Goal: Task Accomplishment & Management: Complete application form

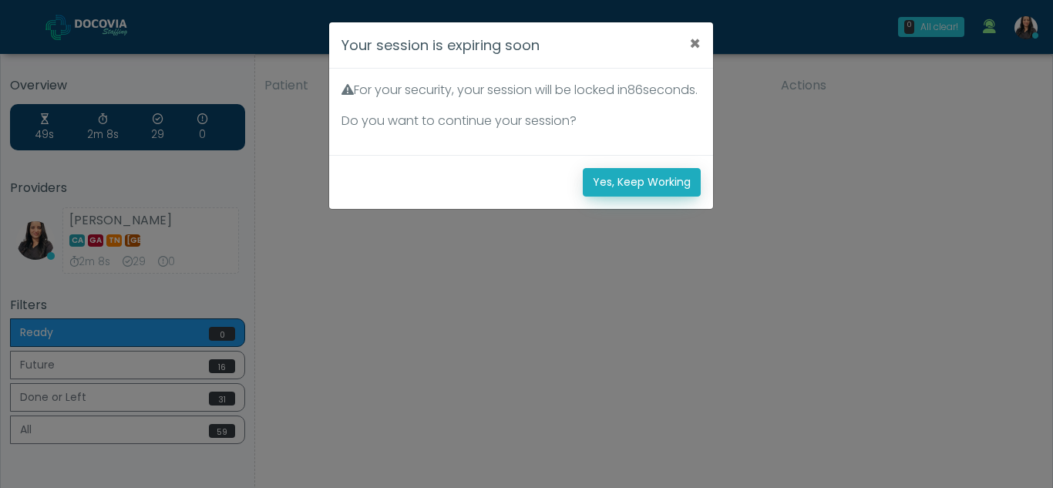
click at [679, 197] on button "Yes, Keep Working" at bounding box center [642, 182] width 118 height 29
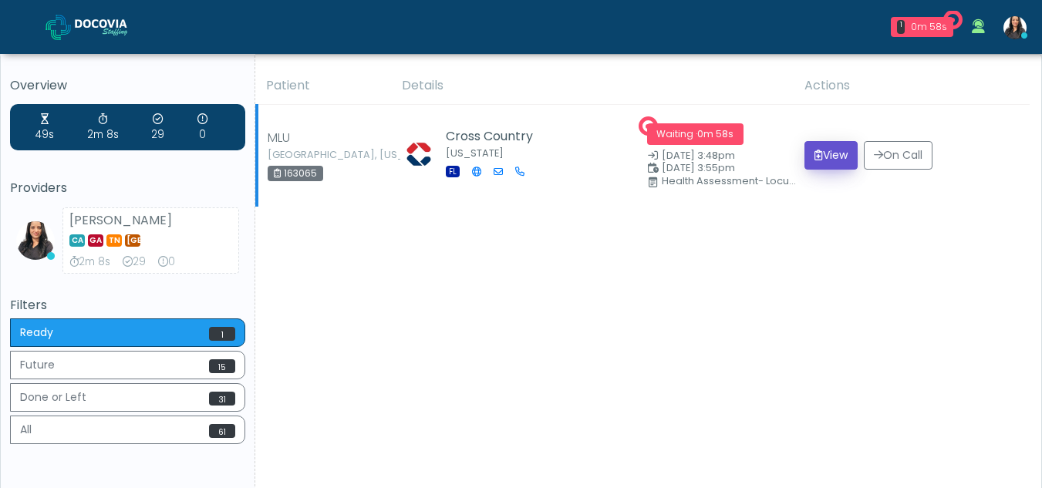
click at [834, 163] on button "View" at bounding box center [830, 155] width 53 height 29
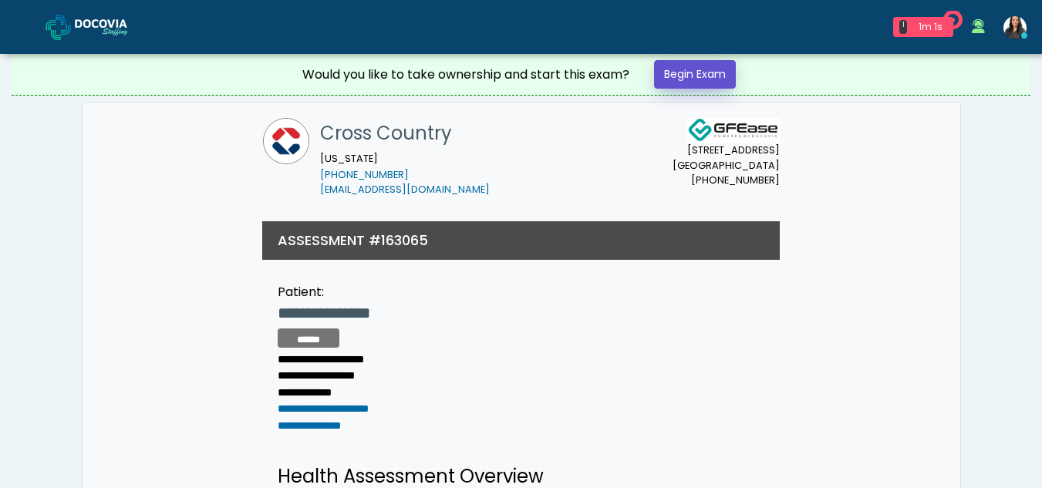
click at [700, 74] on link "Begin Exam" at bounding box center [695, 74] width 82 height 29
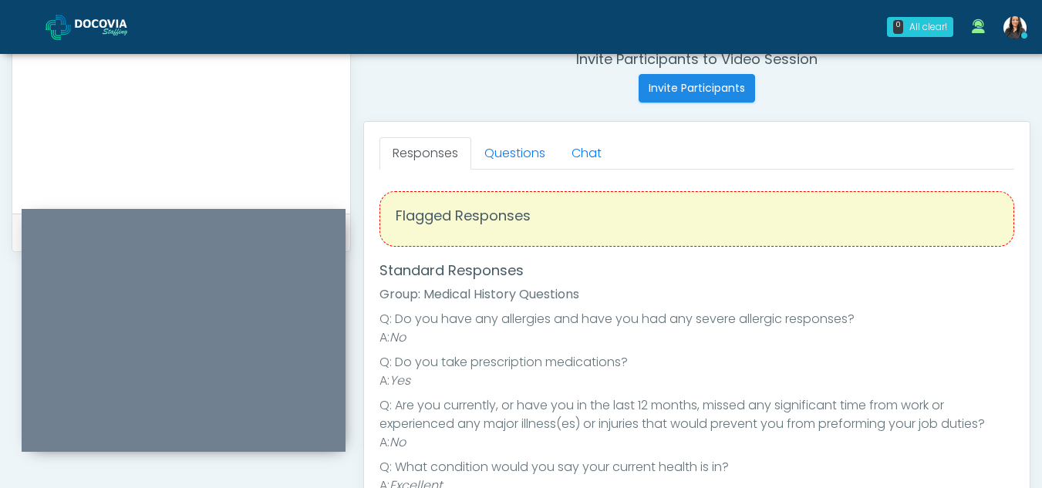
scroll to position [597, 0]
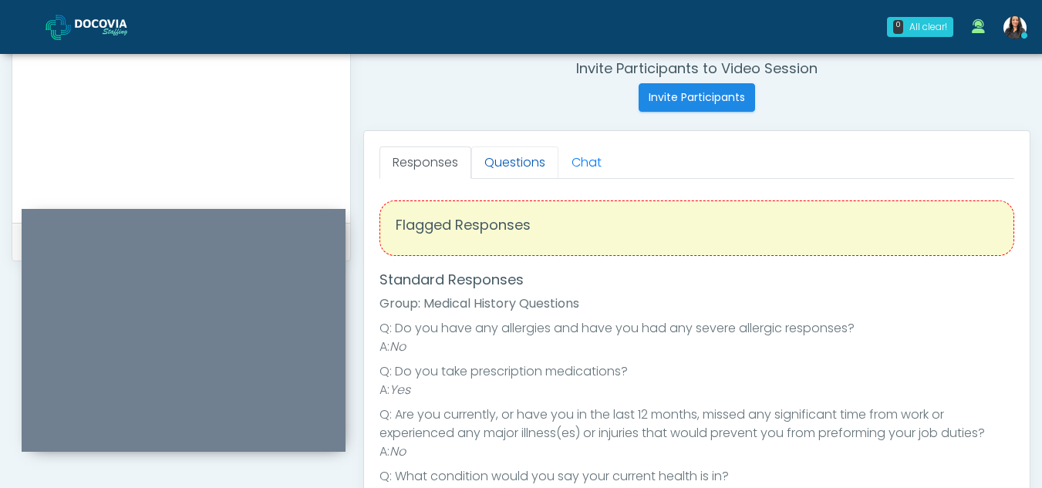
click at [524, 167] on link "Questions" at bounding box center [514, 163] width 87 height 32
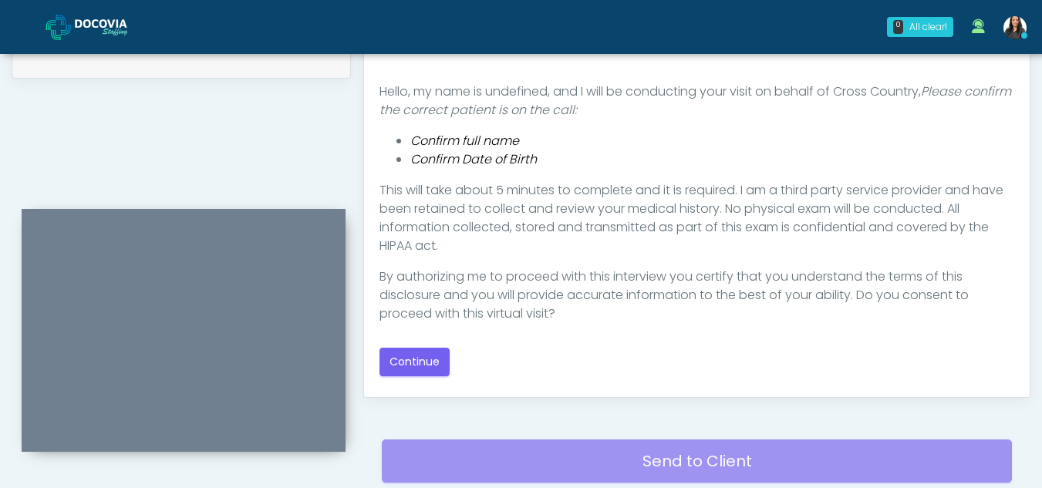
scroll to position [782, 0]
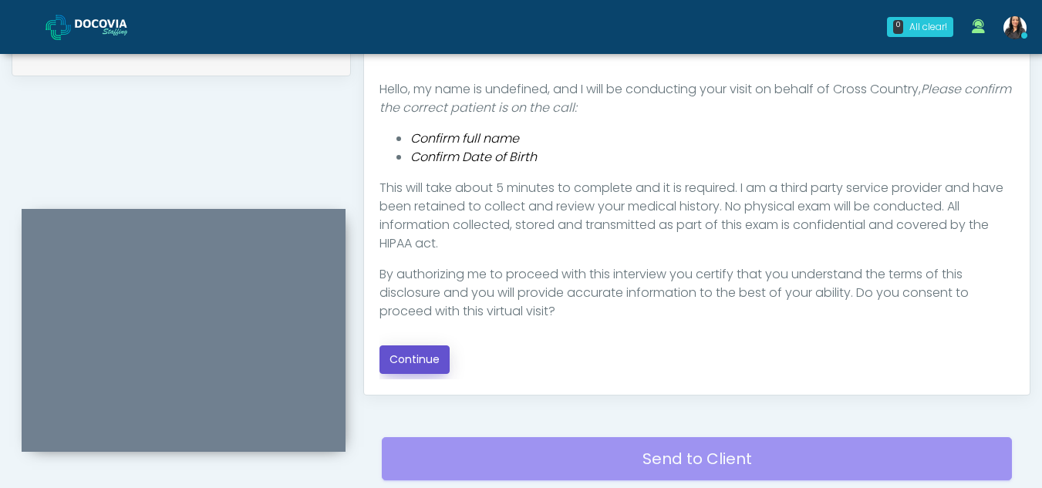
click at [414, 360] on button "Continue" at bounding box center [414, 359] width 70 height 29
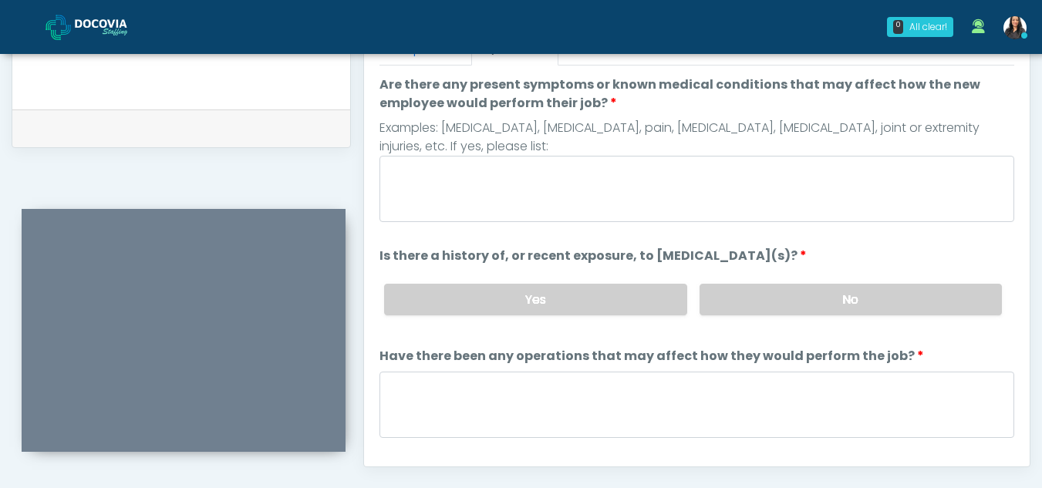
scroll to position [706, 0]
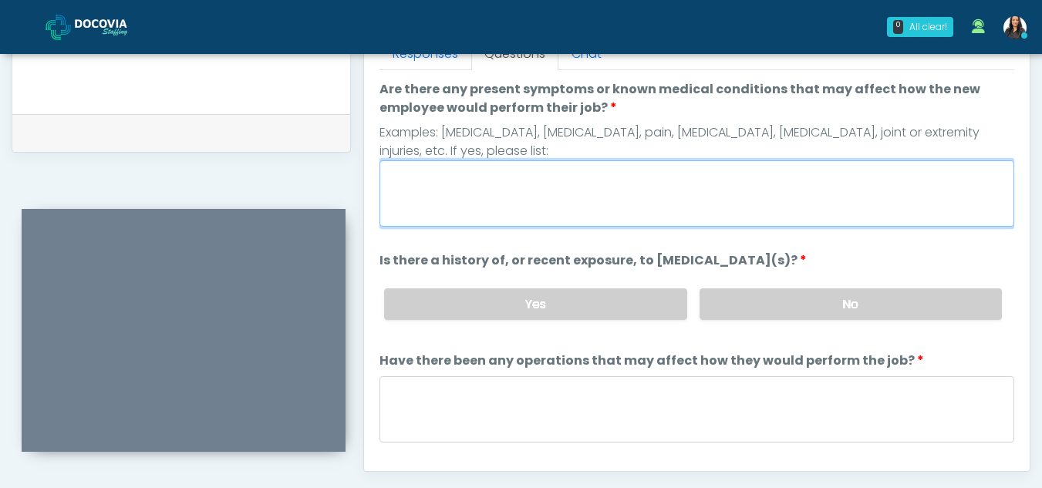
click at [518, 185] on textarea "Are there any present symptoms or known medical conditions that may affect how …" at bounding box center [696, 193] width 635 height 66
type textarea "**"
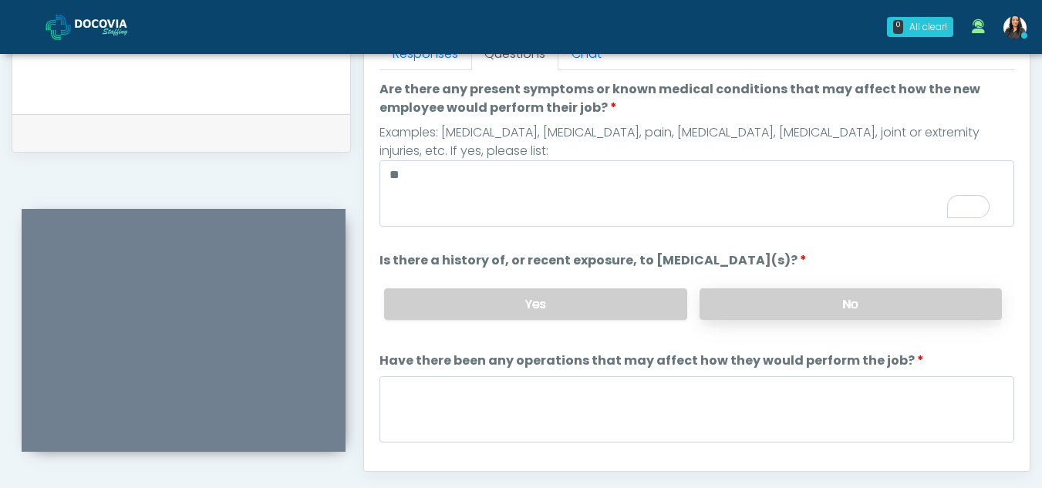
click at [888, 318] on label "No" at bounding box center [850, 304] width 302 height 32
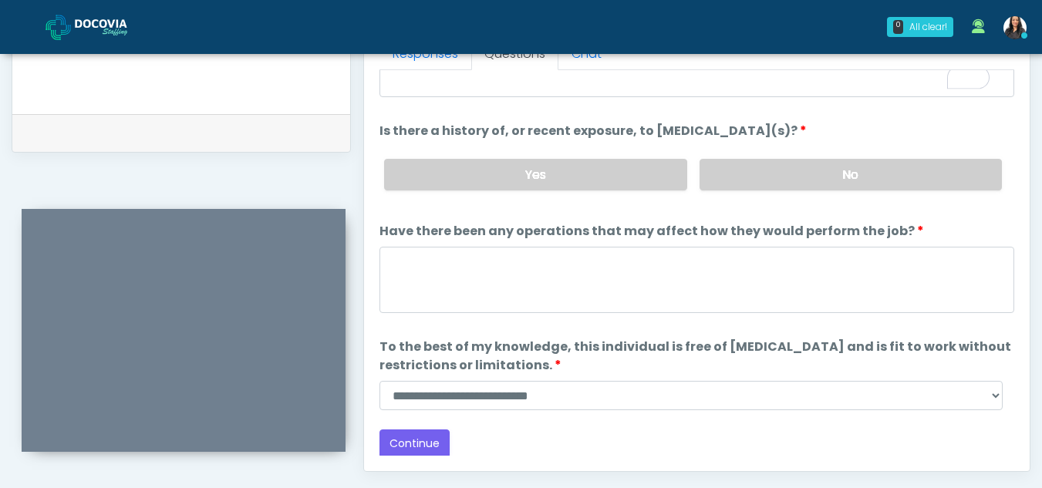
scroll to position [132, 0]
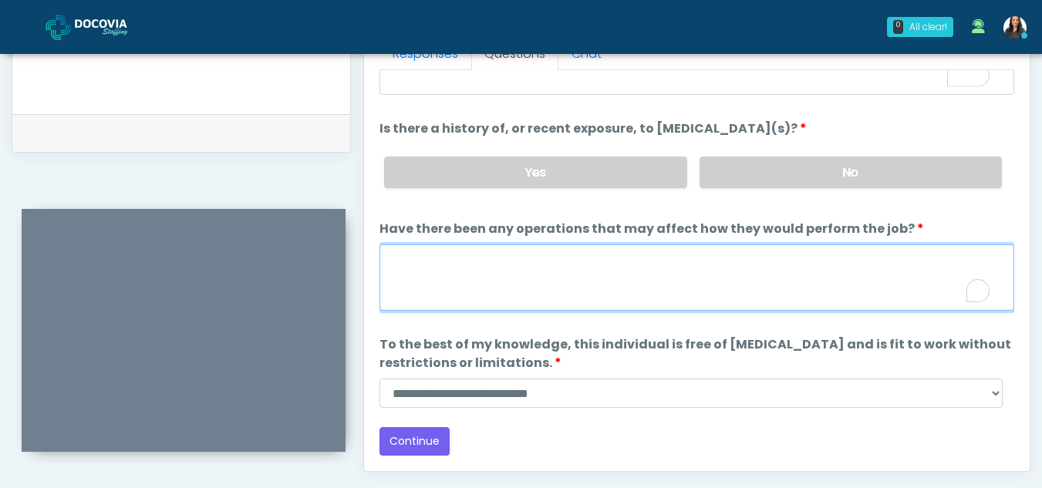
click at [520, 275] on textarea "Have there been any operations that may affect how they would perform the job?" at bounding box center [696, 277] width 635 height 66
type textarea "**"
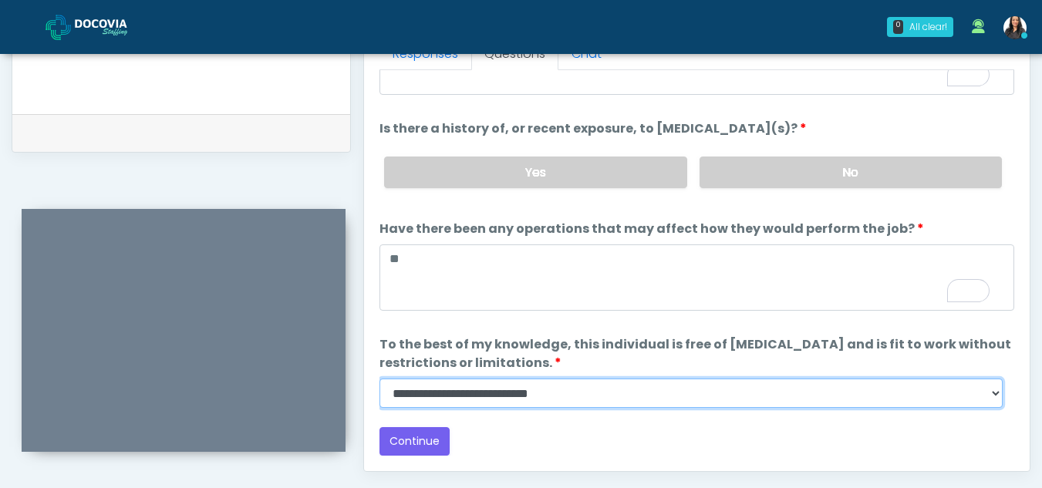
click at [996, 396] on select "**********" at bounding box center [690, 393] width 623 height 29
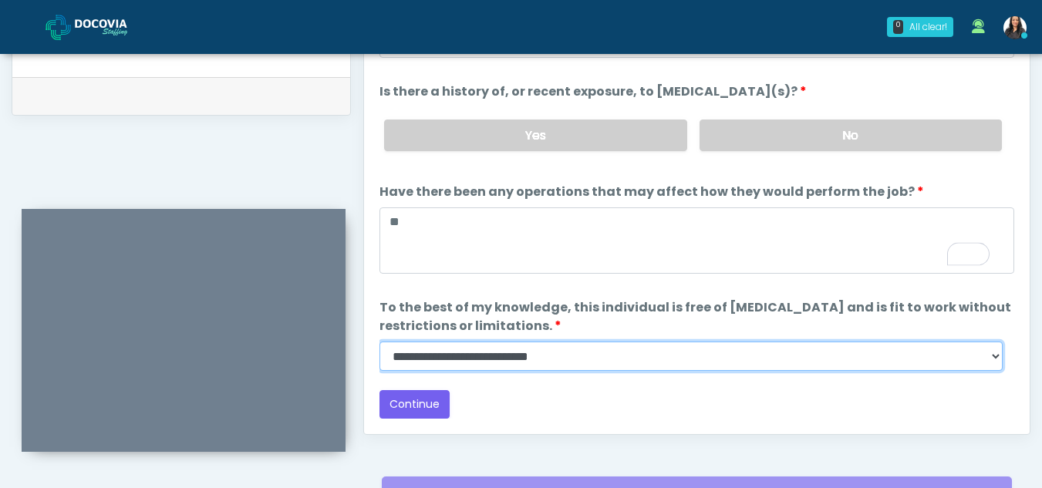
scroll to position [754, 0]
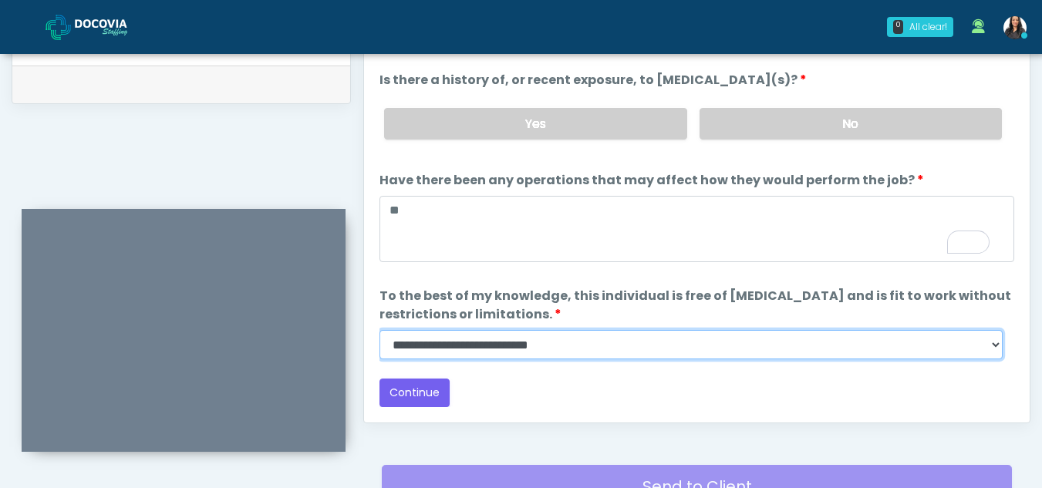
click at [991, 350] on select "**********" at bounding box center [690, 344] width 623 height 29
select select "******"
click at [379, 330] on select "**********" at bounding box center [690, 344] width 623 height 29
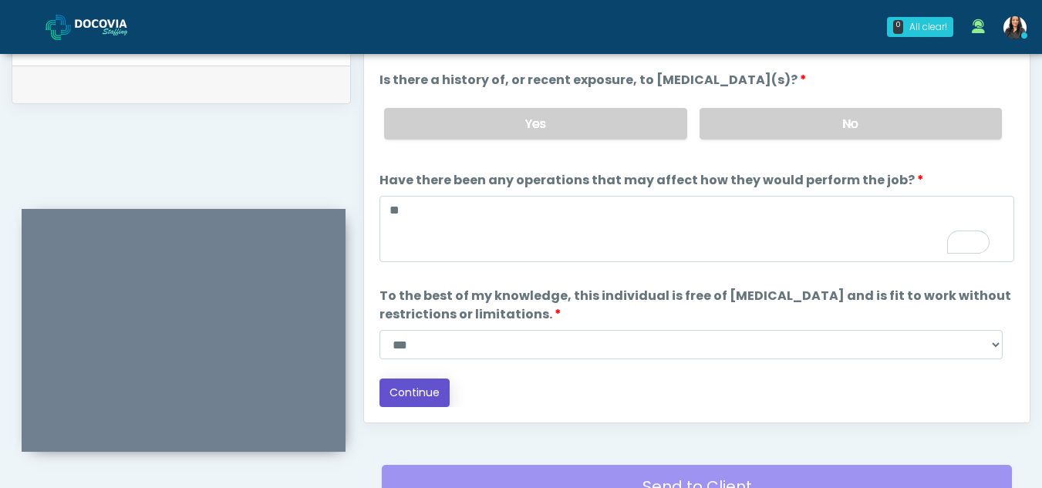
click at [419, 389] on button "Continue" at bounding box center [414, 393] width 70 height 29
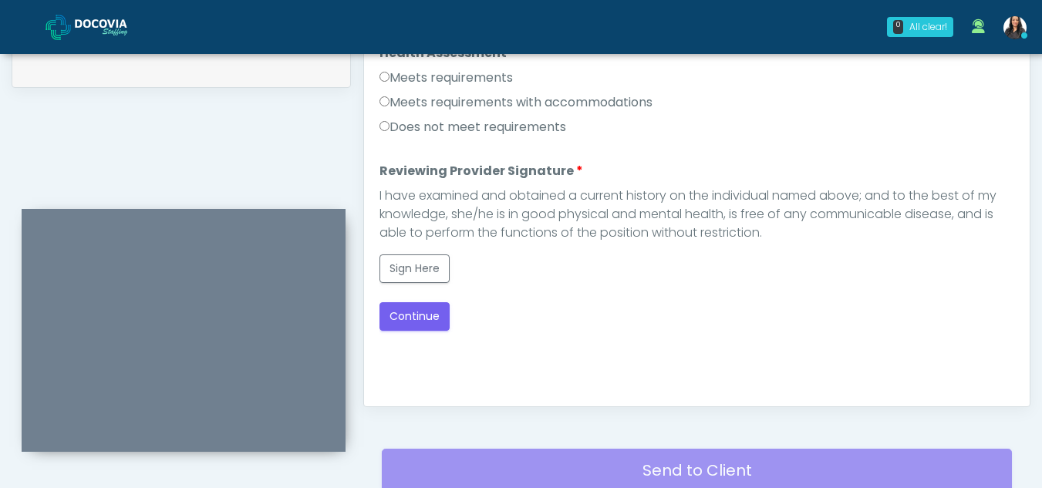
scroll to position [726, 0]
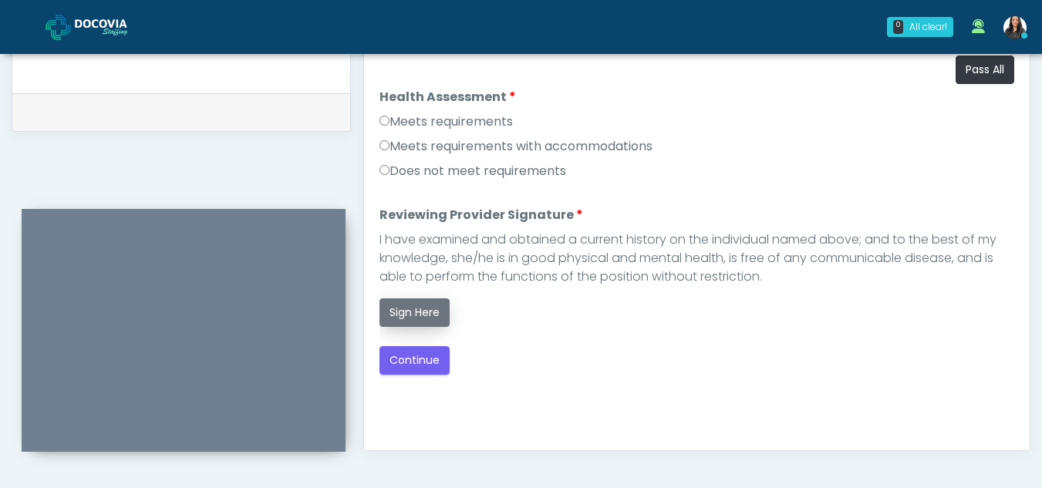
click at [416, 315] on button "Sign Here" at bounding box center [414, 312] width 70 height 29
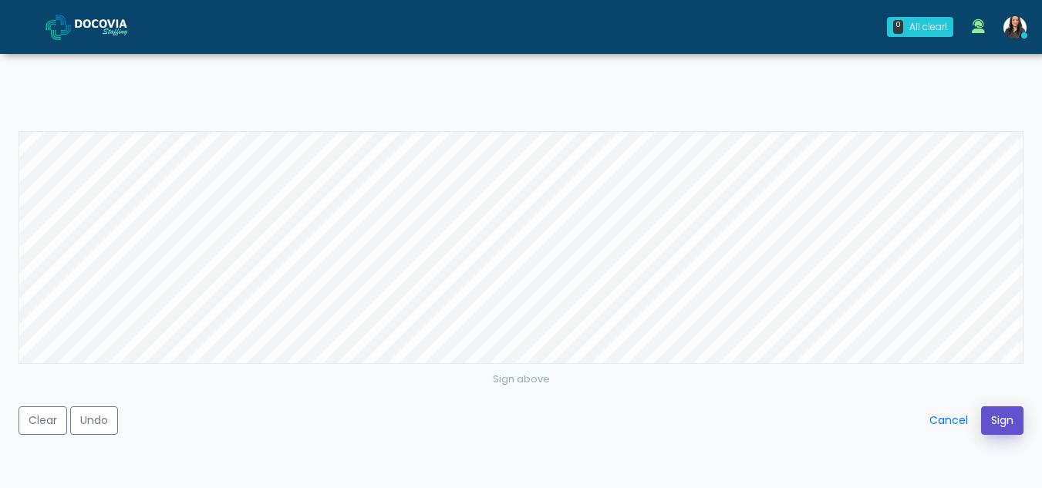
click at [999, 426] on button "Sign" at bounding box center [1002, 420] width 42 height 29
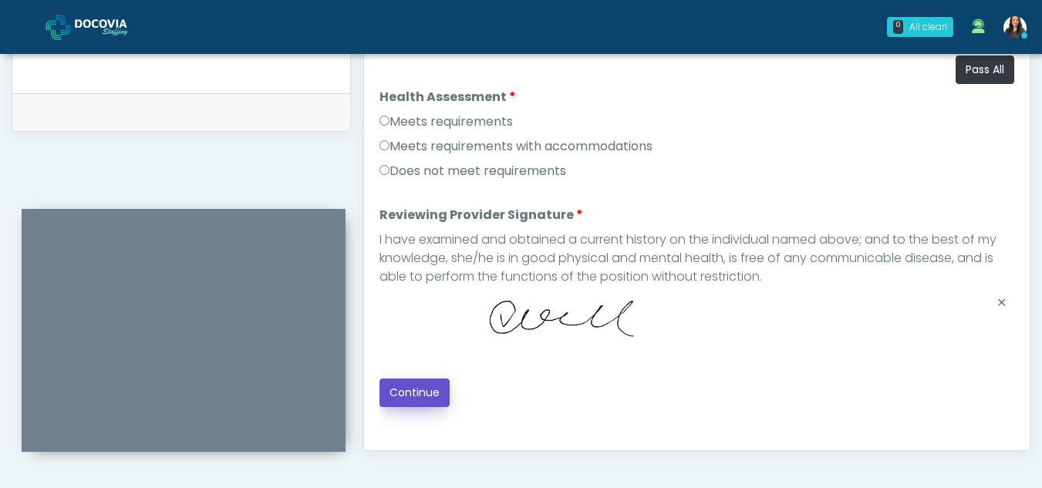
click at [409, 395] on button "Continue" at bounding box center [414, 393] width 70 height 29
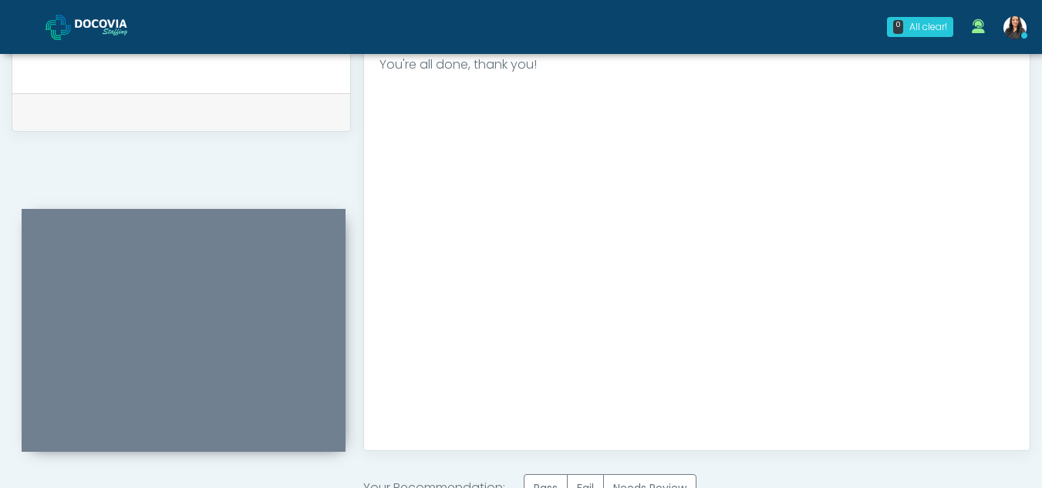
scroll to position [925, 0]
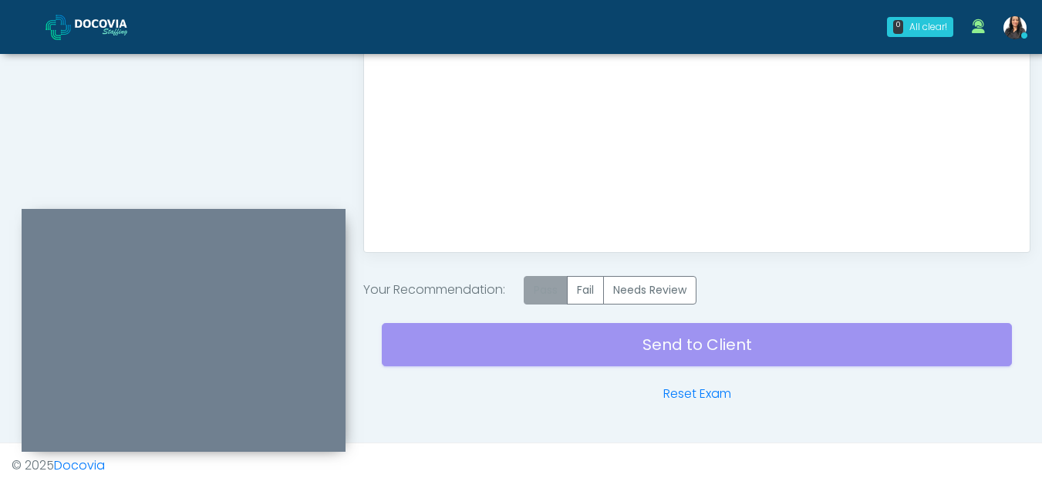
click at [555, 290] on label "Pass" at bounding box center [546, 290] width 44 height 29
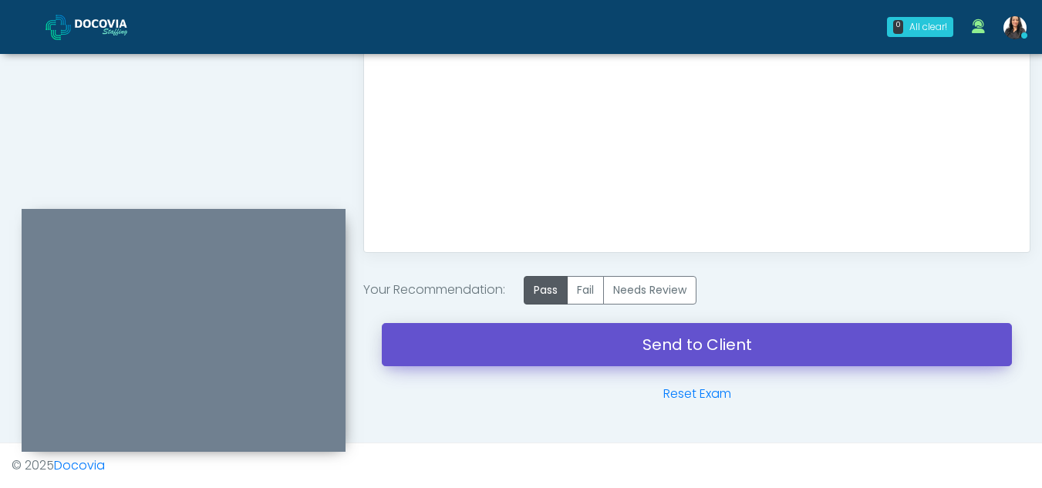
click at [671, 343] on link "Send to Client" at bounding box center [697, 344] width 630 height 43
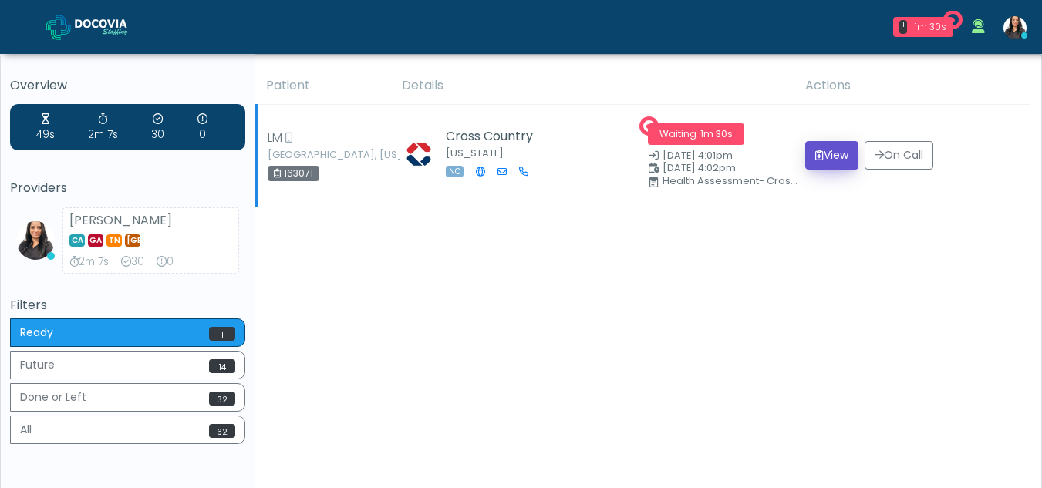
click at [836, 159] on button "View" at bounding box center [831, 155] width 53 height 29
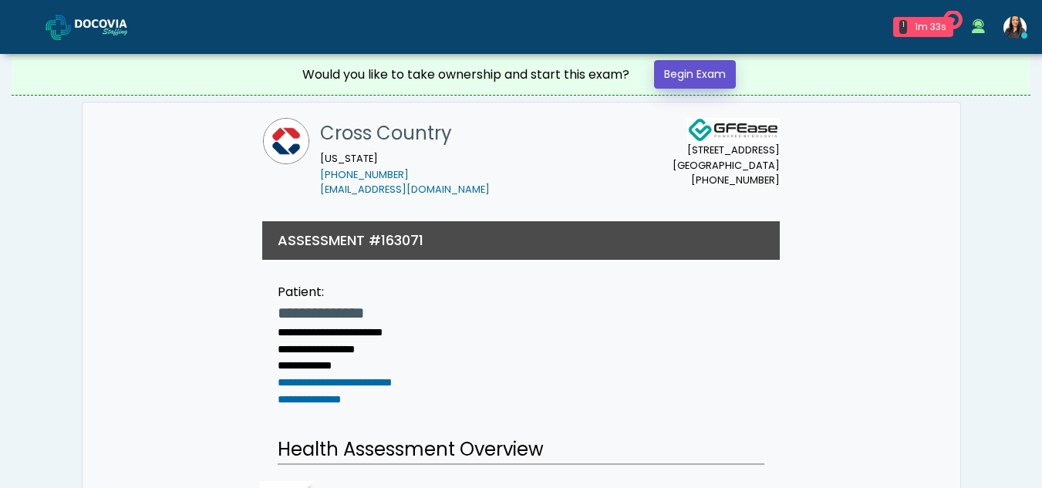
click at [691, 72] on link "Begin Exam" at bounding box center [695, 74] width 82 height 29
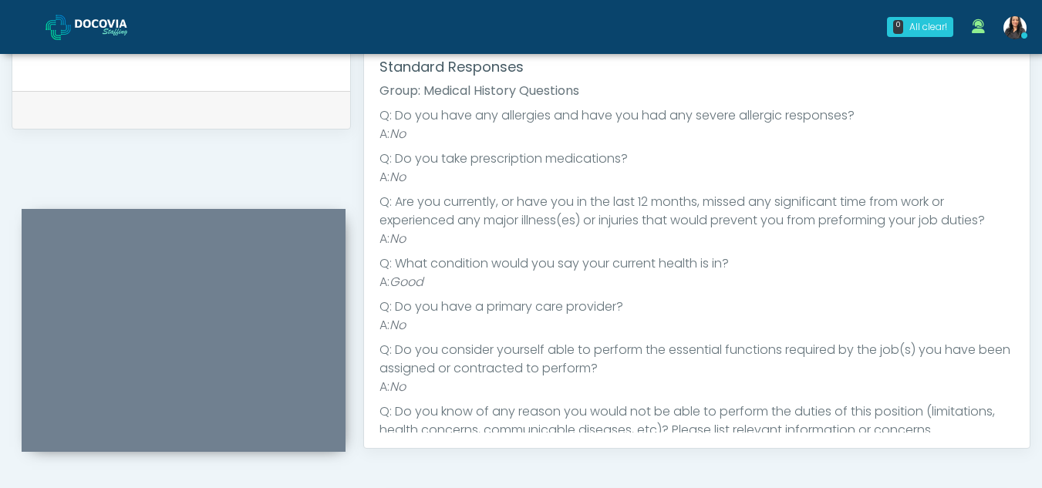
scroll to position [119, 0]
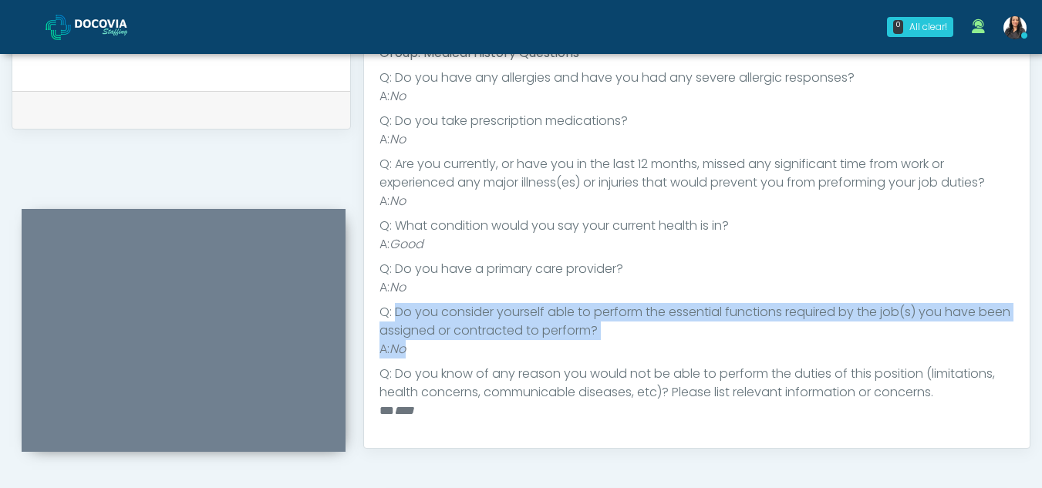
drag, startPoint x: 397, startPoint y: 314, endPoint x: 423, endPoint y: 345, distance: 40.5
click at [423, 345] on ul "Q: Do you have any allergies and have you had any severe allergic responses? A:…" at bounding box center [696, 245] width 635 height 352
copy ul "Do you consider yourself able to perform the essential functions required by th…"
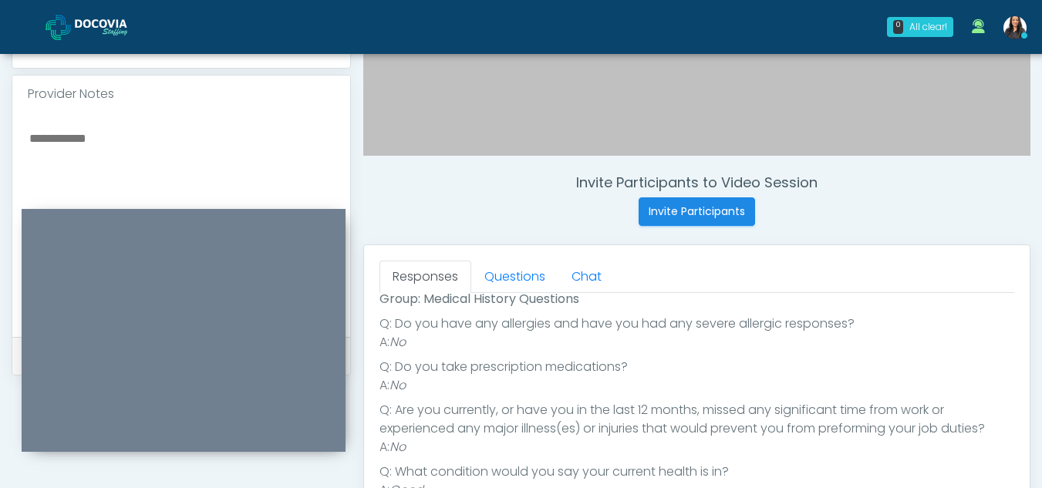
scroll to position [504, 0]
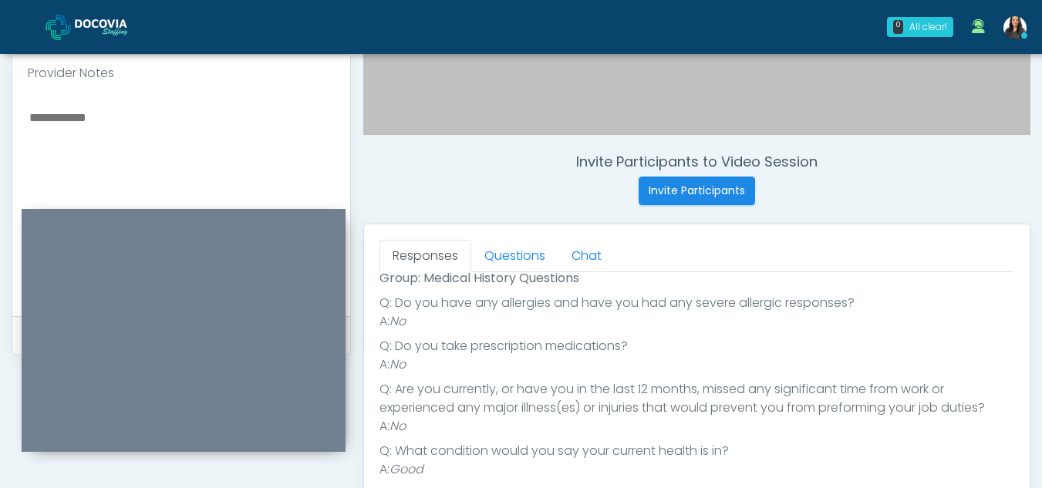
paste textarea "**********"
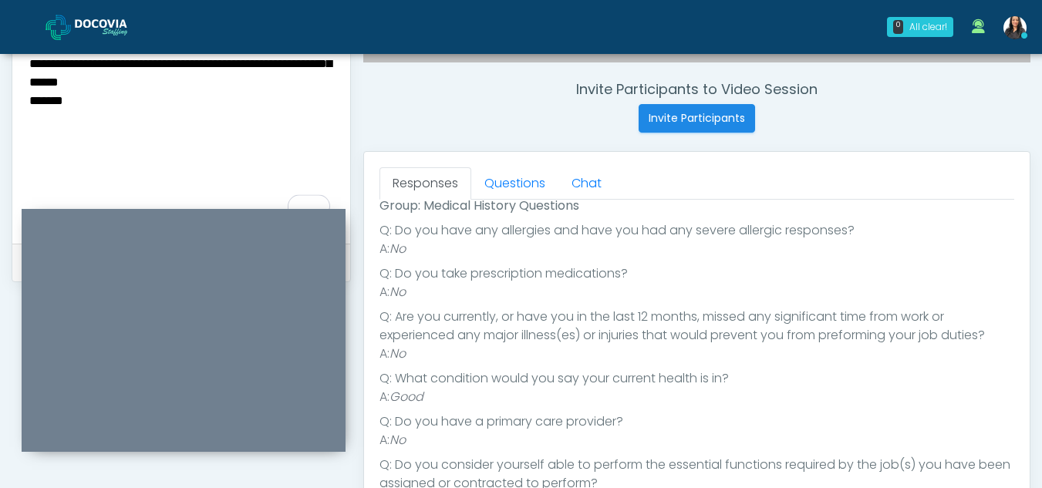
scroll to position [578, 0]
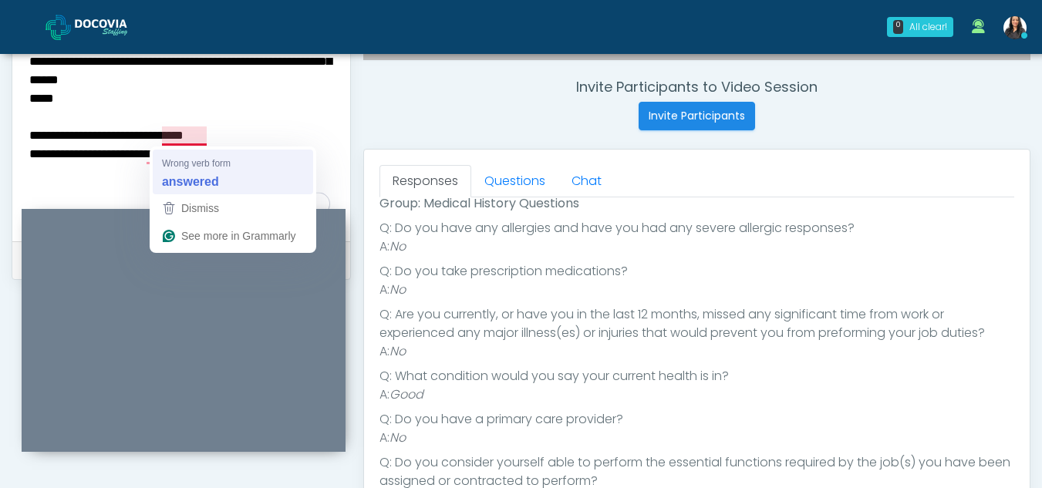
type textarea "**********"
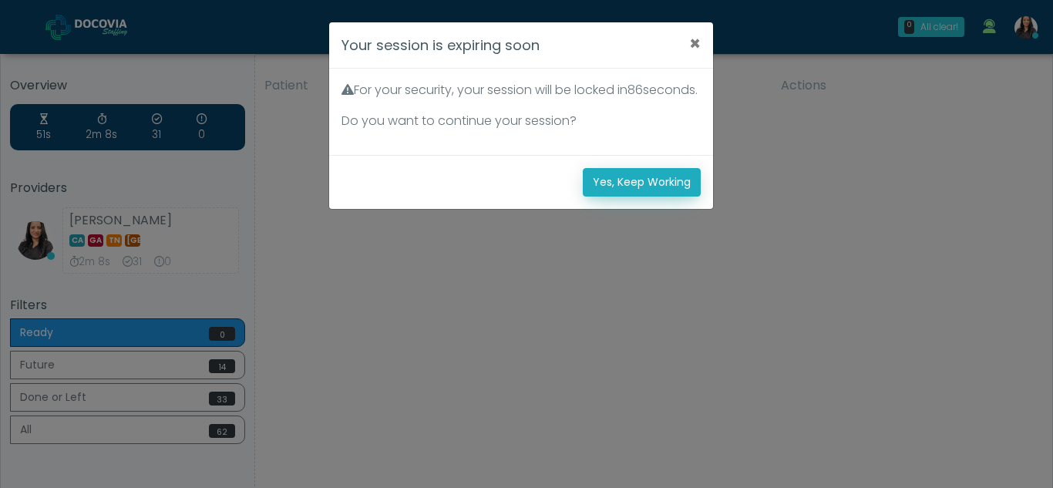
click at [655, 194] on button "Yes, Keep Working" at bounding box center [642, 182] width 118 height 29
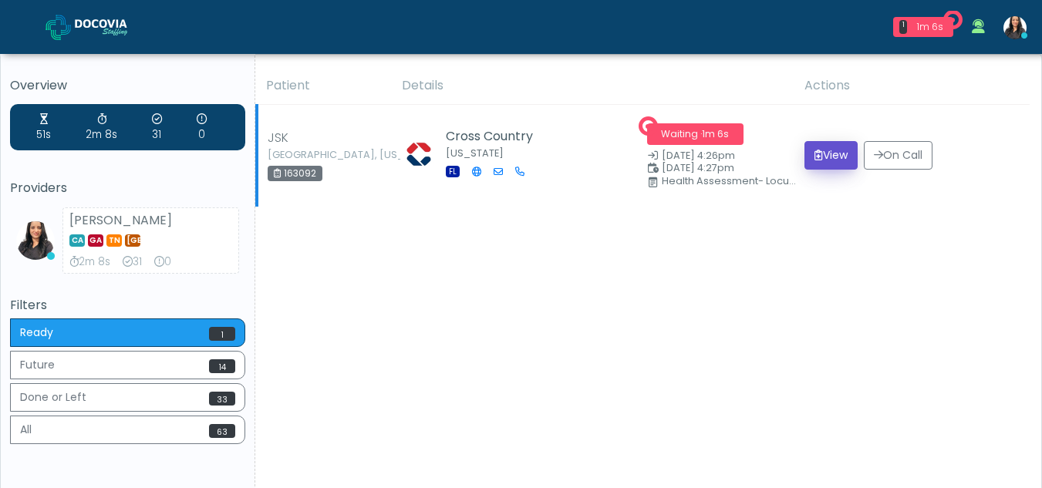
click at [844, 156] on button "View" at bounding box center [830, 155] width 53 height 29
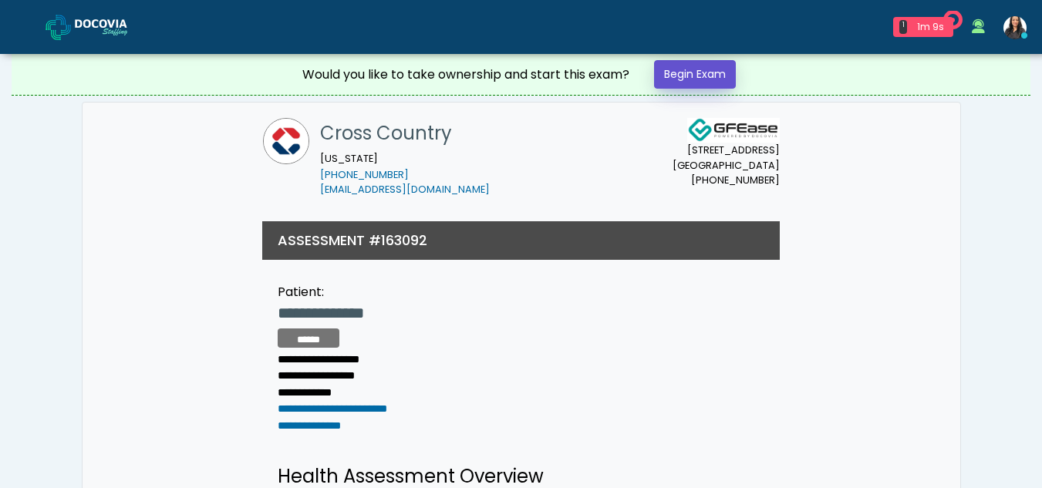
click at [697, 72] on link "Begin Exam" at bounding box center [695, 74] width 82 height 29
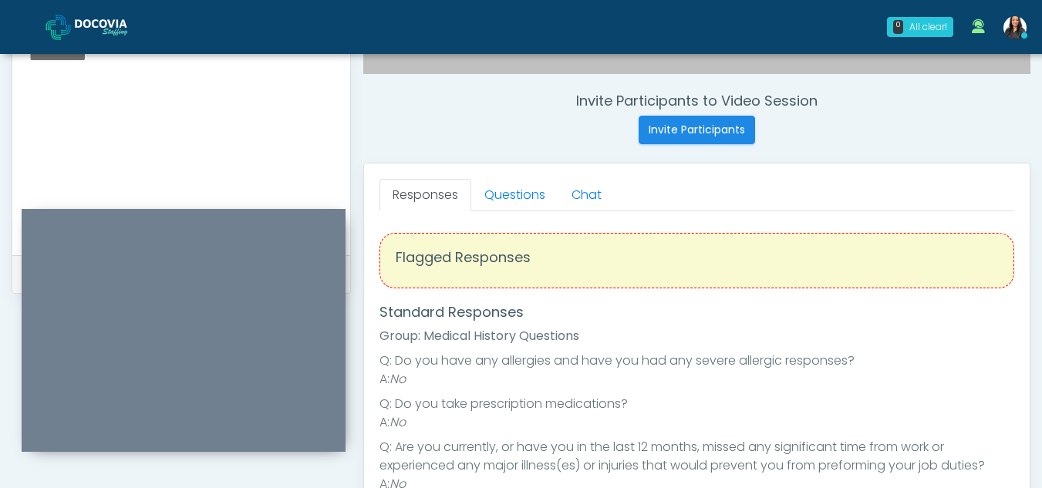
scroll to position [538, 0]
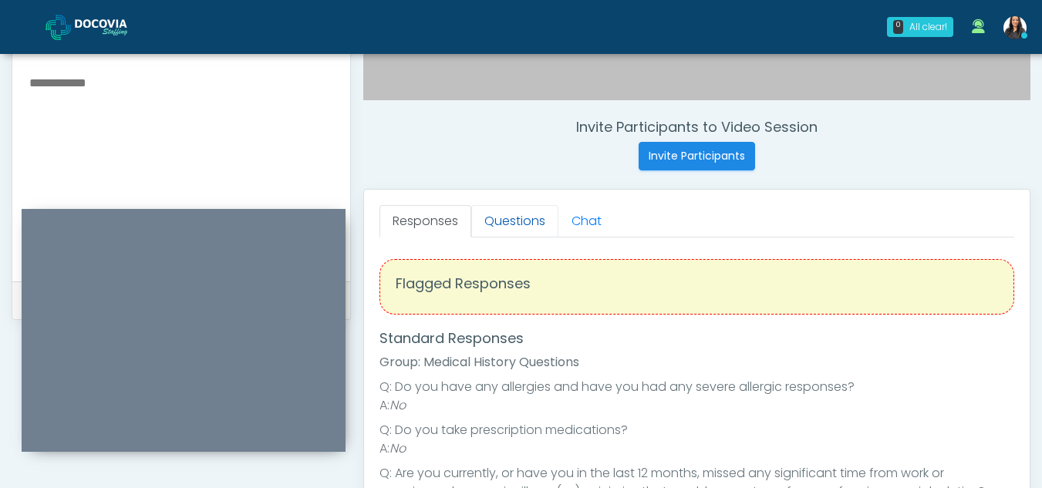
click at [534, 234] on link "Questions" at bounding box center [514, 221] width 87 height 32
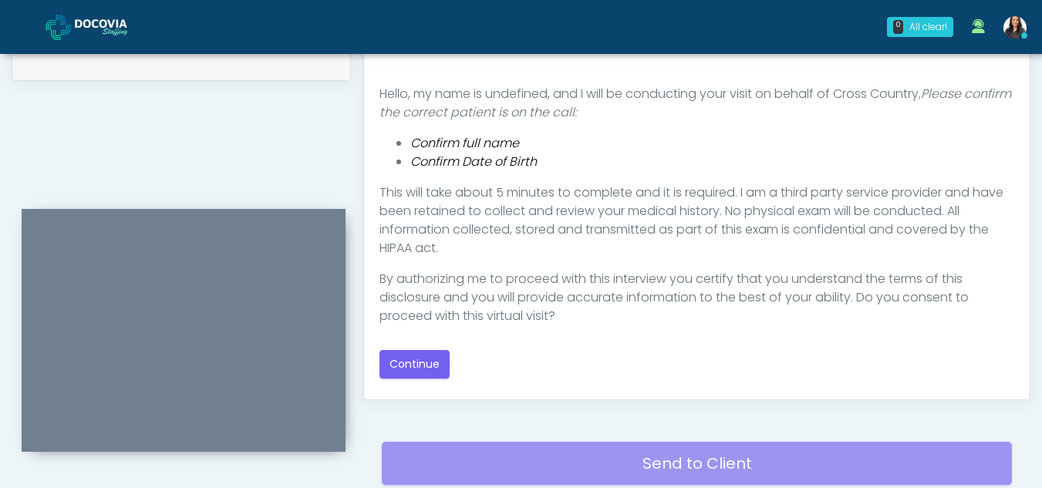
scroll to position [792, 0]
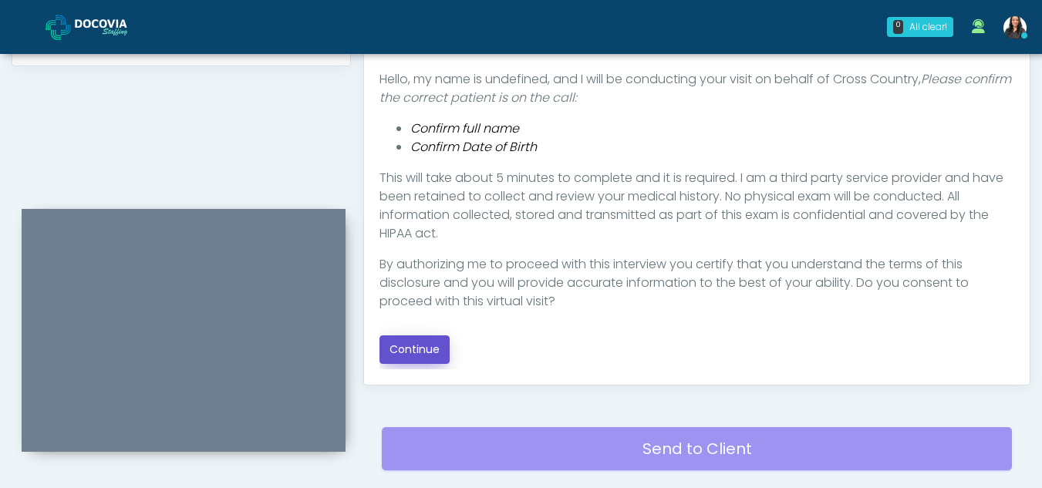
click at [423, 345] on button "Continue" at bounding box center [414, 349] width 70 height 29
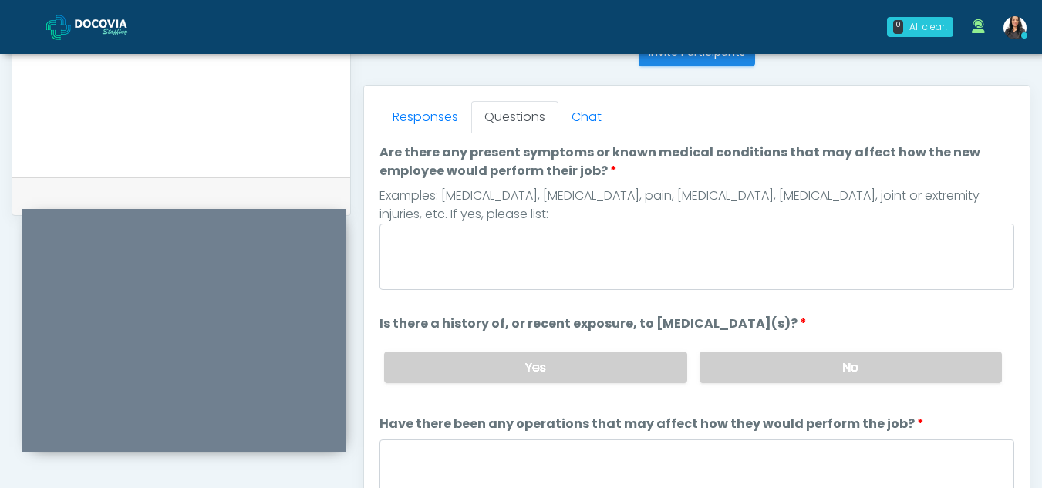
scroll to position [628, 0]
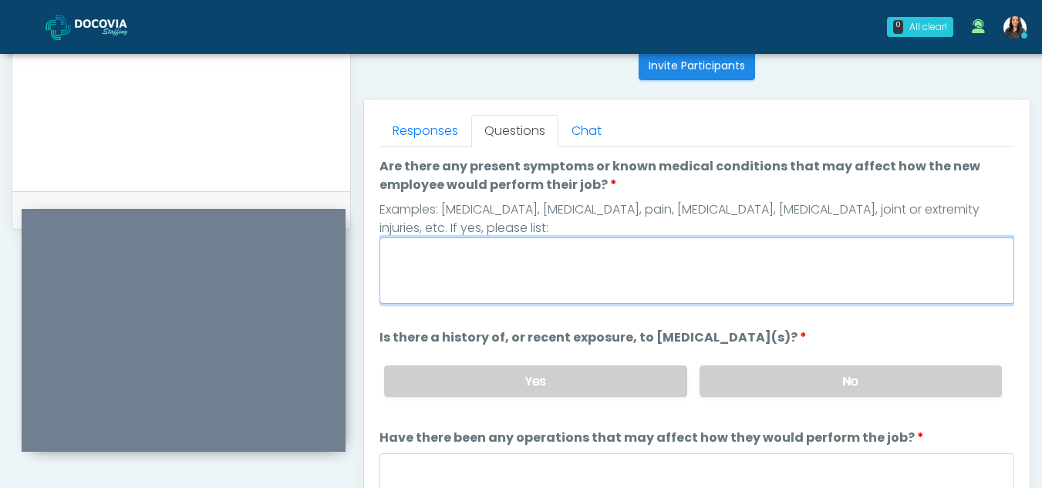
click at [528, 285] on textarea "Are there any present symptoms or known medical conditions that may affect how …" at bounding box center [696, 270] width 635 height 66
type textarea "**"
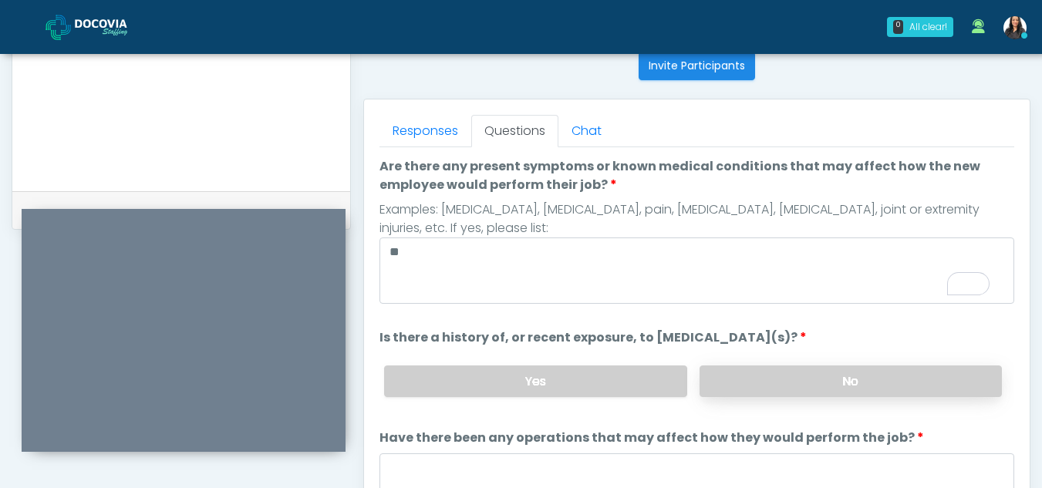
click at [784, 386] on label "No" at bounding box center [850, 381] width 302 height 32
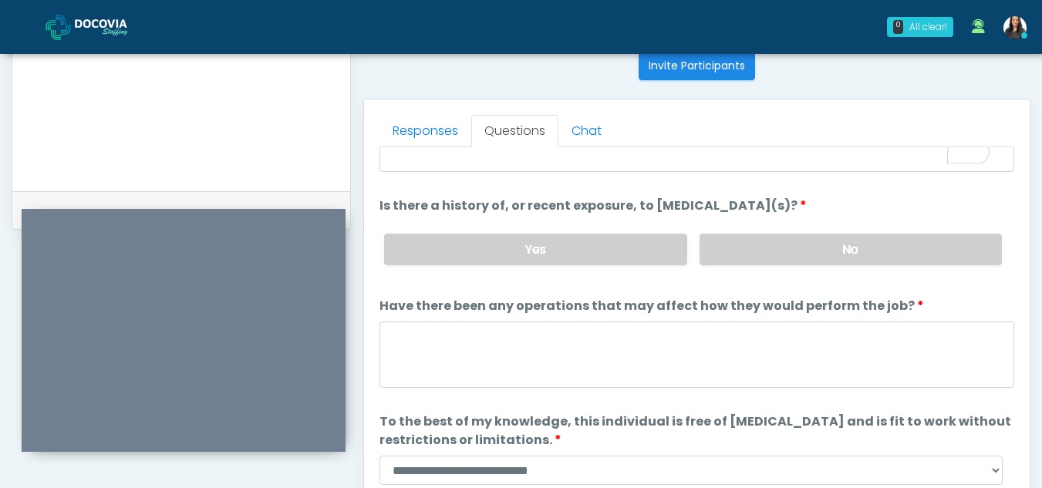
scroll to position [132, 0]
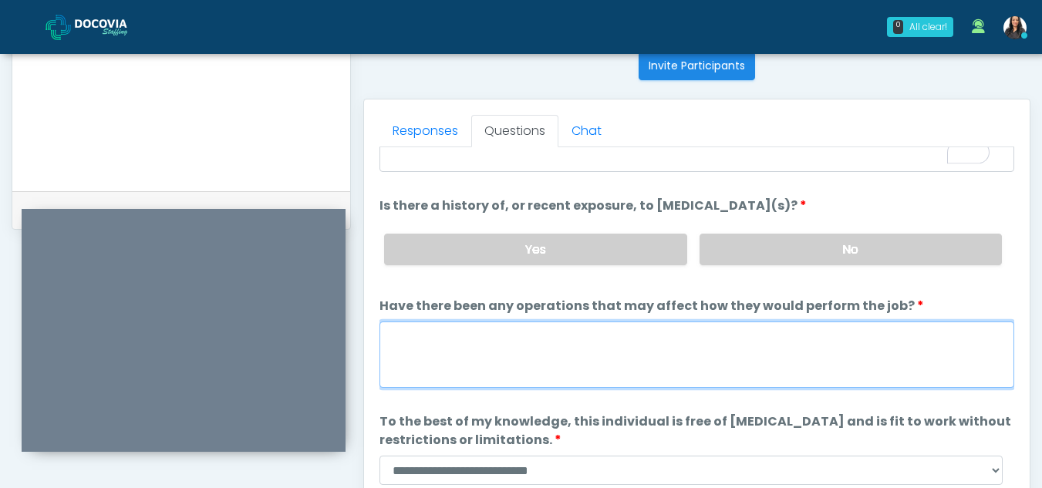
click at [552, 372] on textarea "Have there been any operations that may affect how they would perform the job?" at bounding box center [696, 355] width 635 height 66
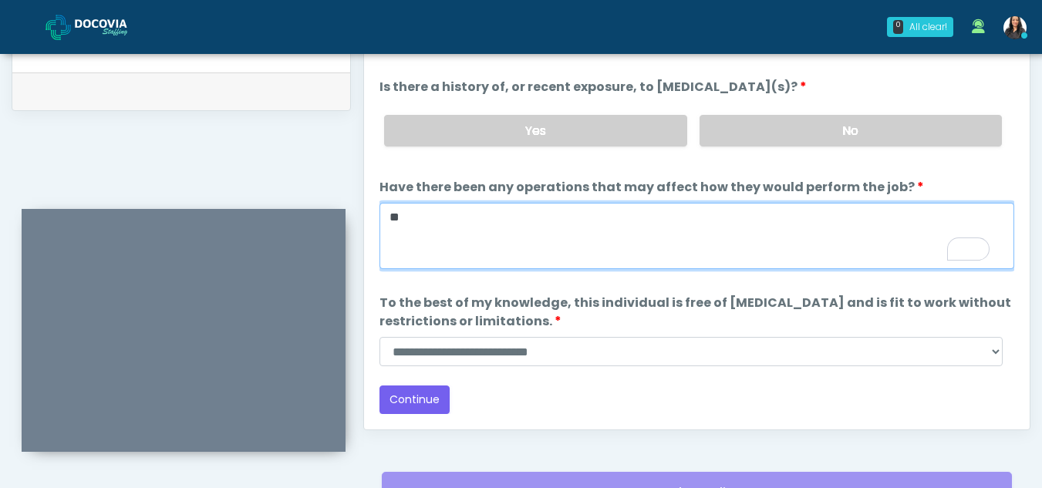
scroll to position [754, 0]
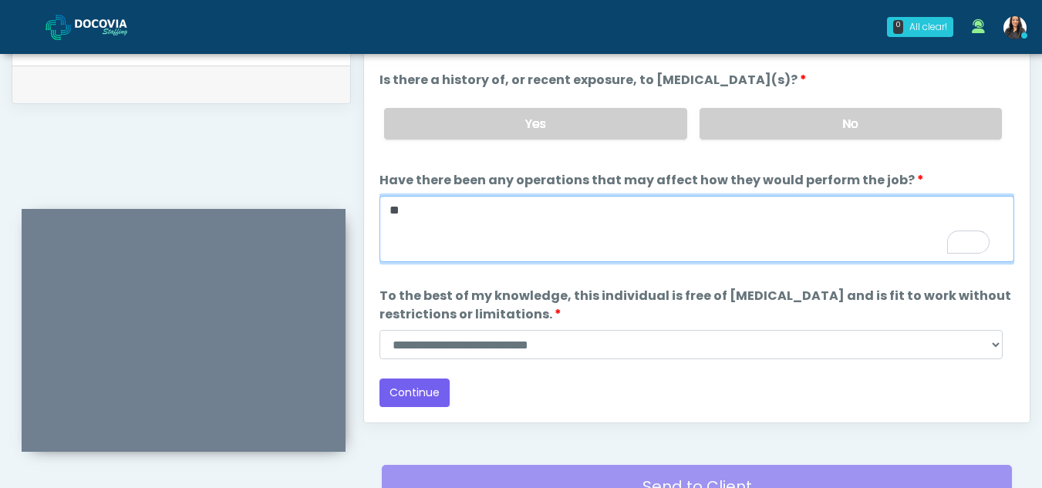
type textarea "**"
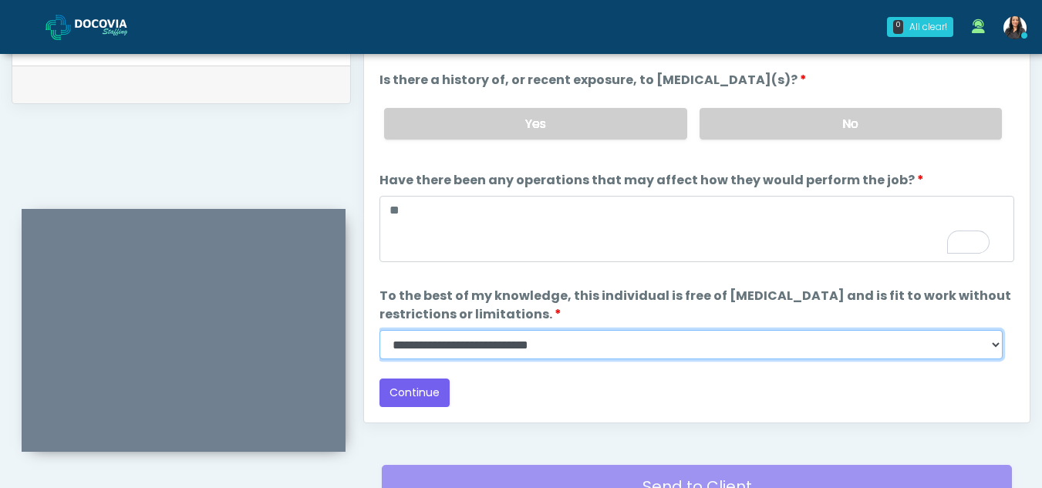
click at [1001, 351] on select "**********" at bounding box center [690, 344] width 623 height 29
select select "******"
click at [379, 330] on select "**********" at bounding box center [690, 344] width 623 height 29
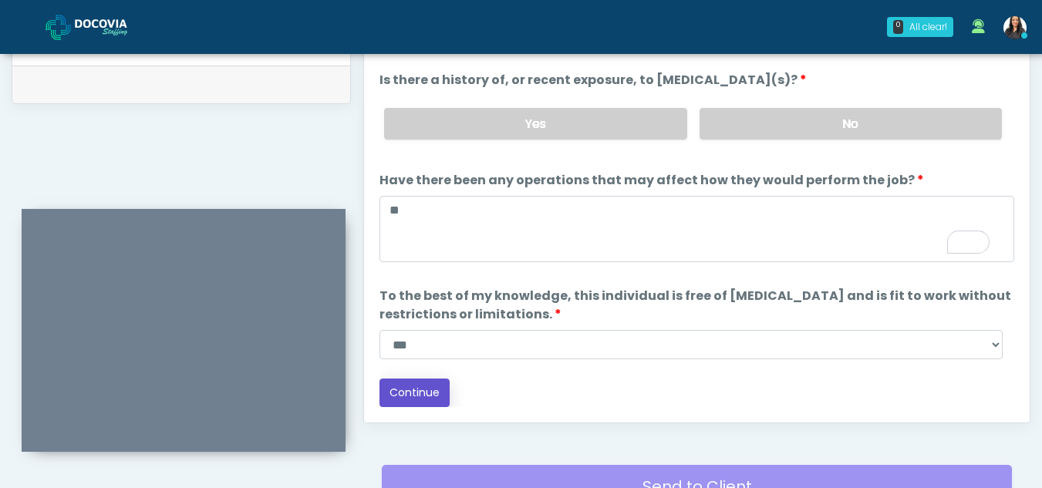
click at [422, 393] on button "Continue" at bounding box center [414, 393] width 70 height 29
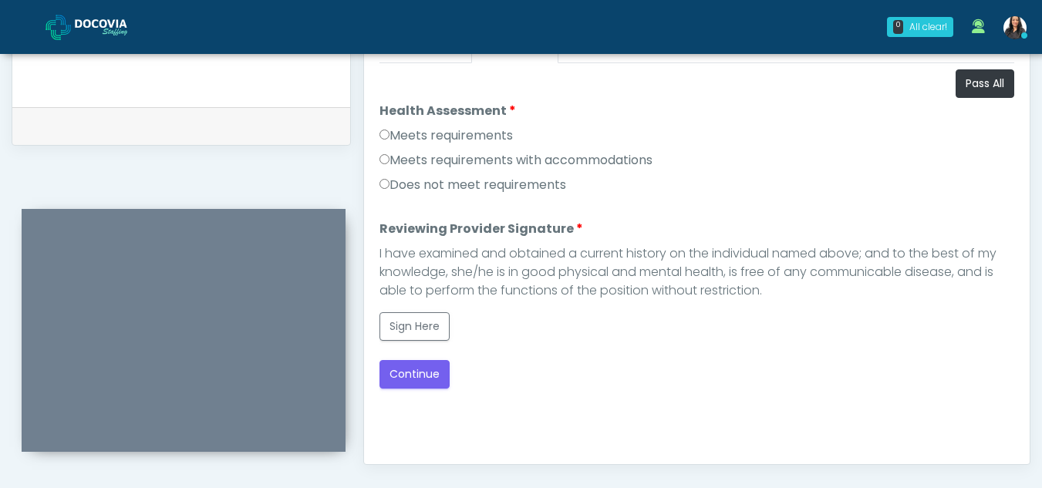
scroll to position [717, 0]
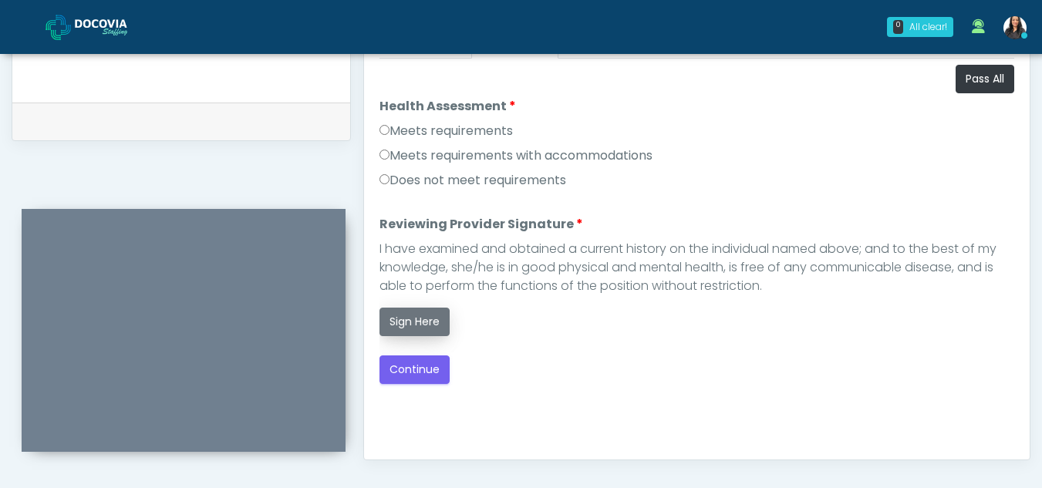
click at [396, 321] on button "Sign Here" at bounding box center [414, 322] width 70 height 29
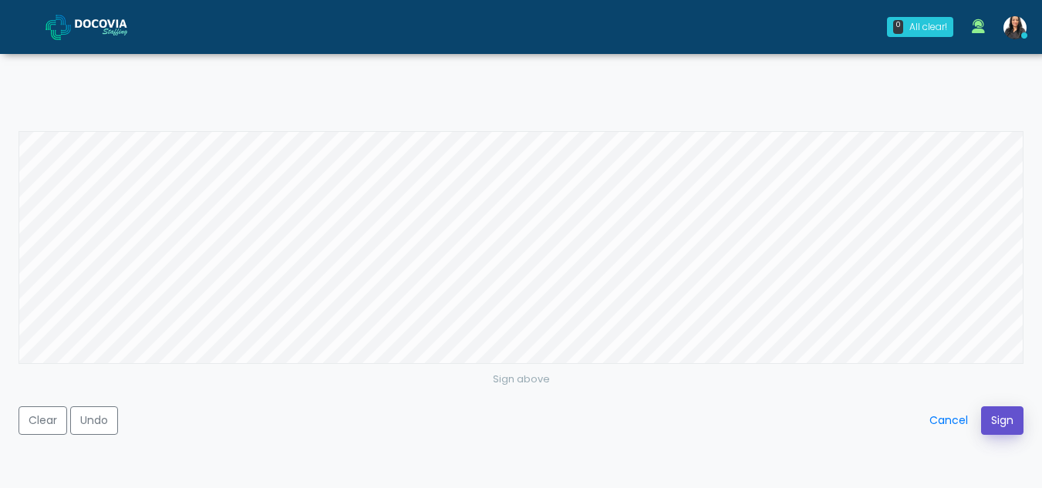
click at [1014, 416] on button "Sign" at bounding box center [1002, 420] width 42 height 29
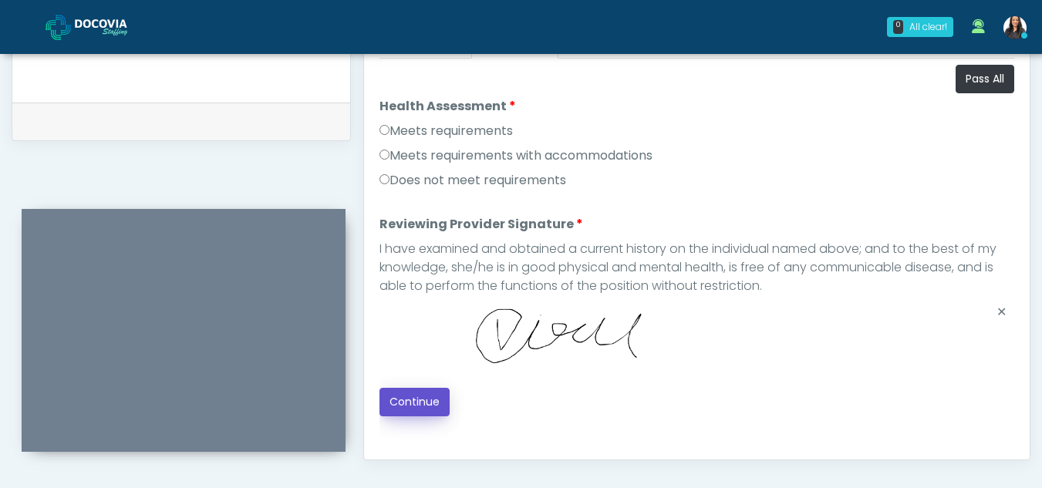
click at [420, 401] on button "Continue" at bounding box center [414, 402] width 70 height 29
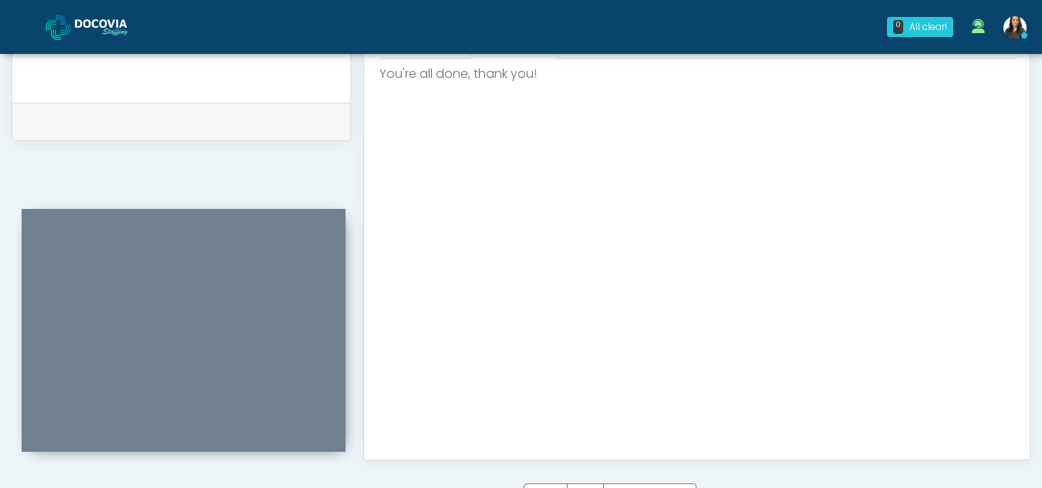
scroll to position [925, 0]
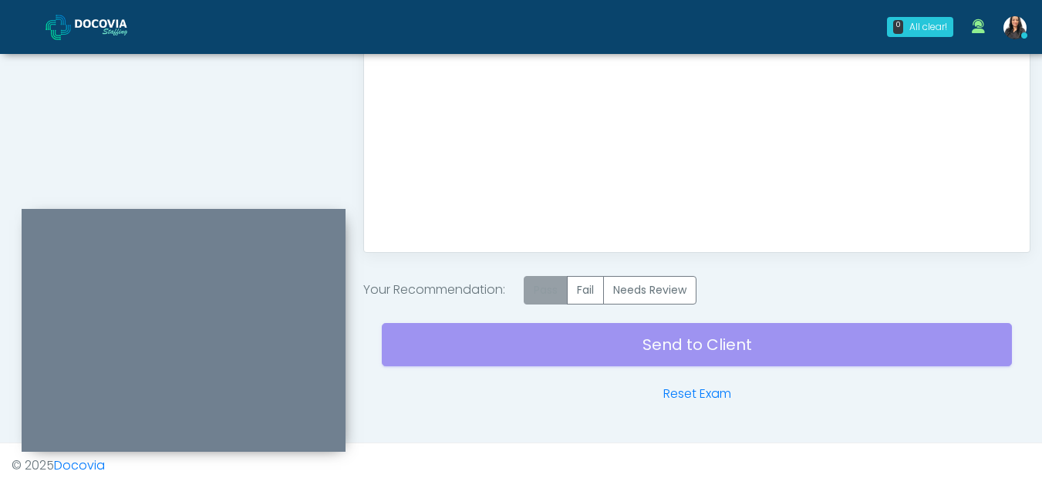
click at [560, 288] on label "Pass" at bounding box center [546, 290] width 44 height 29
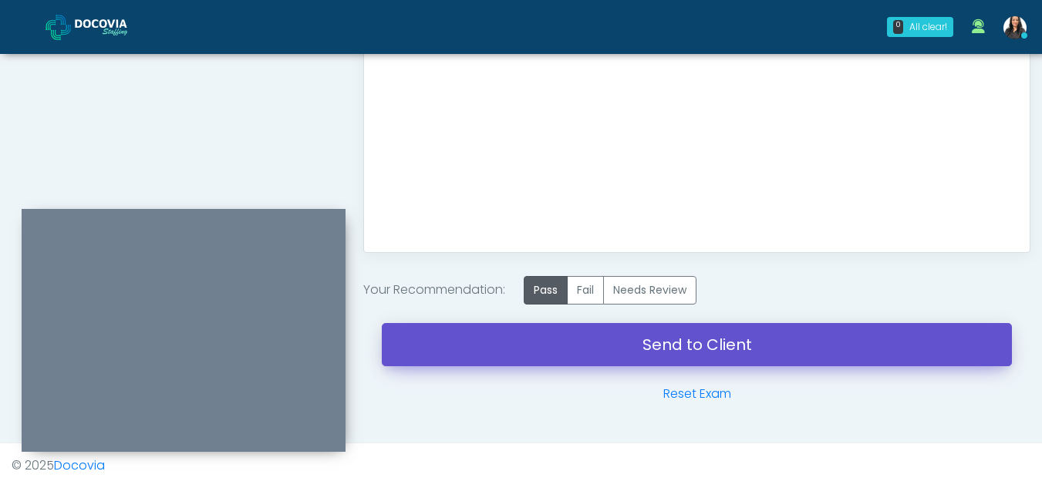
click at [688, 337] on link "Send to Client" at bounding box center [697, 344] width 630 height 43
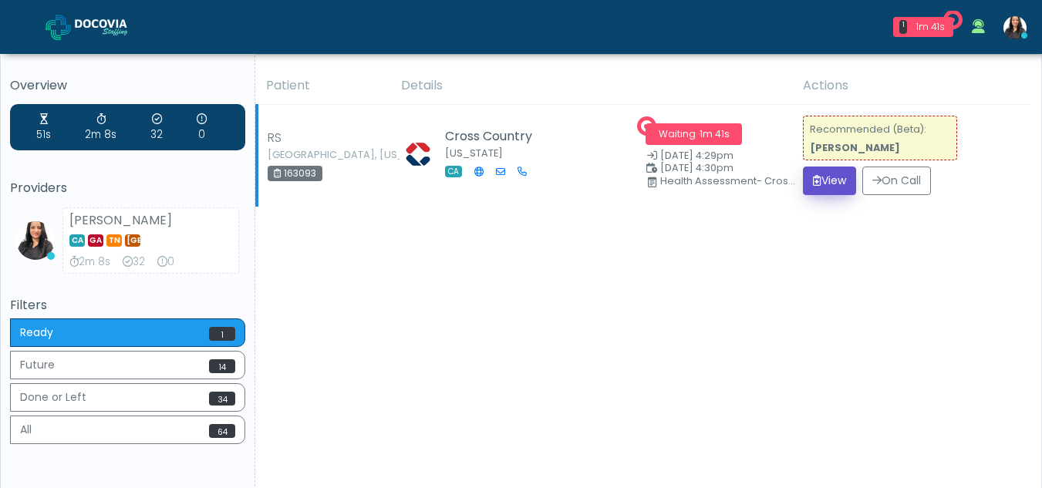
click at [837, 182] on button "View" at bounding box center [829, 181] width 53 height 29
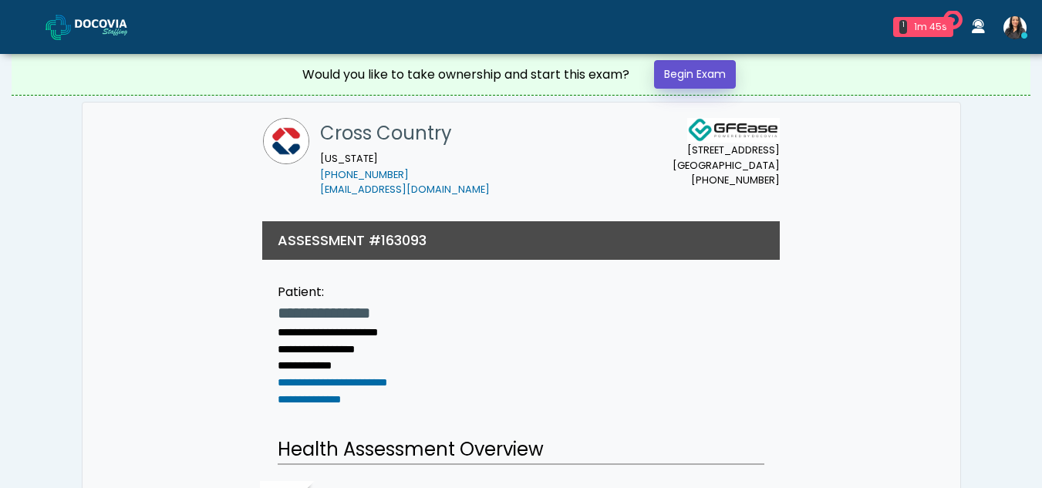
click at [680, 72] on link "Begin Exam" at bounding box center [695, 74] width 82 height 29
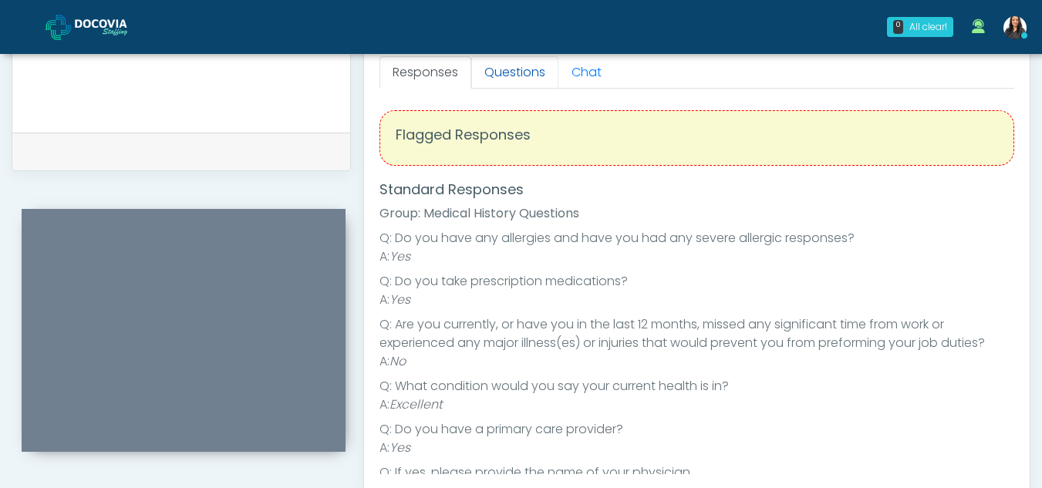
click at [521, 67] on link "Questions" at bounding box center [514, 72] width 87 height 32
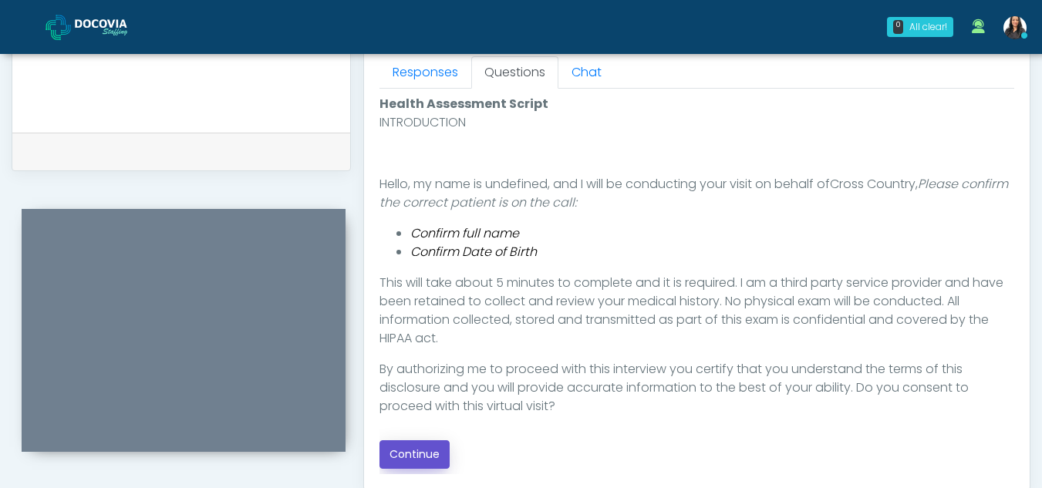
click at [424, 454] on button "Continue" at bounding box center [414, 454] width 70 height 29
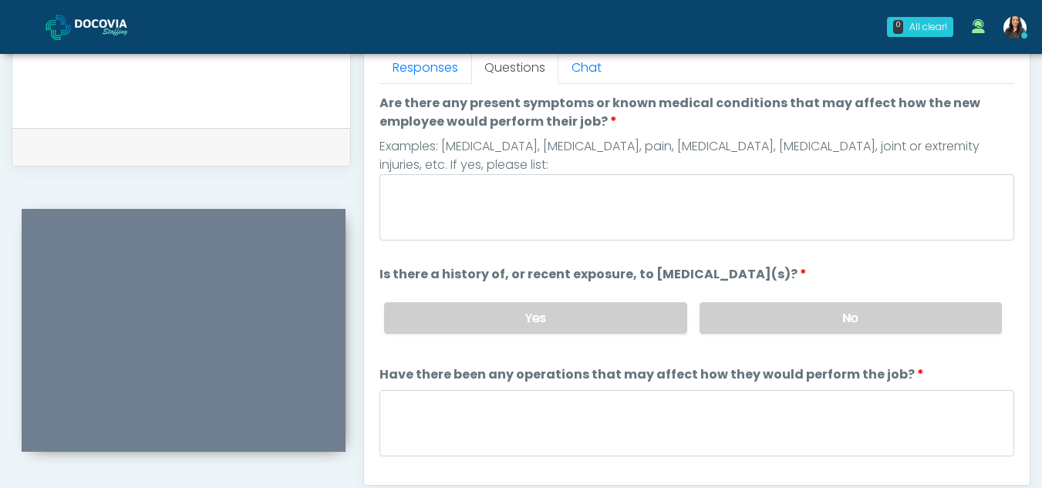
scroll to position [689, 0]
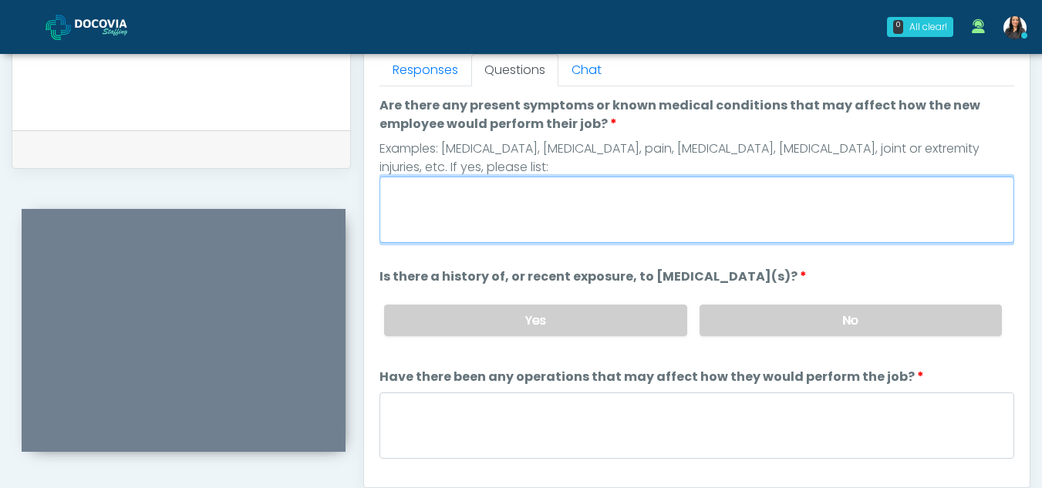
click at [581, 202] on textarea "Are there any present symptoms or known medical conditions that may affect how …" at bounding box center [696, 210] width 635 height 66
type textarea "**"
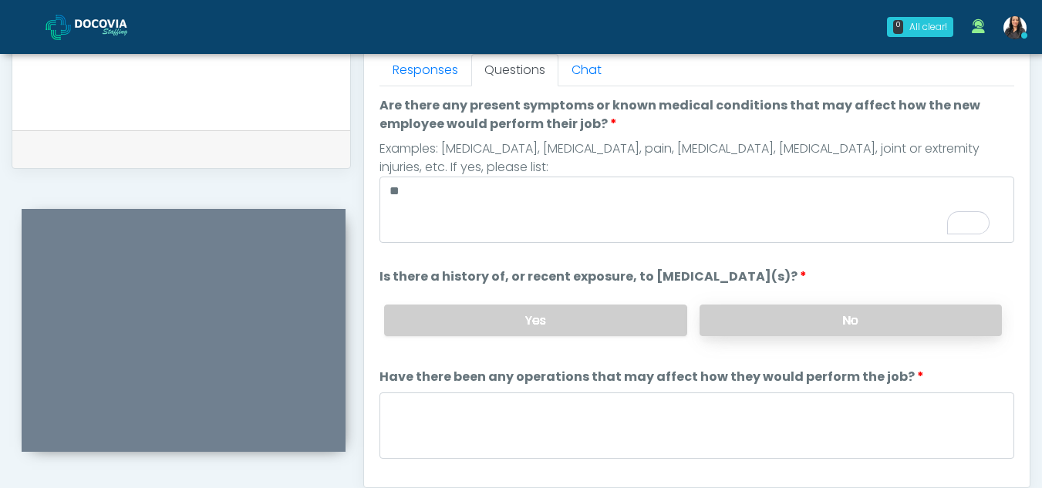
click at [817, 313] on label "No" at bounding box center [850, 321] width 302 height 32
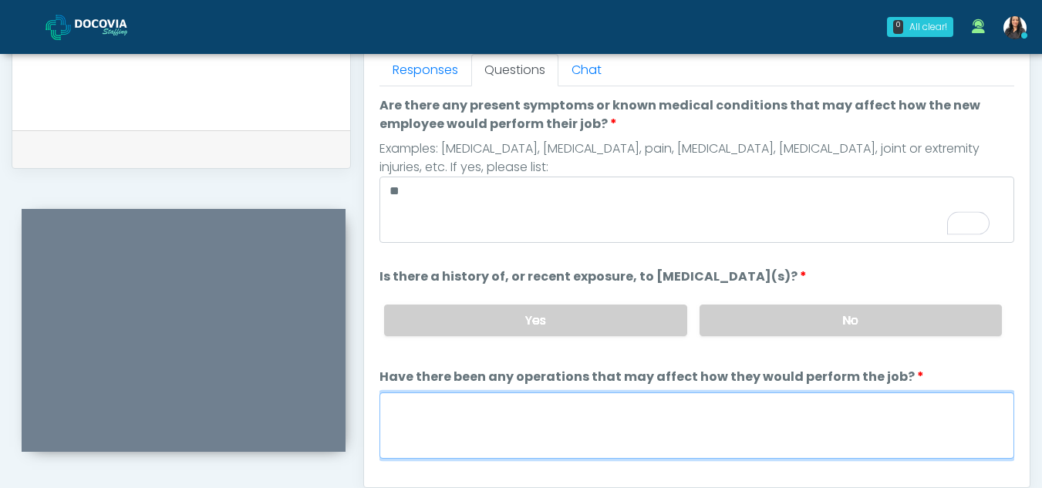
click at [473, 440] on textarea "Have there been any operations that may affect how they would perform the job?" at bounding box center [696, 425] width 635 height 66
type textarea "**"
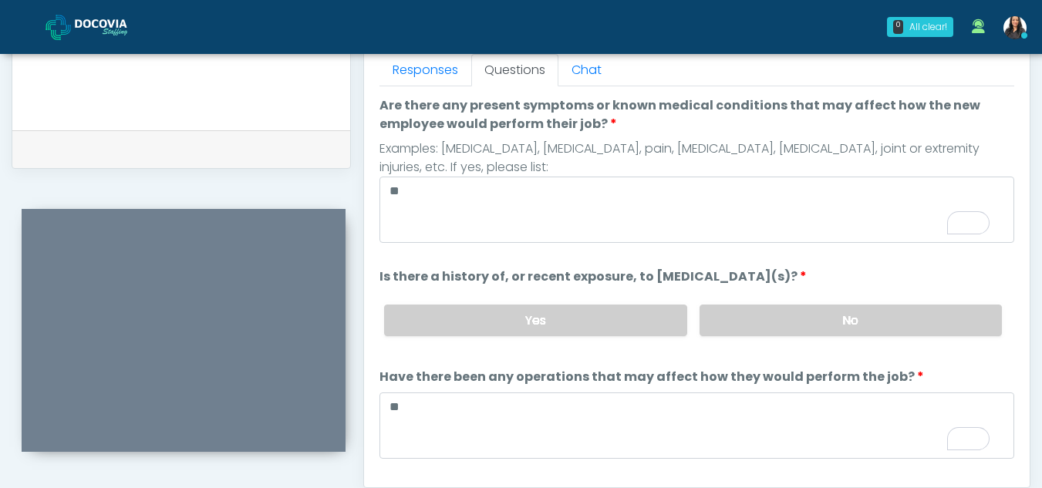
scroll to position [132, 0]
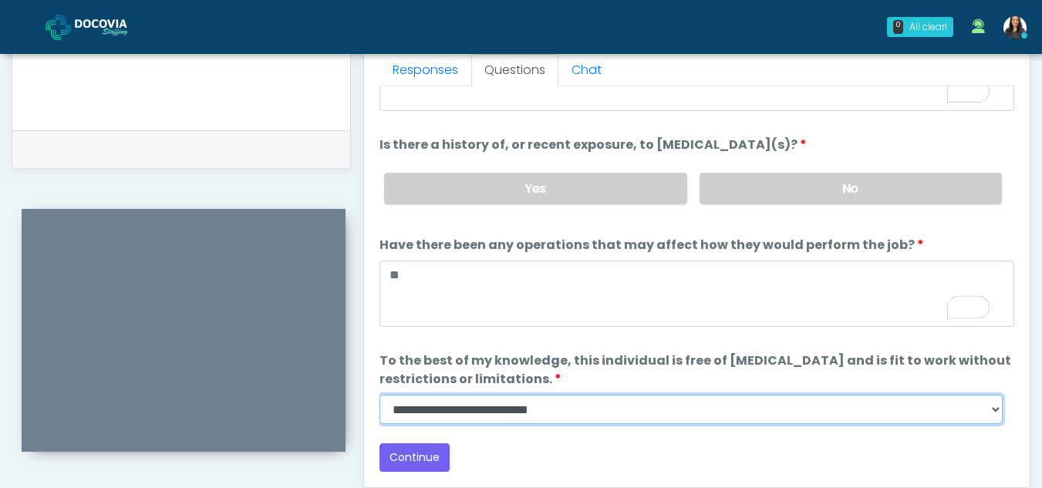
click at [995, 408] on select "**********" at bounding box center [690, 409] width 623 height 29
select select "******"
click at [379, 395] on select "**********" at bounding box center [690, 409] width 623 height 29
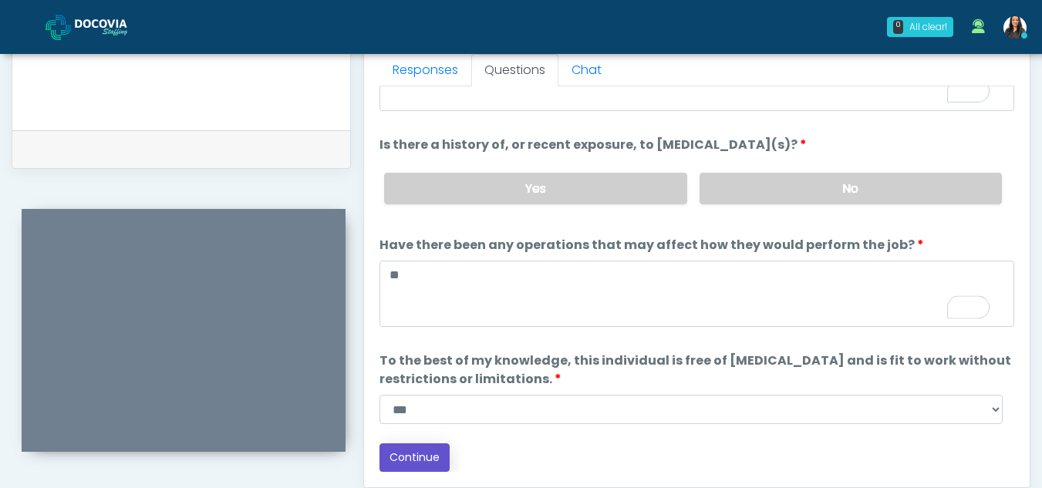
click at [419, 460] on button "Continue" at bounding box center [414, 457] width 70 height 29
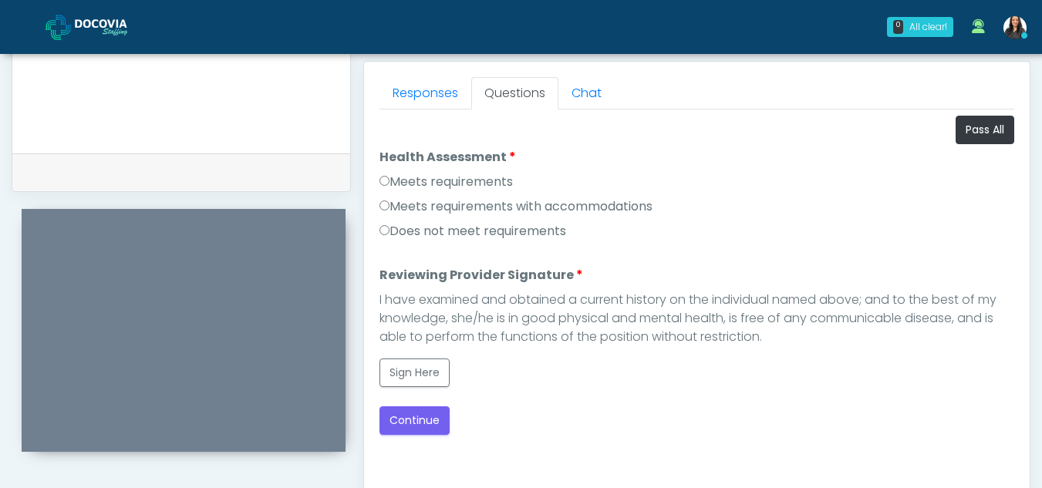
scroll to position [659, 0]
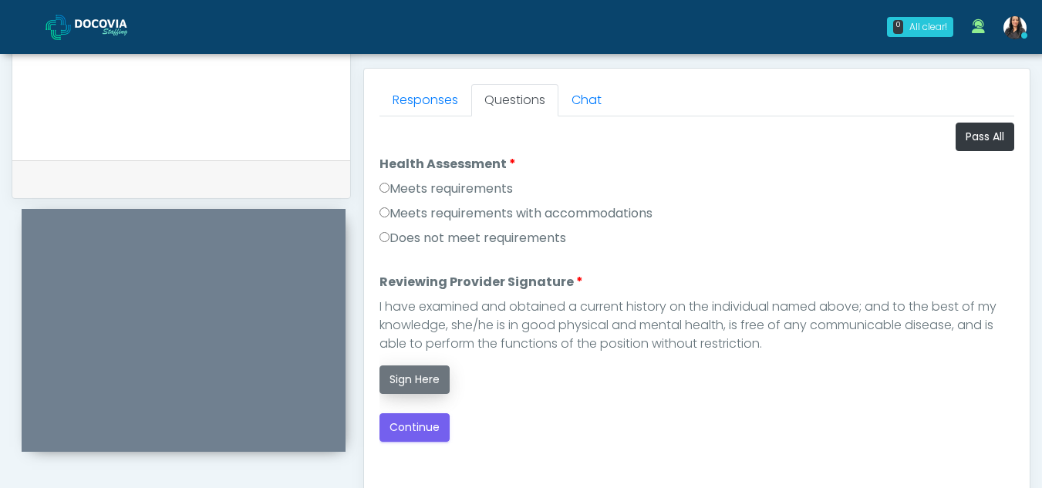
click at [419, 385] on button "Sign Here" at bounding box center [414, 379] width 70 height 29
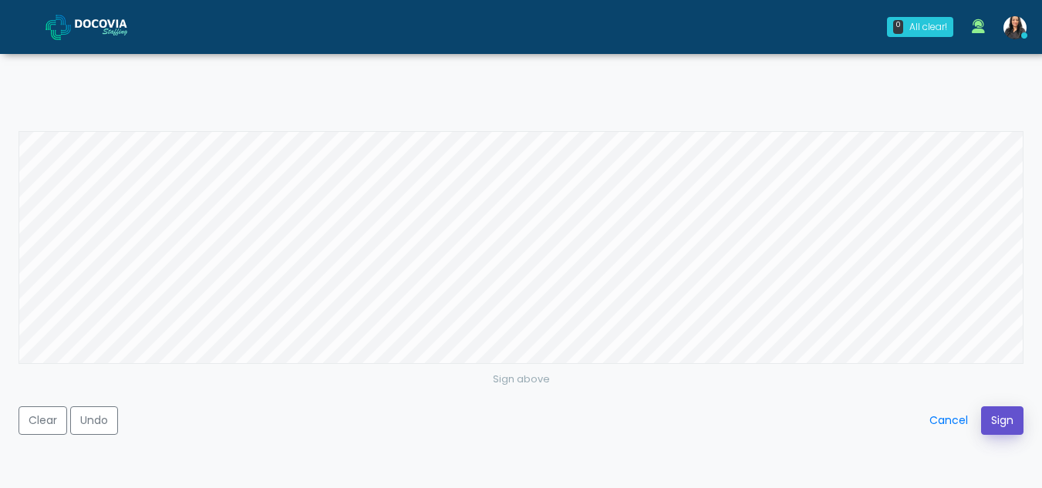
click at [1002, 416] on button "Sign" at bounding box center [1002, 420] width 42 height 29
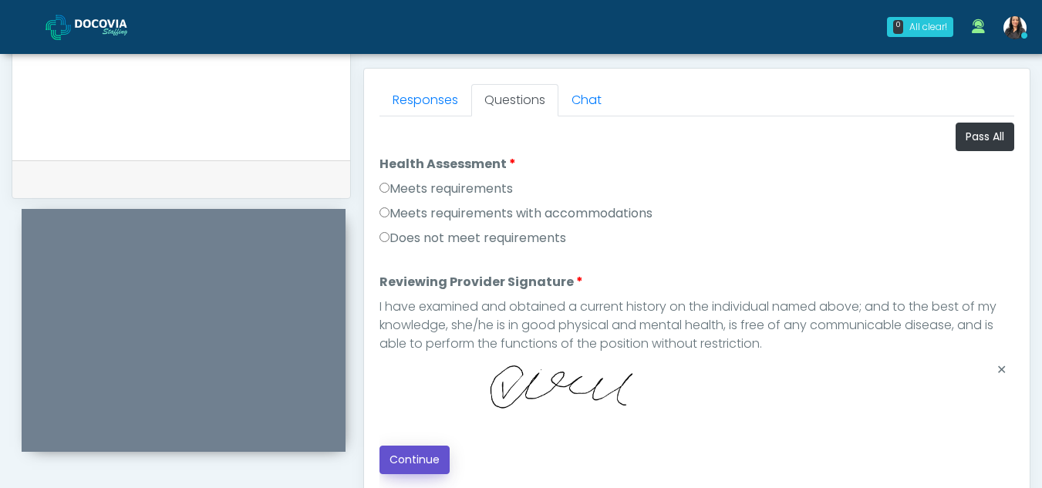
click at [419, 459] on button "Continue" at bounding box center [414, 460] width 70 height 29
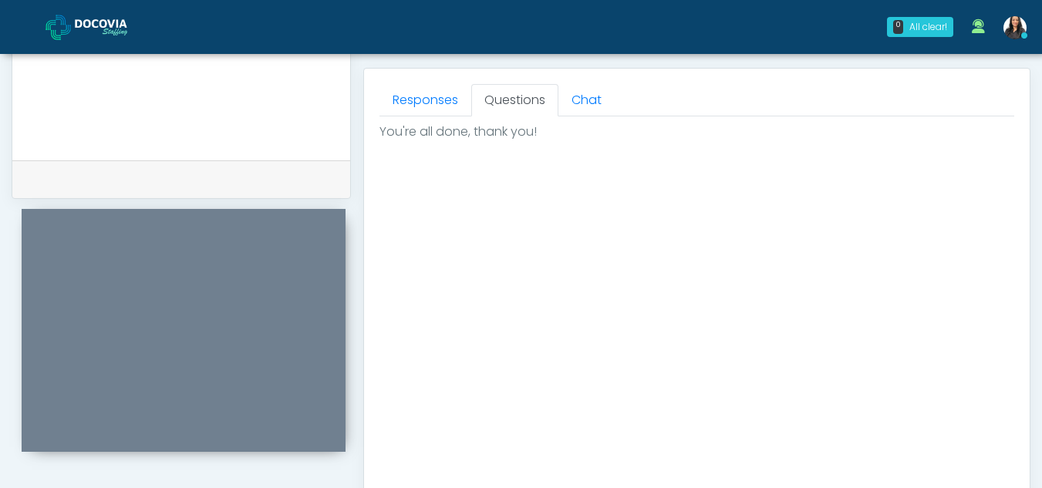
scroll to position [925, 0]
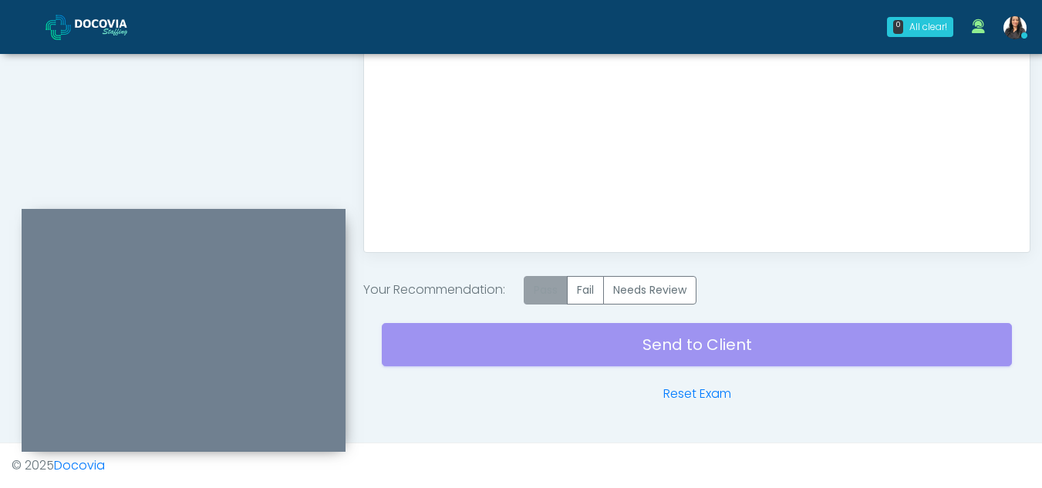
click at [557, 289] on label "Pass" at bounding box center [546, 290] width 44 height 29
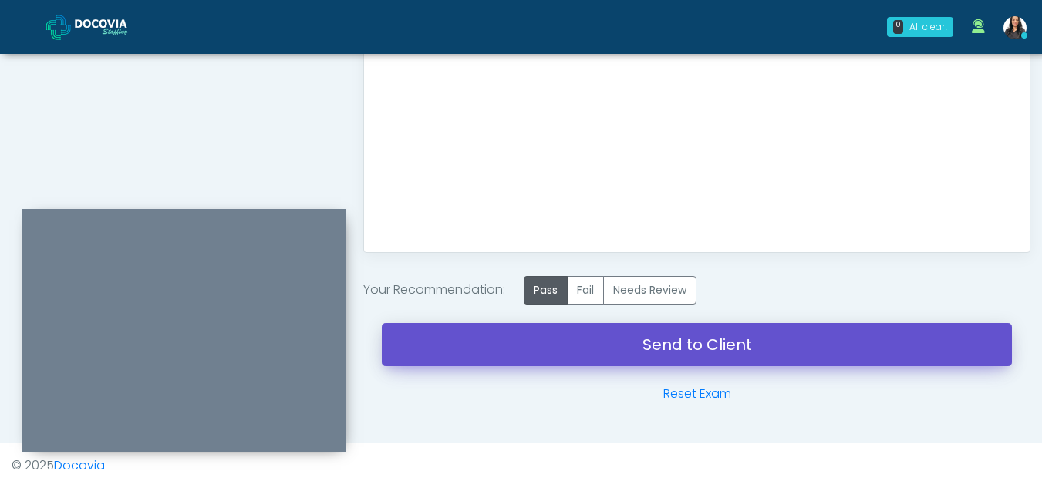
click at [670, 352] on link "Send to Client" at bounding box center [697, 344] width 630 height 43
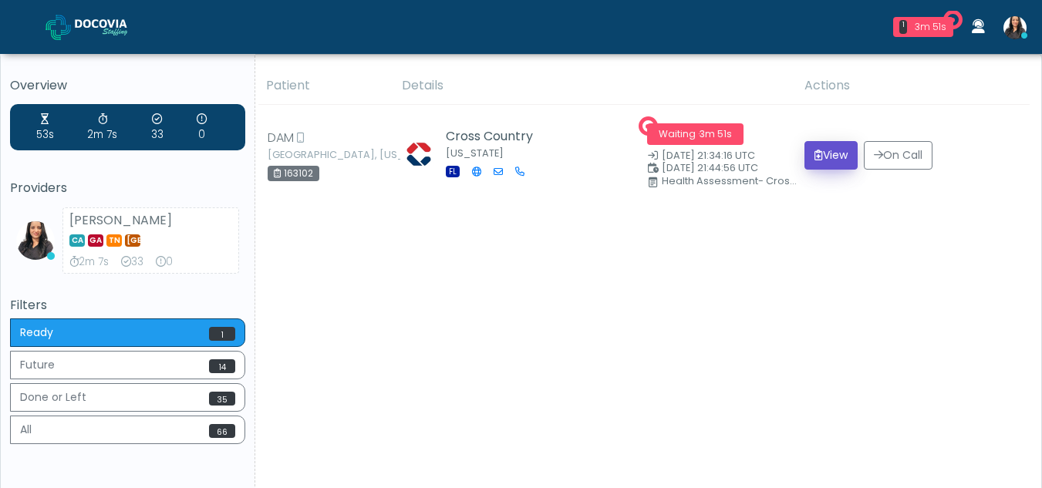
click at [820, 157] on button "View" at bounding box center [830, 155] width 53 height 29
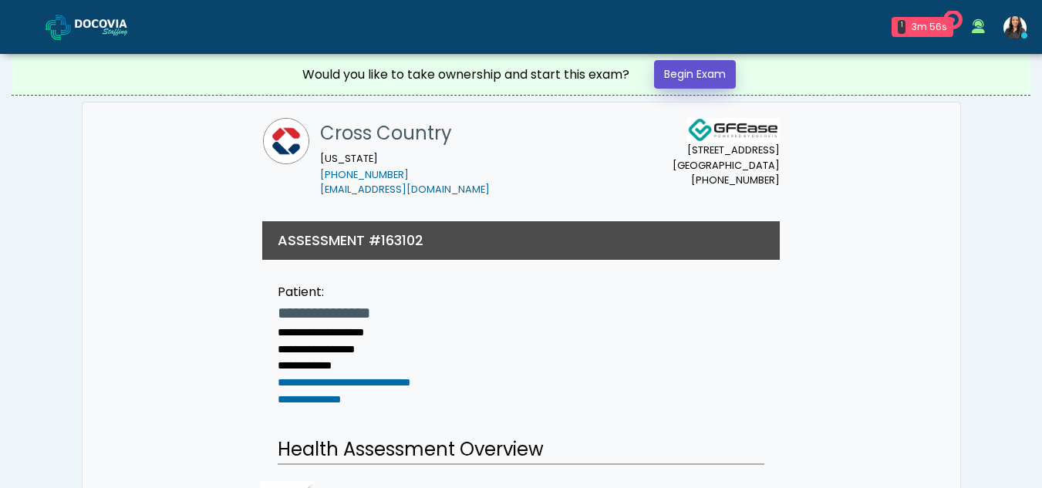
click at [696, 72] on link "Begin Exam" at bounding box center [695, 74] width 82 height 29
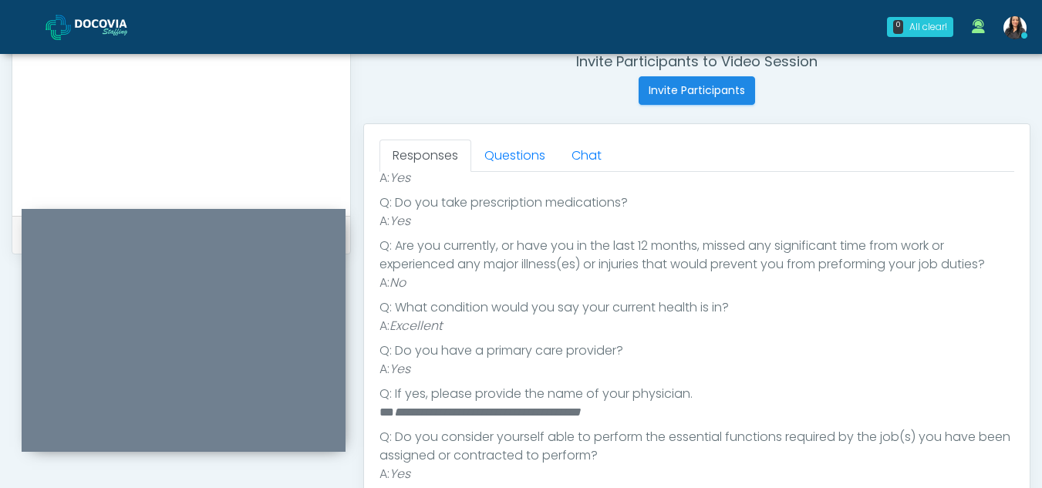
scroll to position [583, 0]
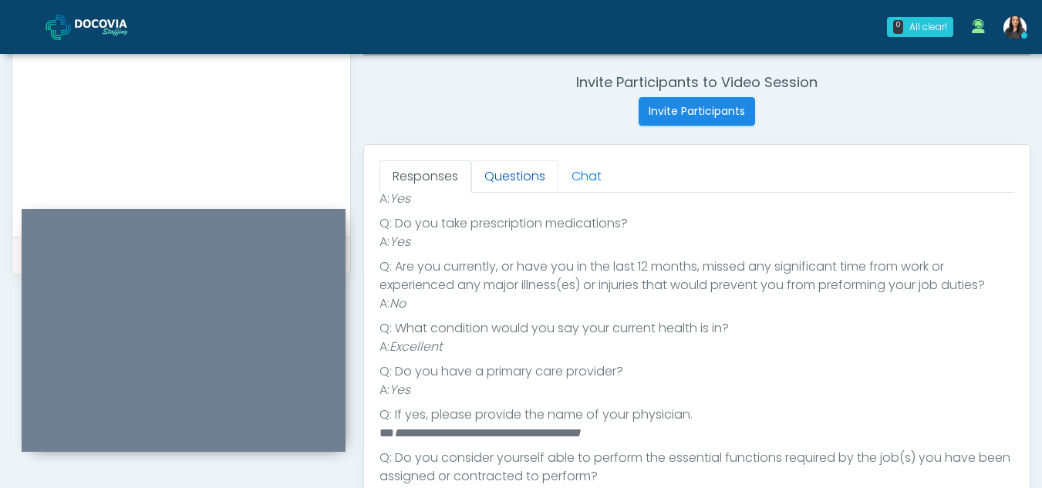
click at [522, 167] on link "Questions" at bounding box center [514, 176] width 87 height 32
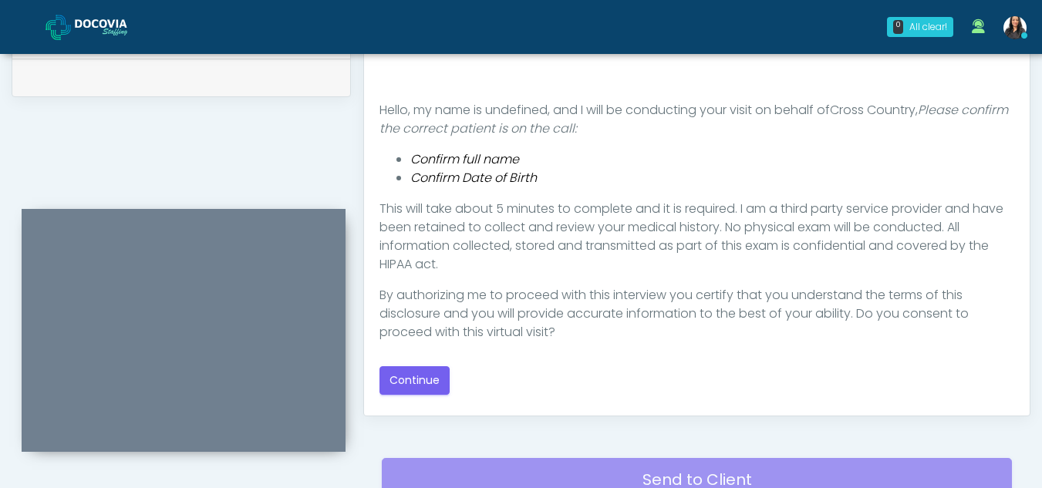
scroll to position [827, 0]
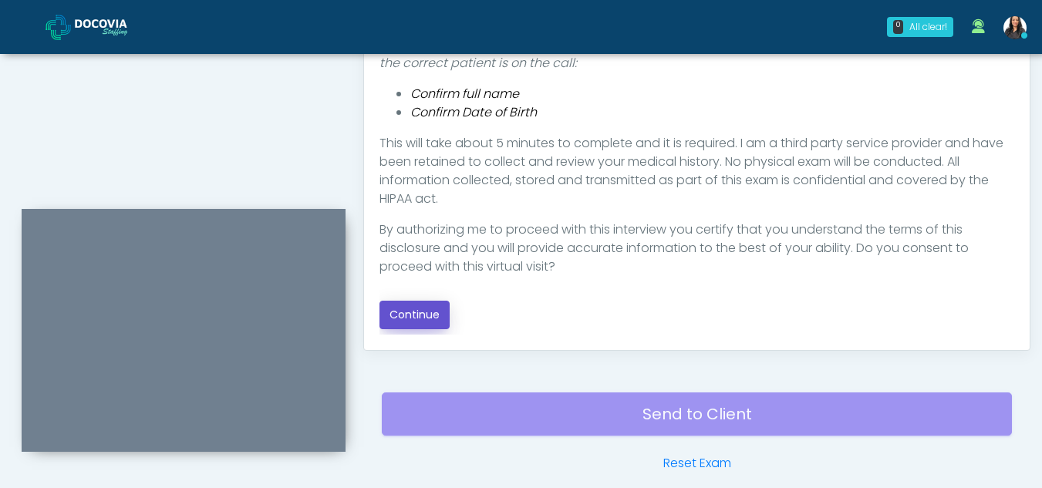
click at [413, 314] on button "Continue" at bounding box center [414, 315] width 70 height 29
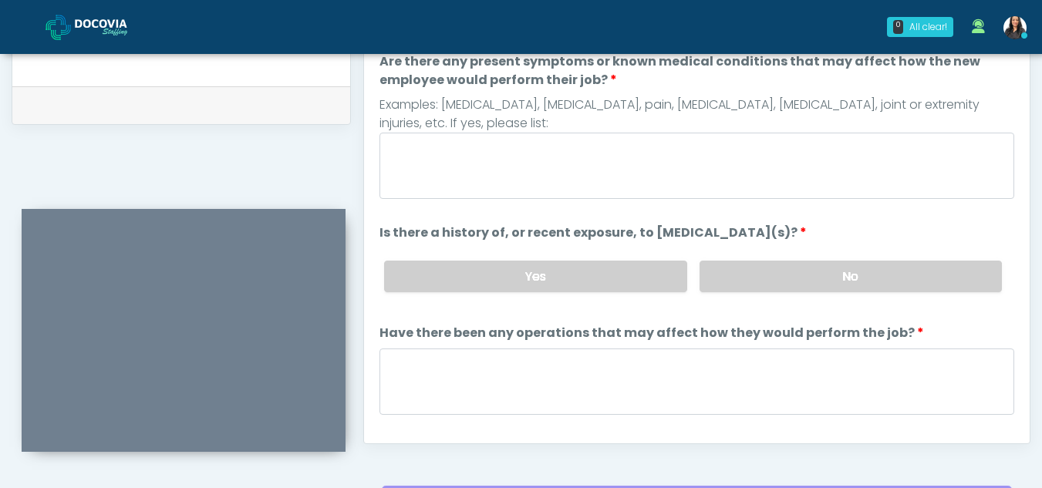
scroll to position [657, 0]
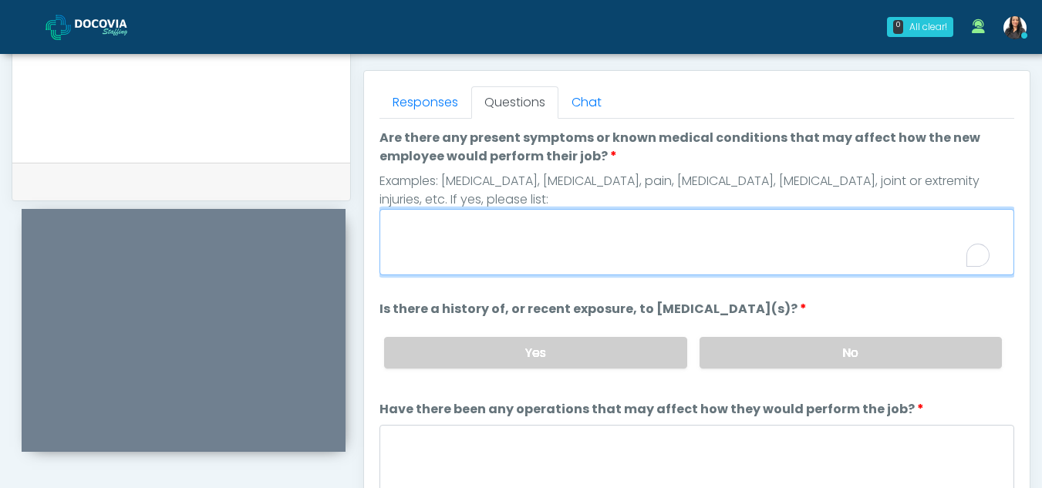
click at [505, 237] on textarea "Are there any present symptoms or known medical conditions that may affect how …" at bounding box center [696, 242] width 635 height 66
type textarea "**"
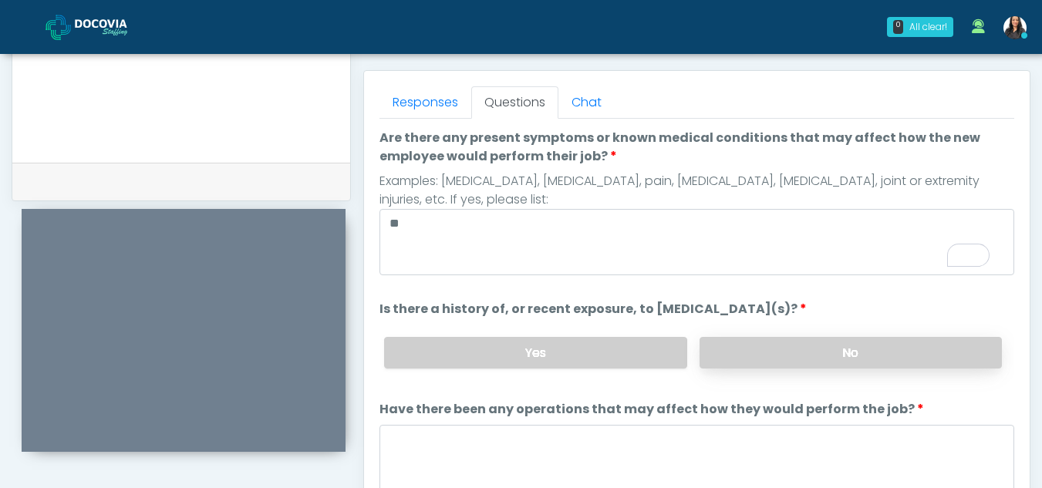
click at [741, 348] on label "No" at bounding box center [850, 353] width 302 height 32
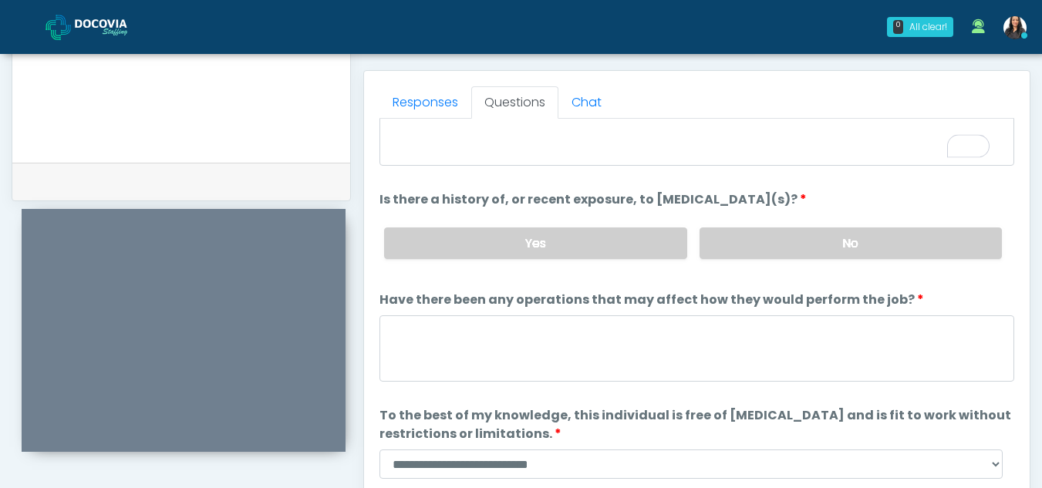
scroll to position [109, 0]
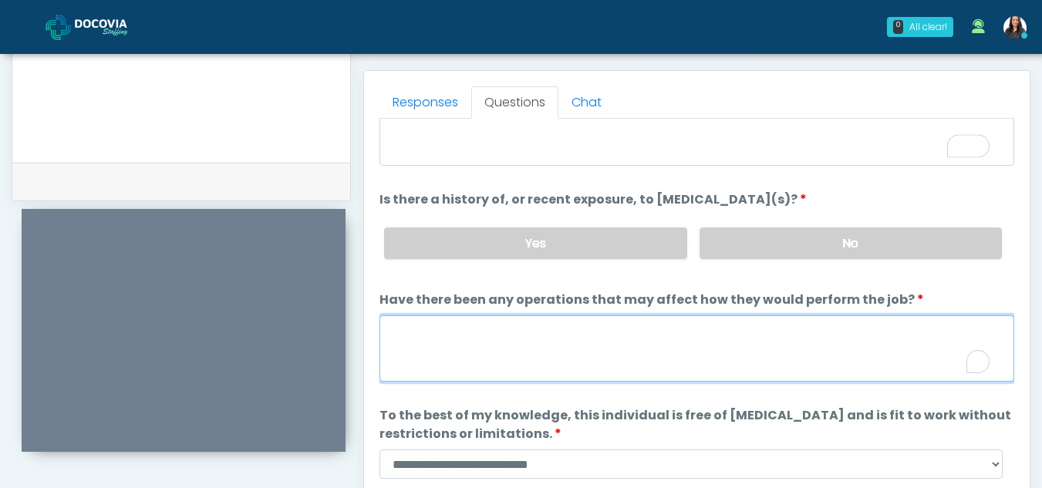
click at [445, 345] on textarea "Have there been any operations that may affect how they would perform the job?" at bounding box center [696, 348] width 635 height 66
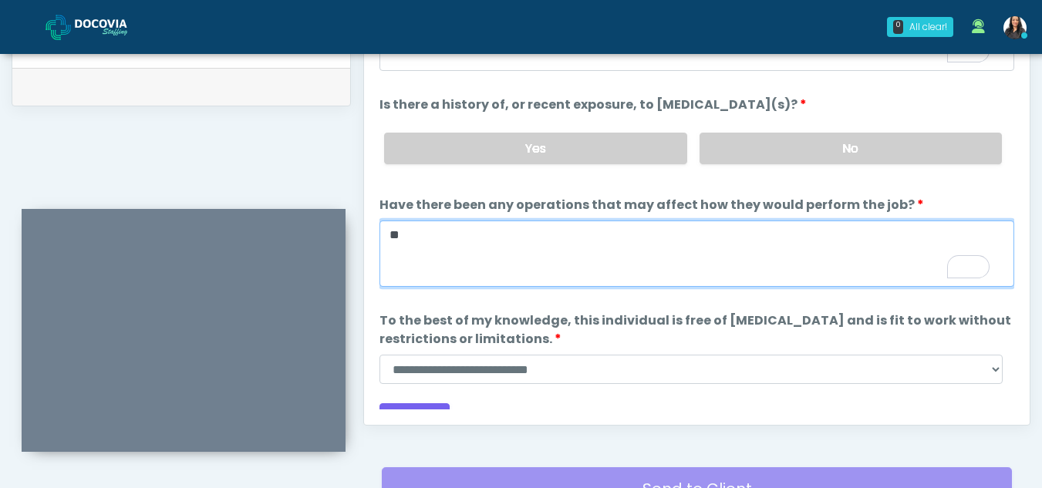
scroll to position [754, 0]
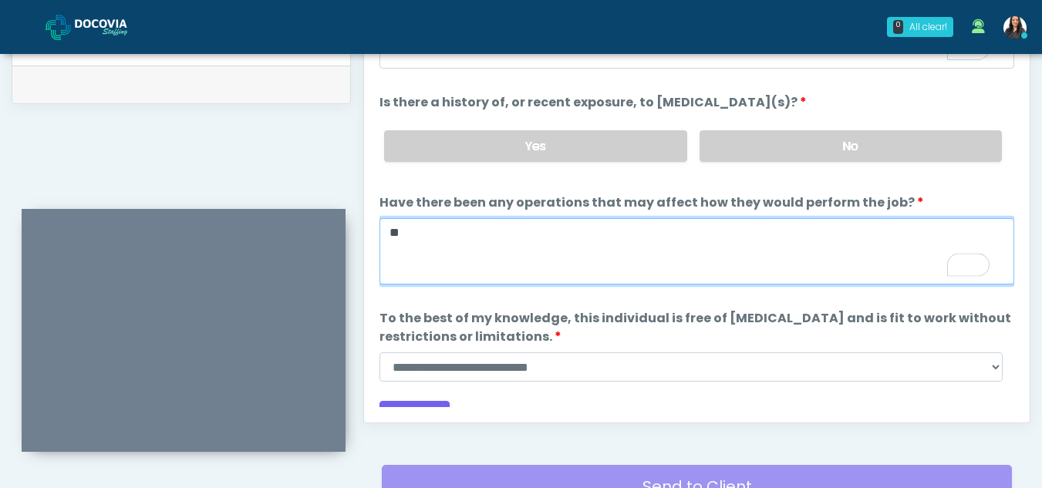
type textarea "**"
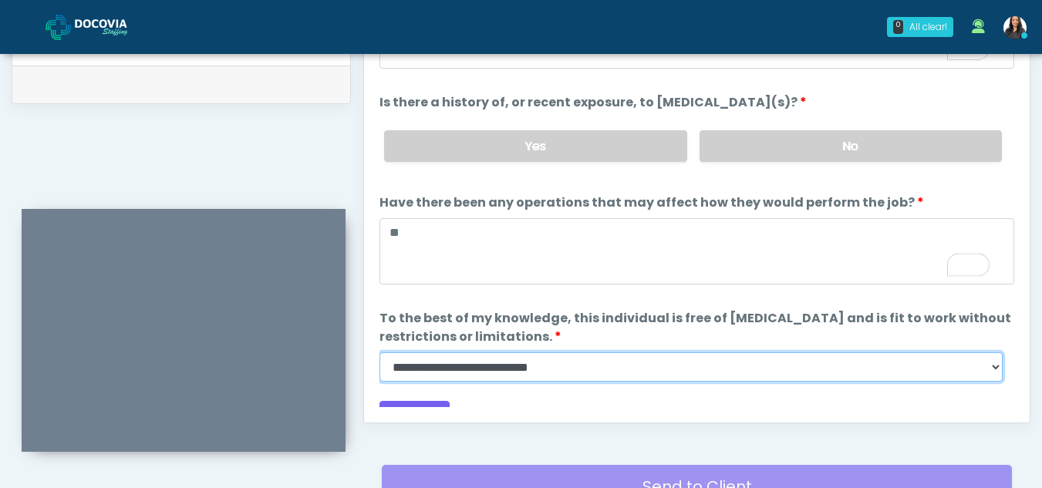
click at [994, 370] on select "**********" at bounding box center [690, 366] width 623 height 29
select select "******"
click at [379, 352] on select "**********" at bounding box center [690, 366] width 623 height 29
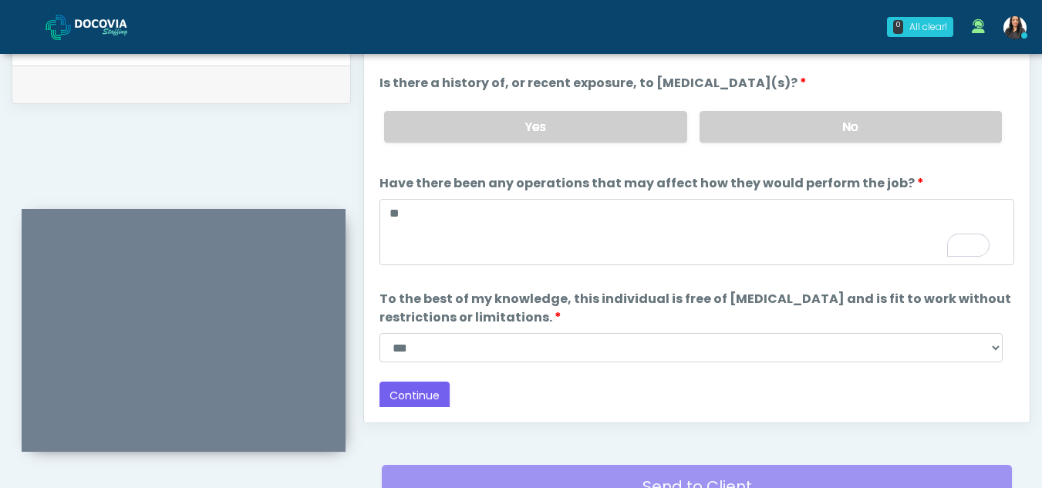
scroll to position [132, 0]
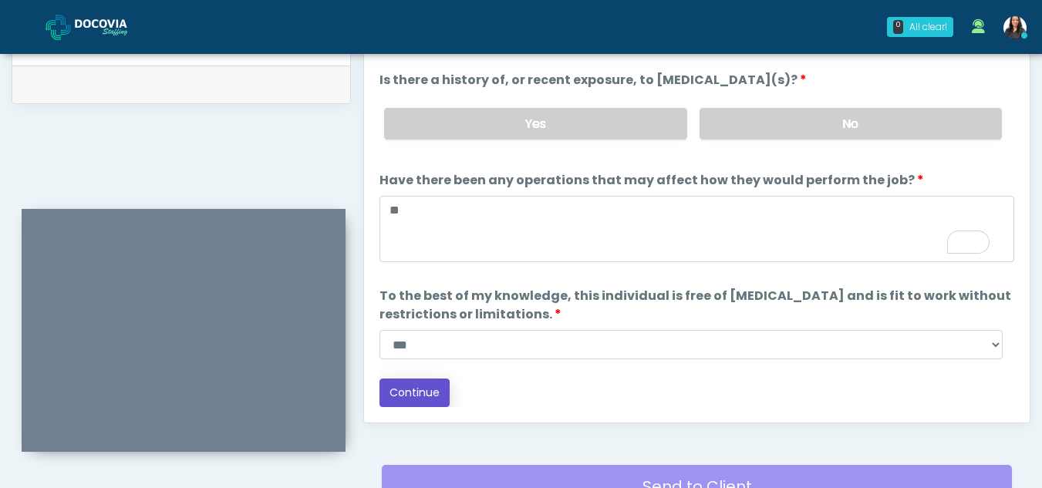
click at [403, 389] on button "Continue" at bounding box center [414, 393] width 70 height 29
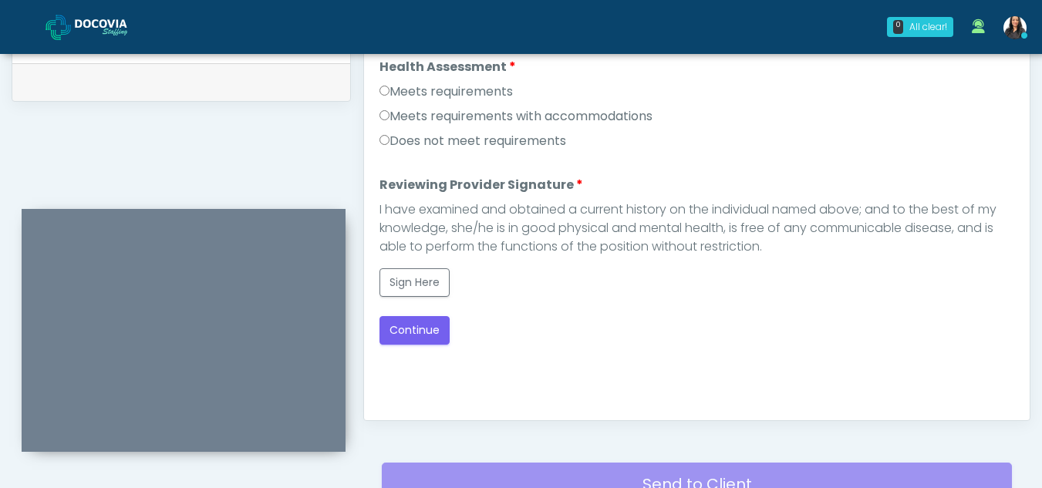
scroll to position [749, 0]
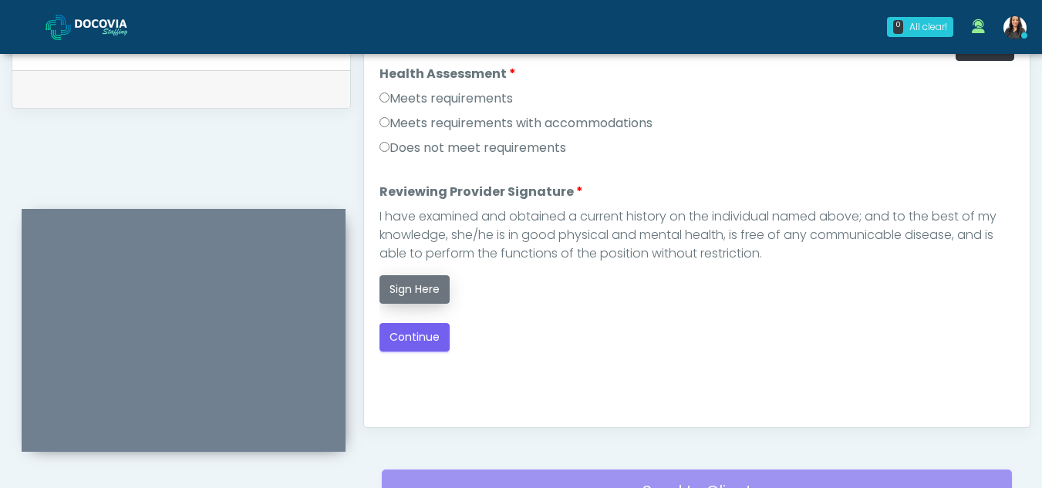
click at [399, 286] on button "Sign Here" at bounding box center [414, 289] width 70 height 29
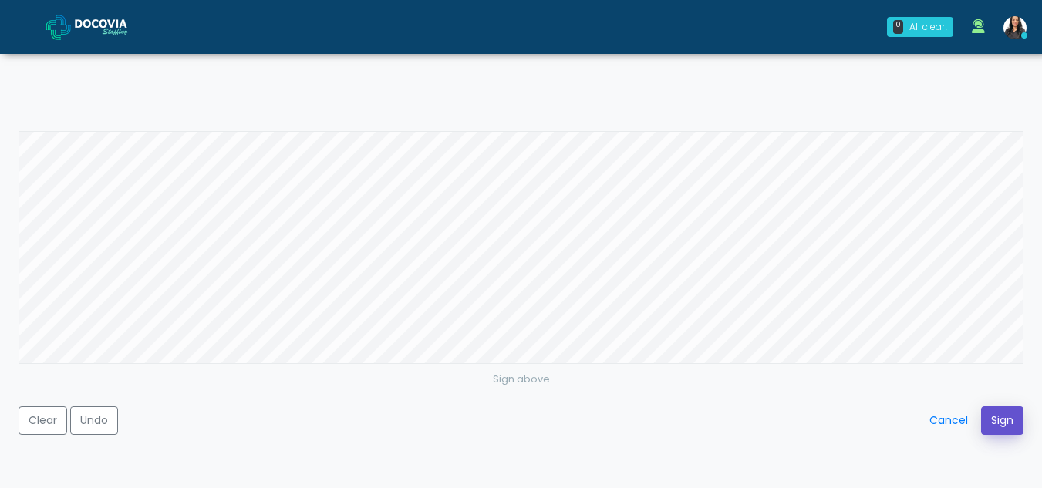
click at [992, 414] on button "Sign" at bounding box center [1002, 420] width 42 height 29
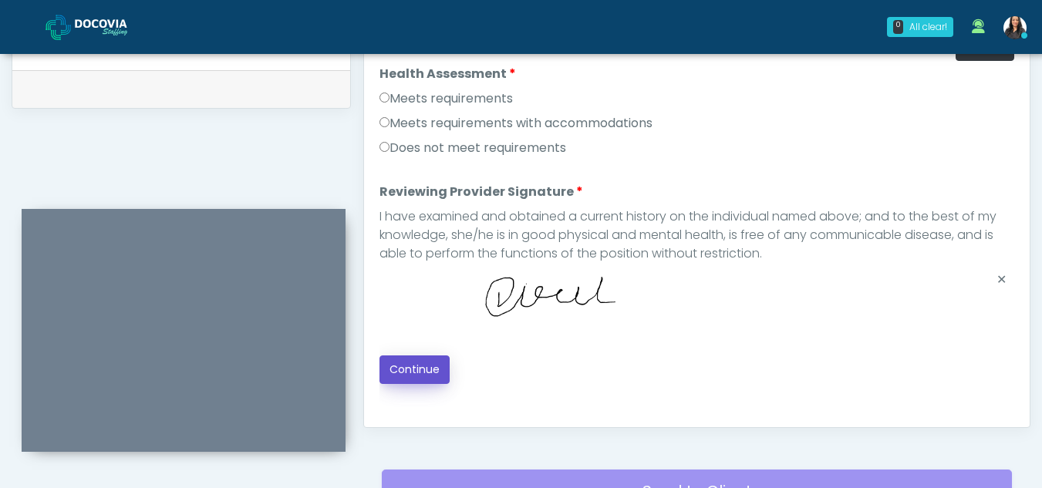
click at [406, 364] on button "Continue" at bounding box center [414, 369] width 70 height 29
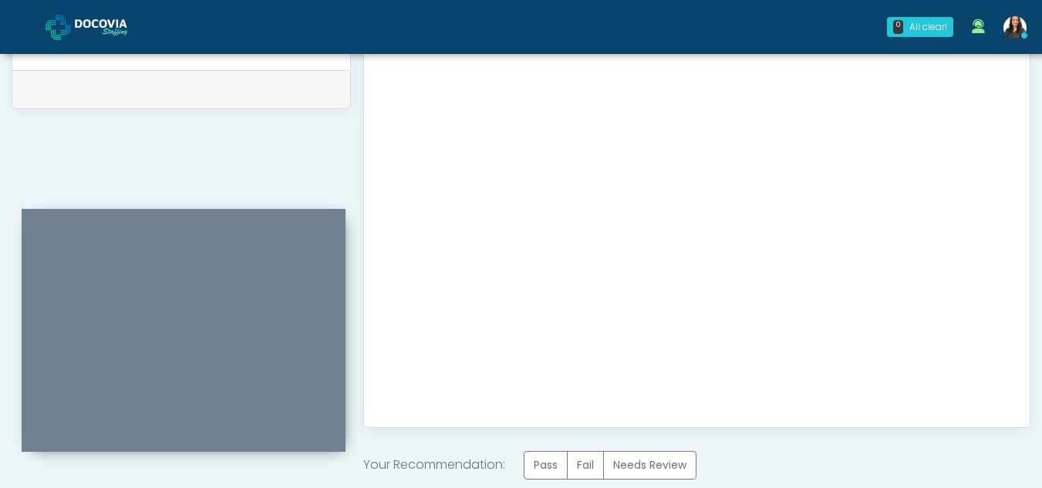
scroll to position [925, 0]
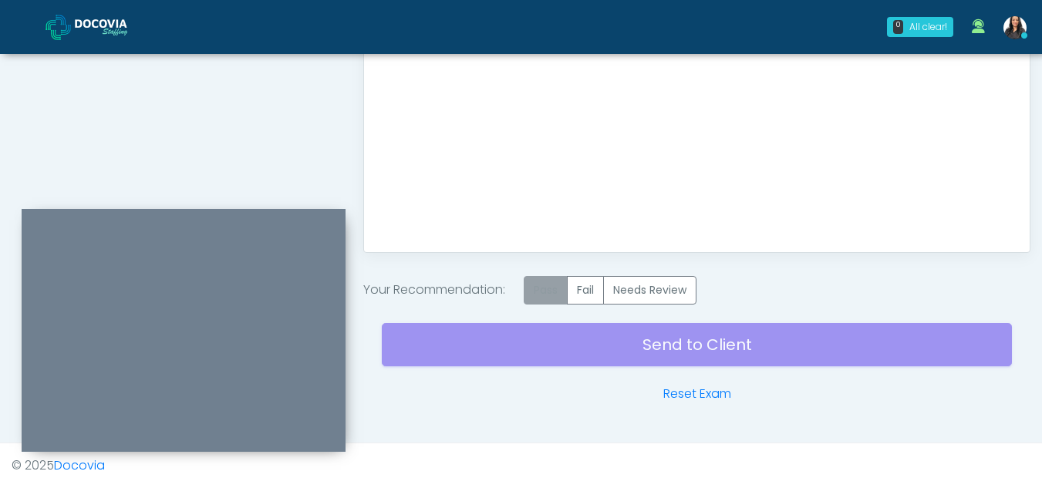
click at [540, 297] on label "Pass" at bounding box center [546, 290] width 44 height 29
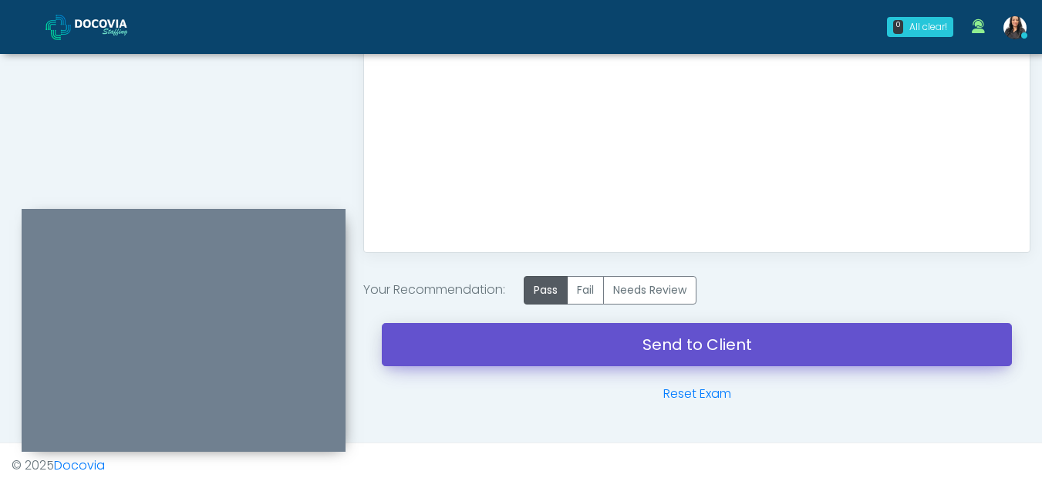
click at [638, 334] on link "Send to Client" at bounding box center [697, 344] width 630 height 43
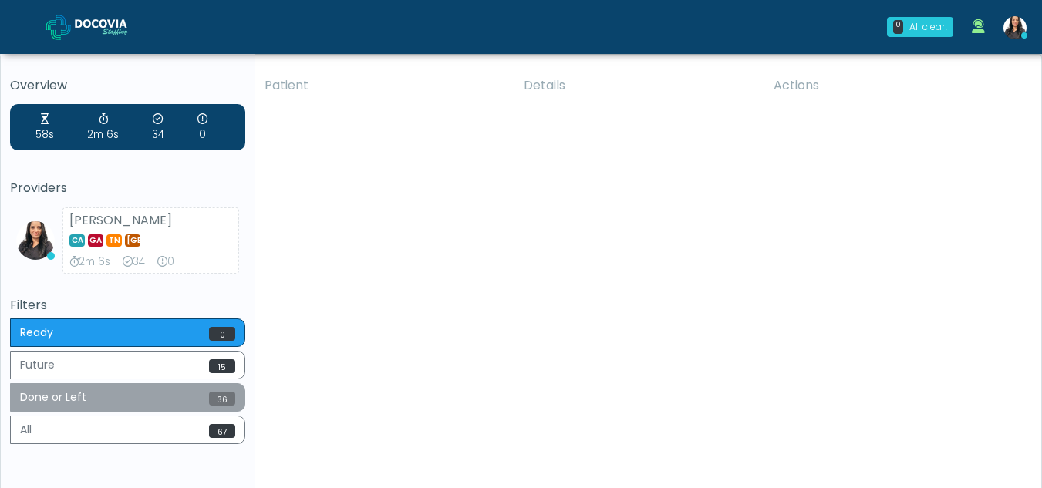
click at [93, 392] on button "Done or Left 36" at bounding box center [127, 397] width 235 height 29
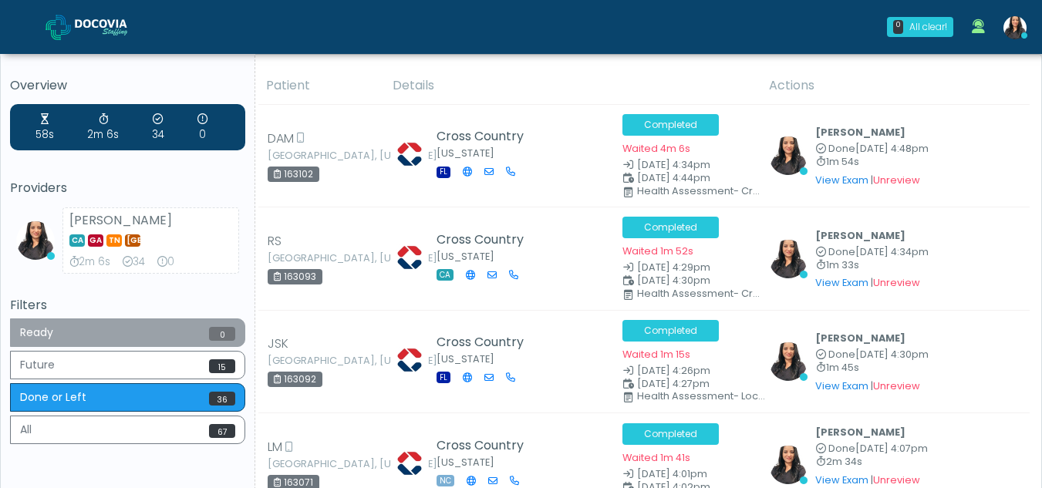
click at [113, 335] on button "Ready 0" at bounding box center [127, 332] width 235 height 29
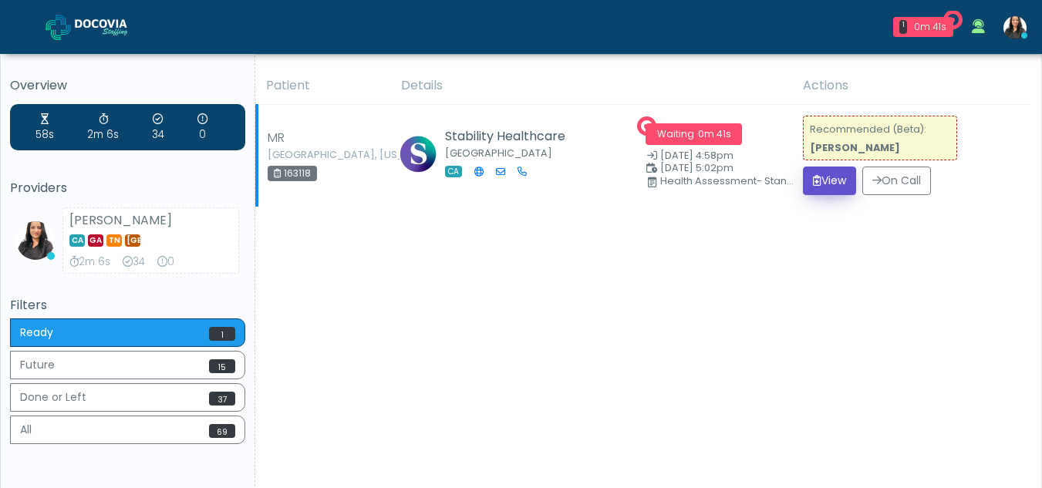
click at [815, 176] on button "View" at bounding box center [829, 181] width 53 height 29
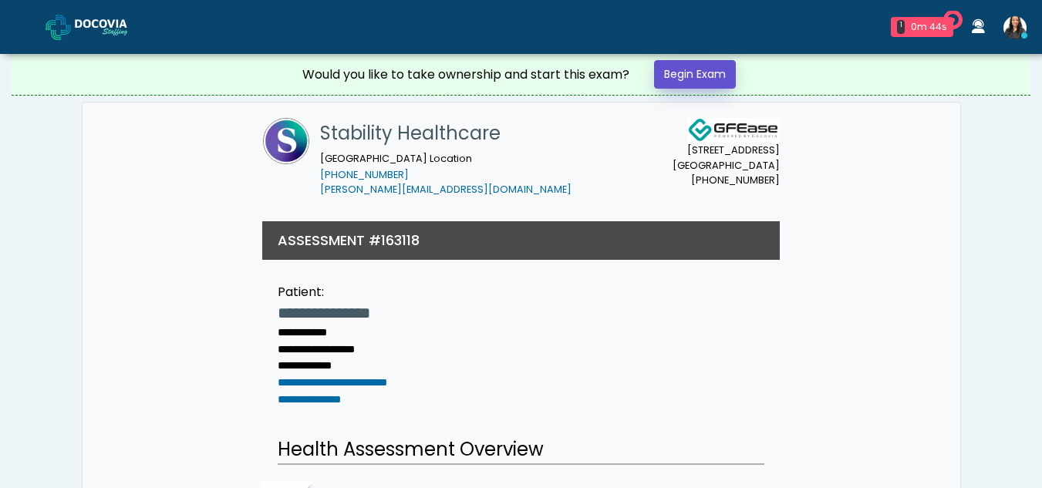
click at [676, 72] on link "Begin Exam" at bounding box center [695, 74] width 82 height 29
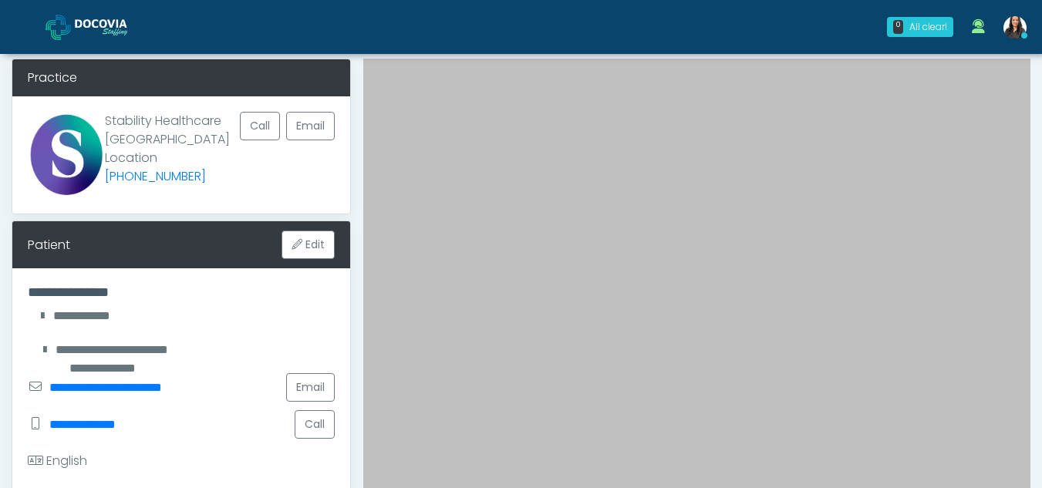
scroll to position [49, 0]
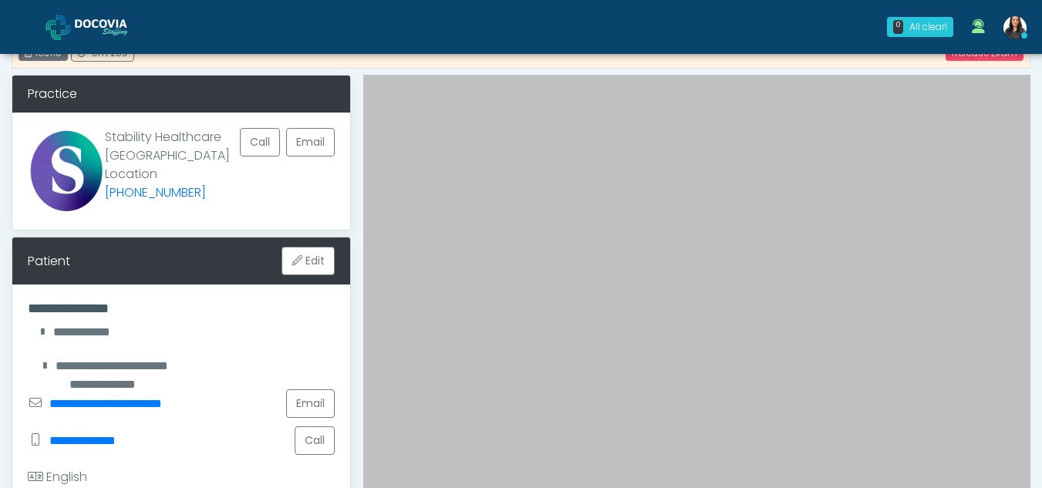
drag, startPoint x: 1033, startPoint y: 160, endPoint x: 1053, endPoint y: 315, distance: 155.4
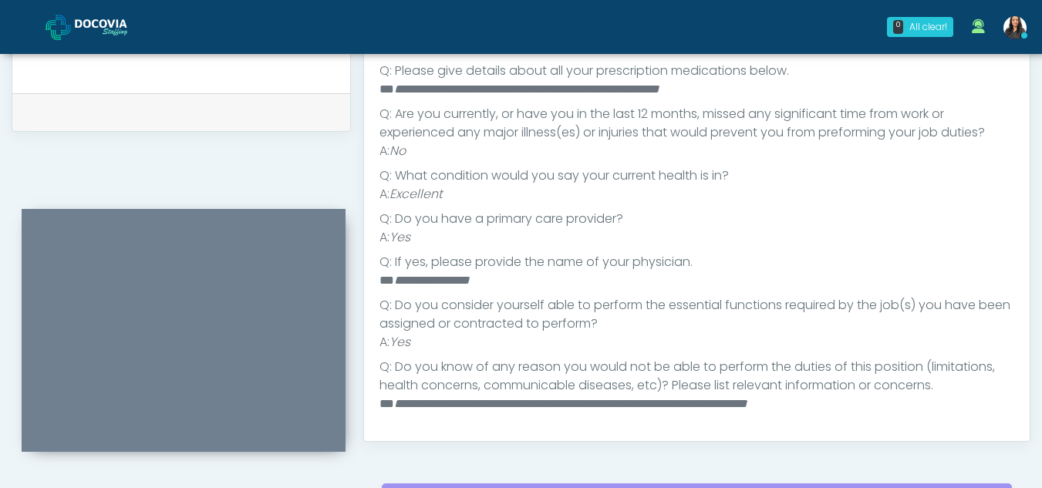
scroll to position [636, 0]
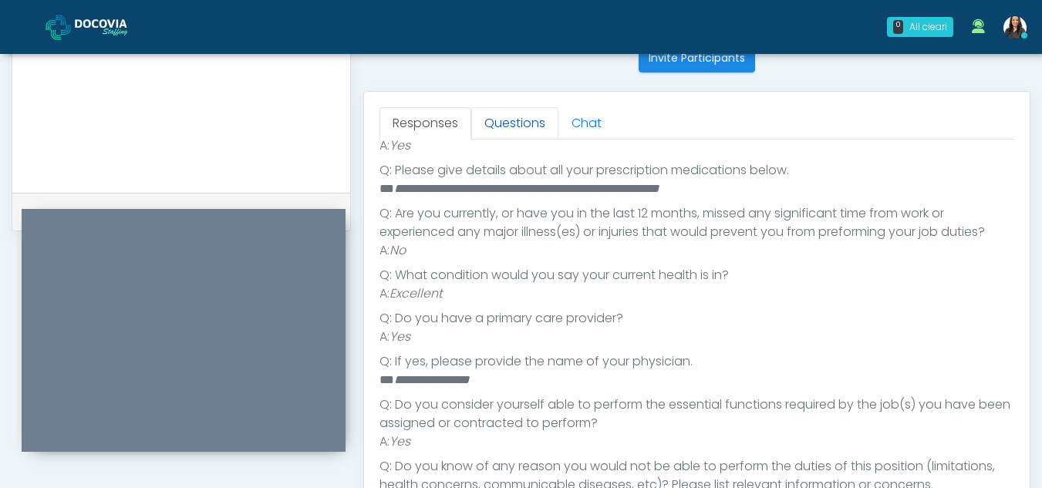
click at [510, 115] on link "Questions" at bounding box center [514, 123] width 87 height 32
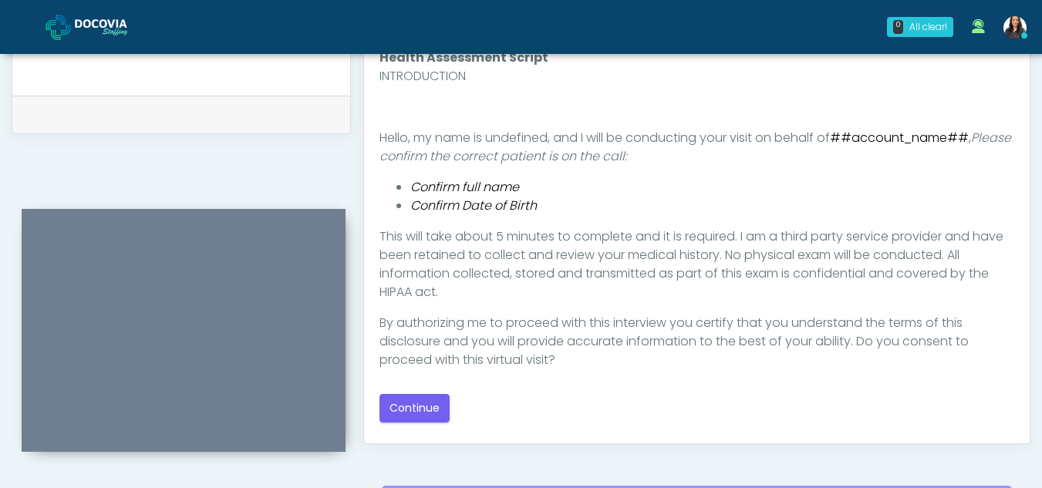
scroll to position [736, 0]
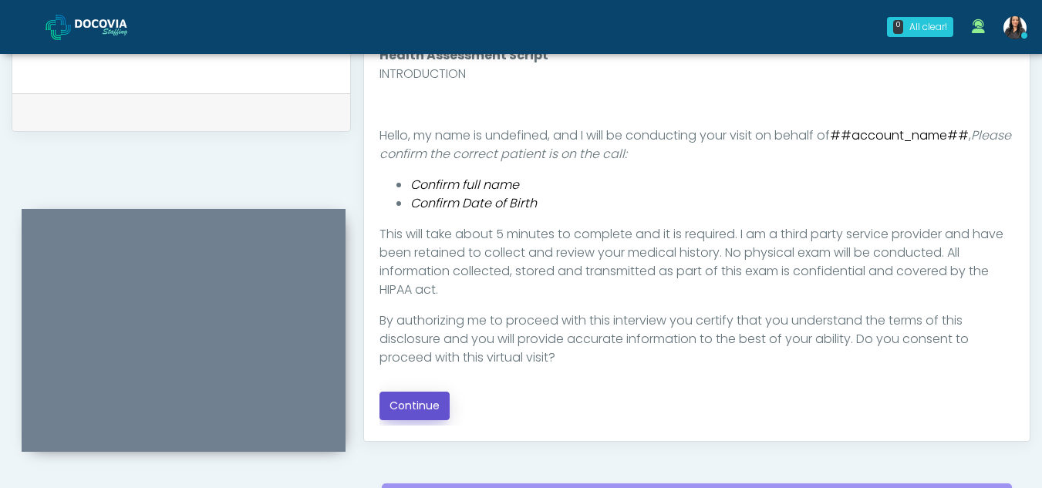
click at [426, 397] on button "Continue" at bounding box center [414, 406] width 70 height 29
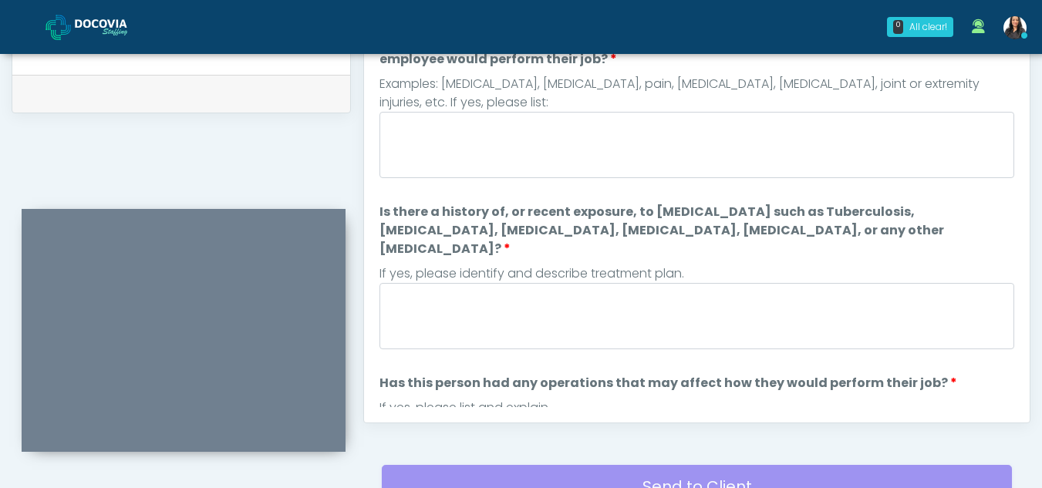
scroll to position [645, 0]
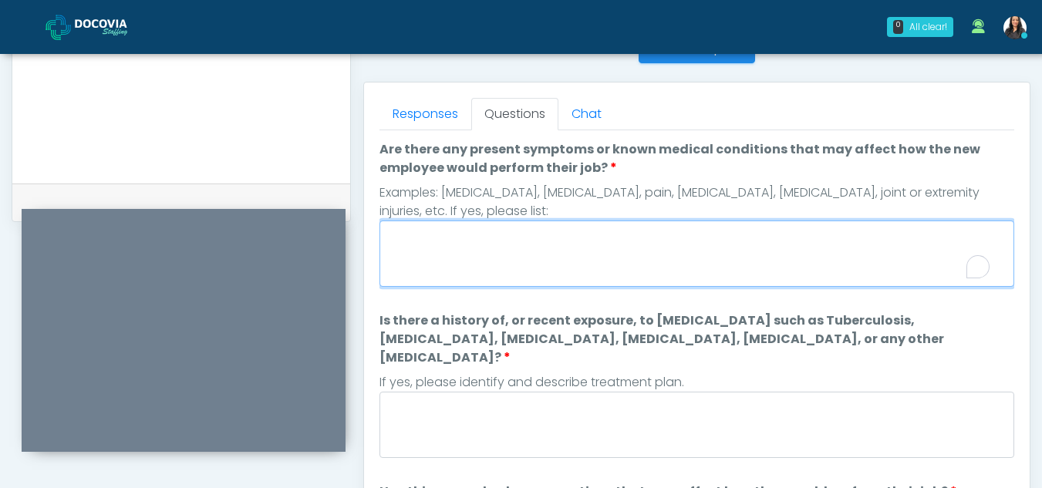
click at [511, 254] on textarea "Are there any present symptoms or known medical conditions that may affect how …" at bounding box center [696, 254] width 635 height 66
type textarea "**"
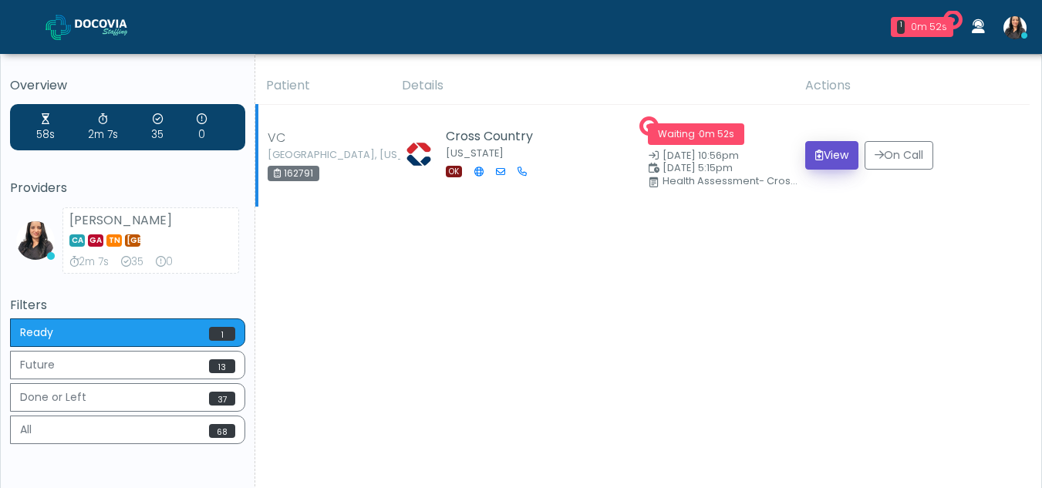
click at [834, 153] on button "View" at bounding box center [831, 155] width 53 height 29
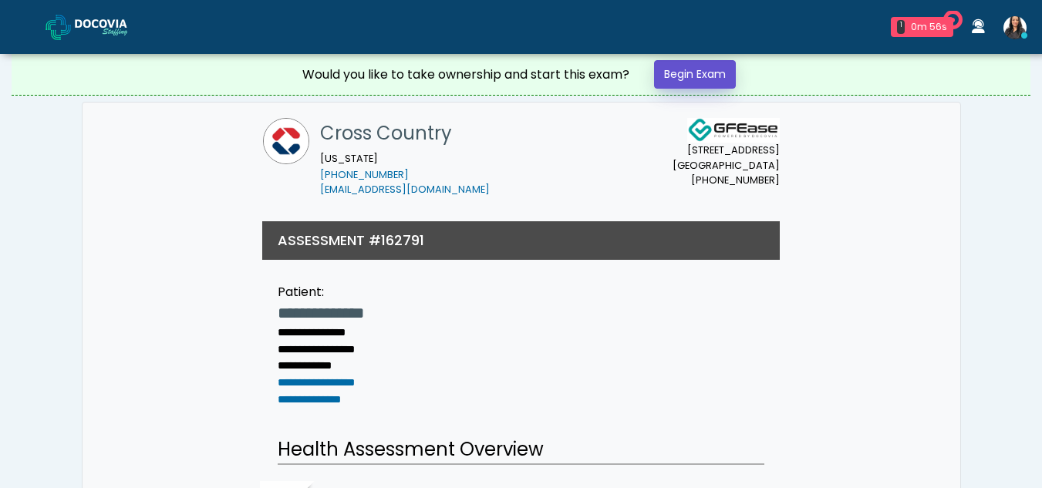
click at [701, 66] on link "Begin Exam" at bounding box center [695, 74] width 82 height 29
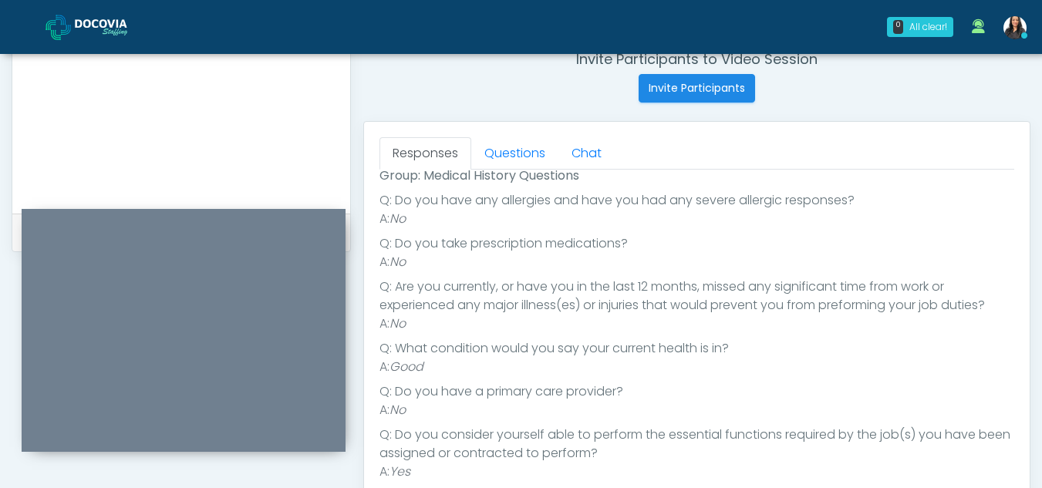
scroll to position [578, 0]
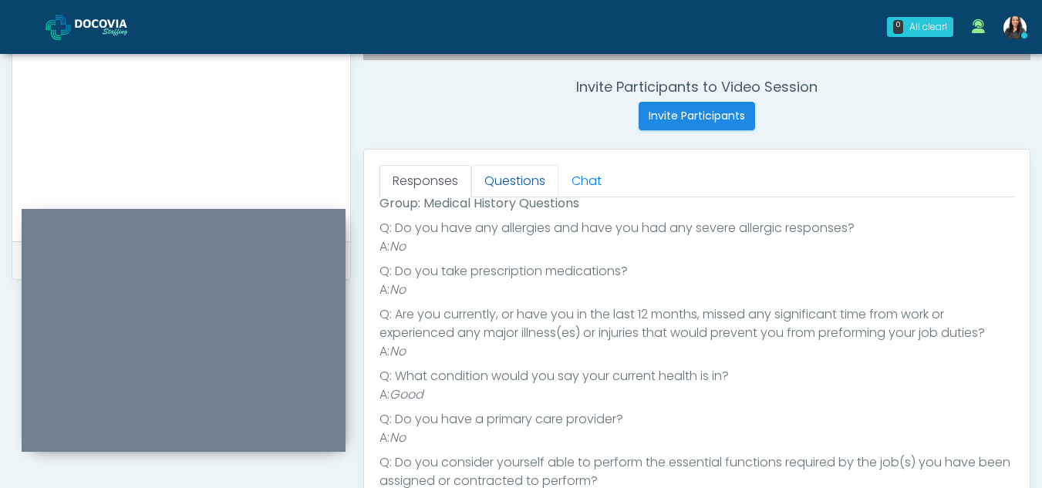
click at [523, 176] on link "Questions" at bounding box center [514, 181] width 87 height 32
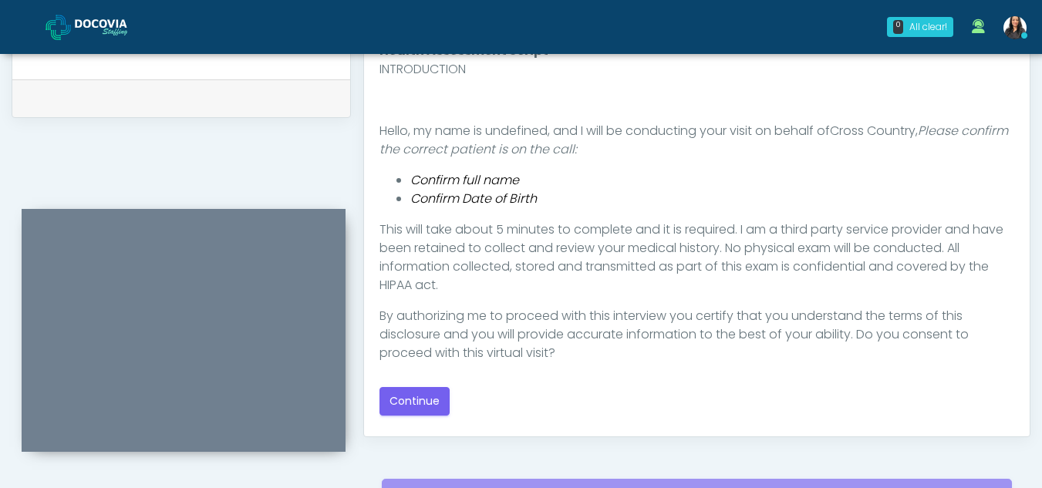
scroll to position [896, 0]
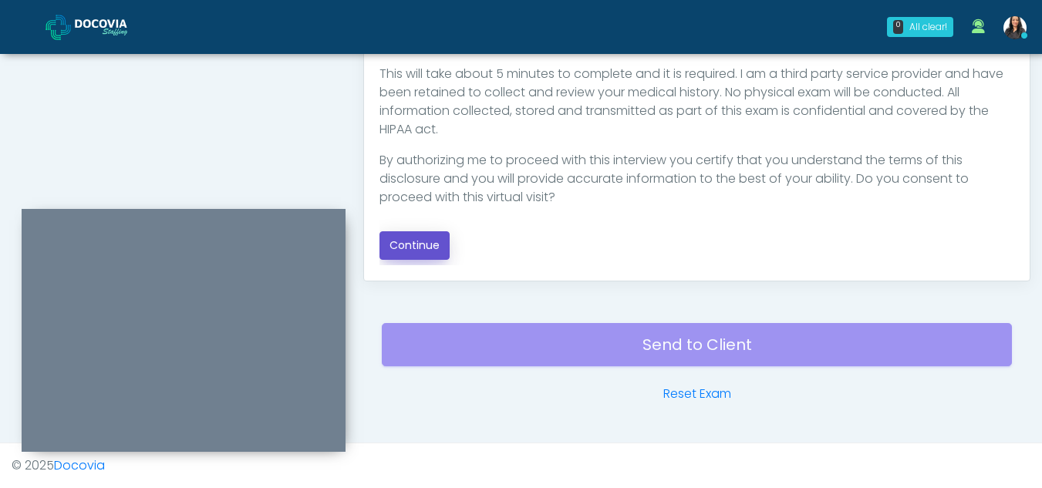
click at [405, 242] on button "Continue" at bounding box center [414, 245] width 70 height 29
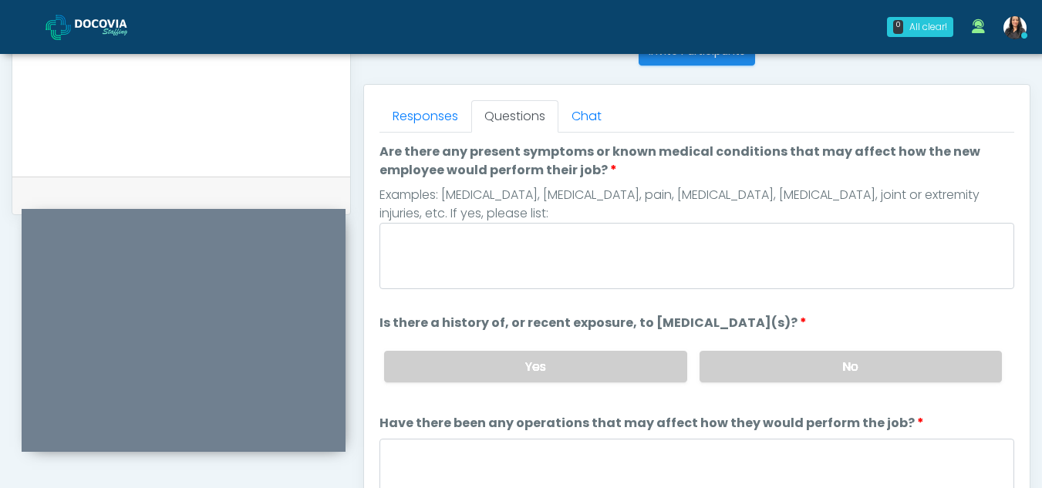
scroll to position [632, 0]
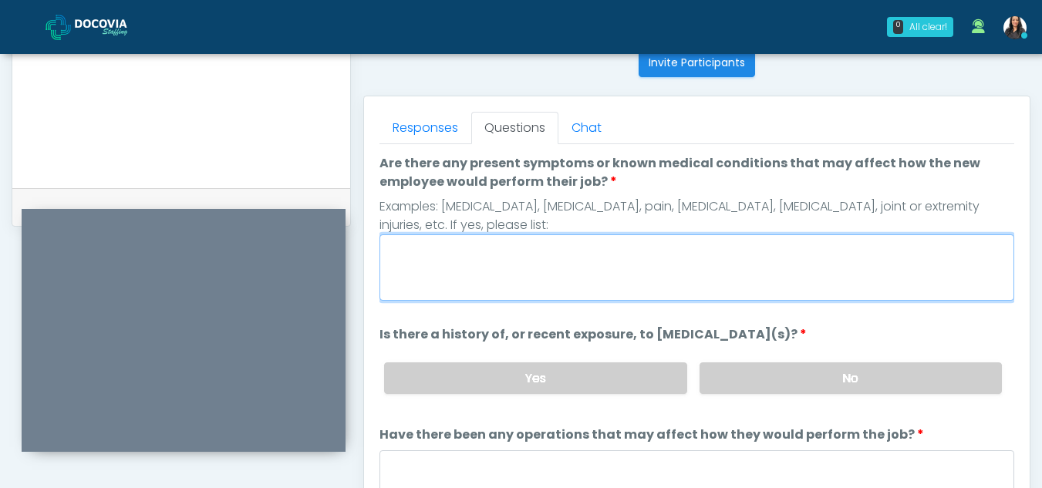
click at [522, 260] on textarea "Are there any present symptoms or known medical conditions that may affect how …" at bounding box center [696, 267] width 635 height 66
type textarea "**"
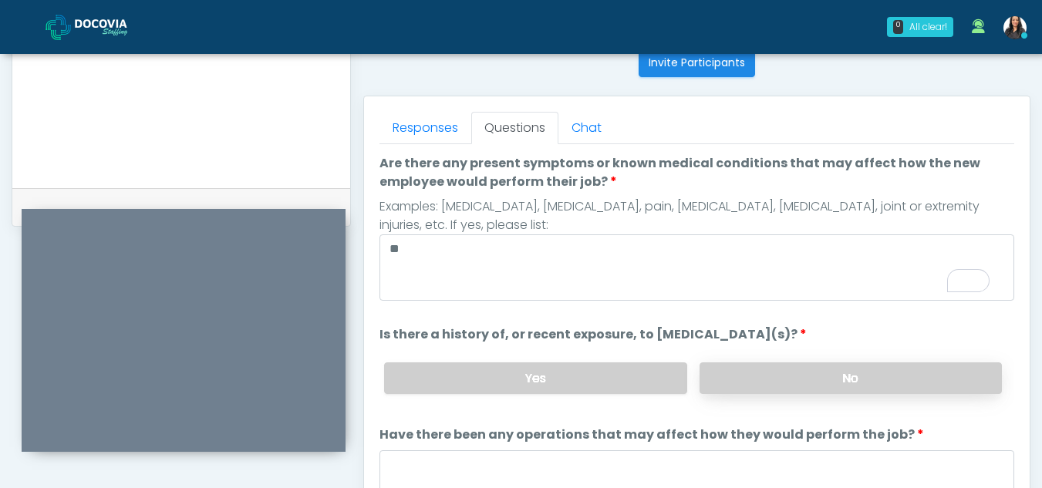
click at [834, 381] on label "No" at bounding box center [850, 378] width 302 height 32
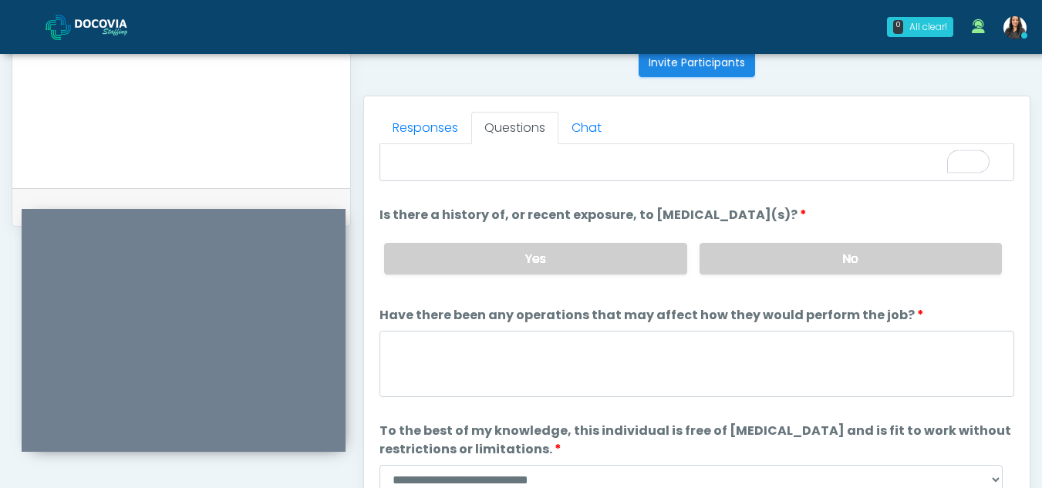
scroll to position [132, 0]
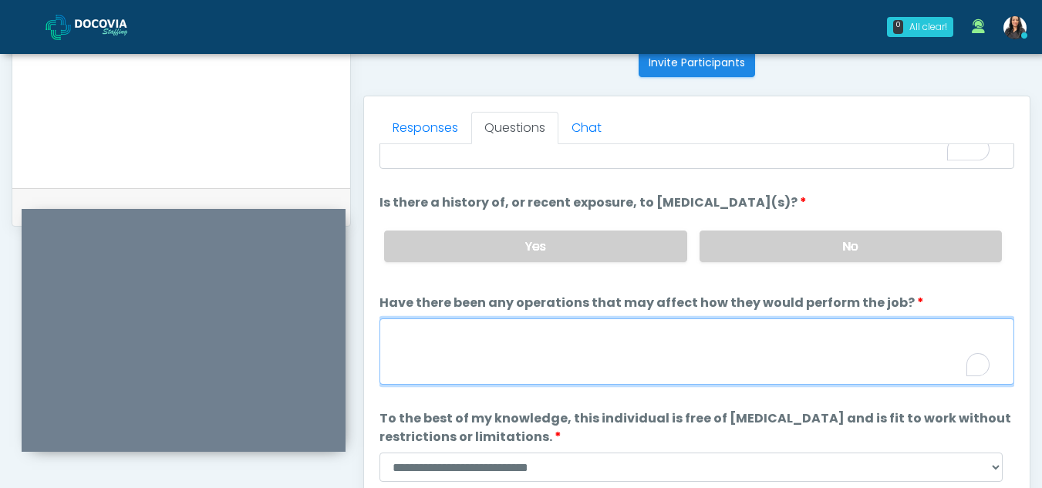
click at [516, 351] on textarea "Have there been any operations that may affect how they would perform the job?" at bounding box center [696, 351] width 635 height 66
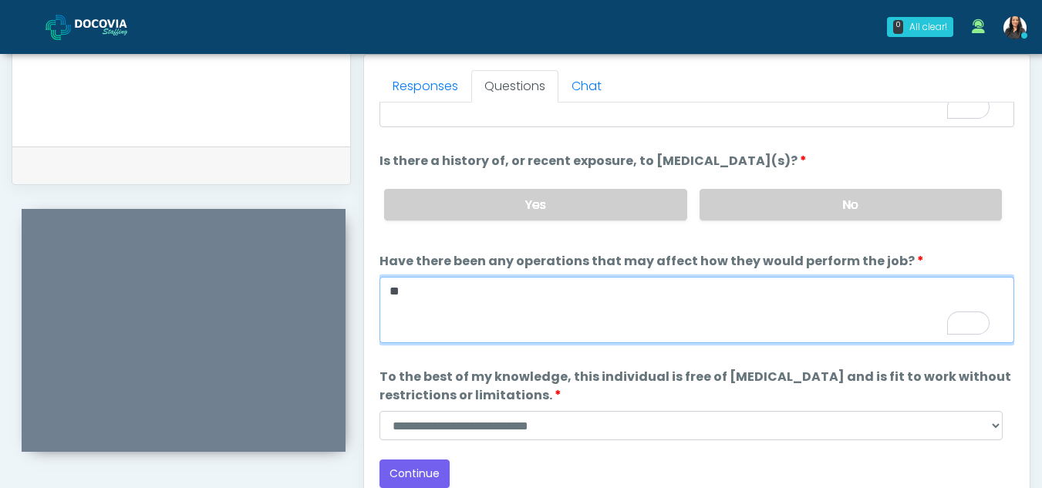
scroll to position [740, 0]
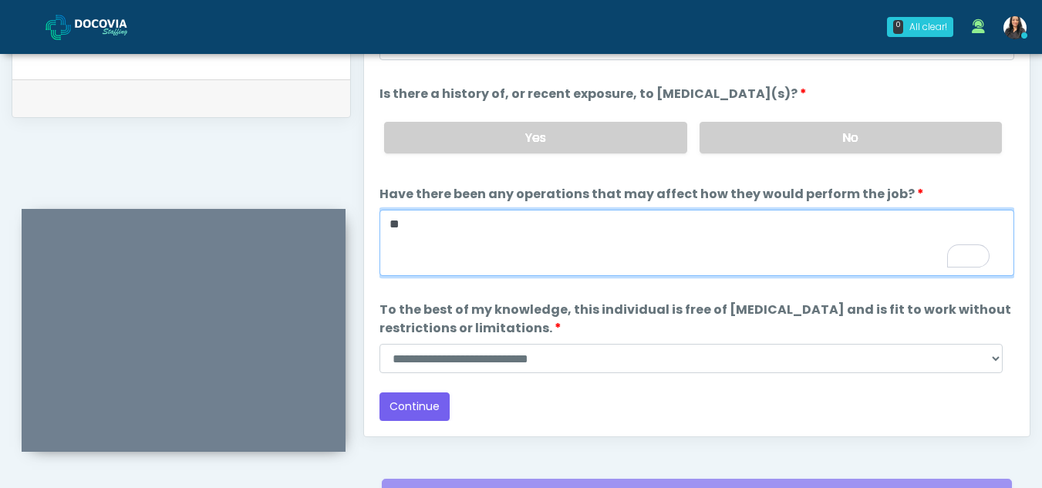
type textarea "**"
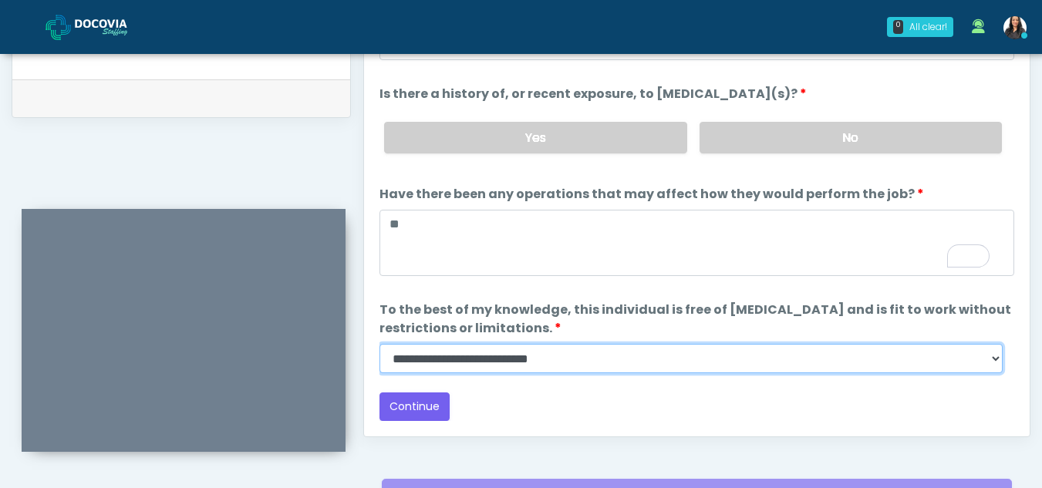
click at [994, 357] on select "**********" at bounding box center [690, 358] width 623 height 29
select select "******"
click at [379, 344] on select "**********" at bounding box center [690, 358] width 623 height 29
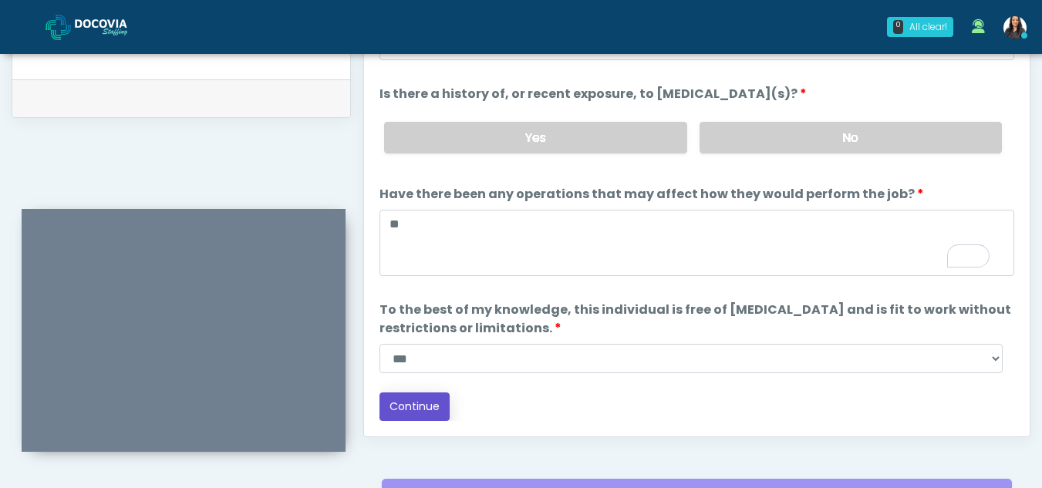
click at [426, 396] on button "Continue" at bounding box center [414, 406] width 70 height 29
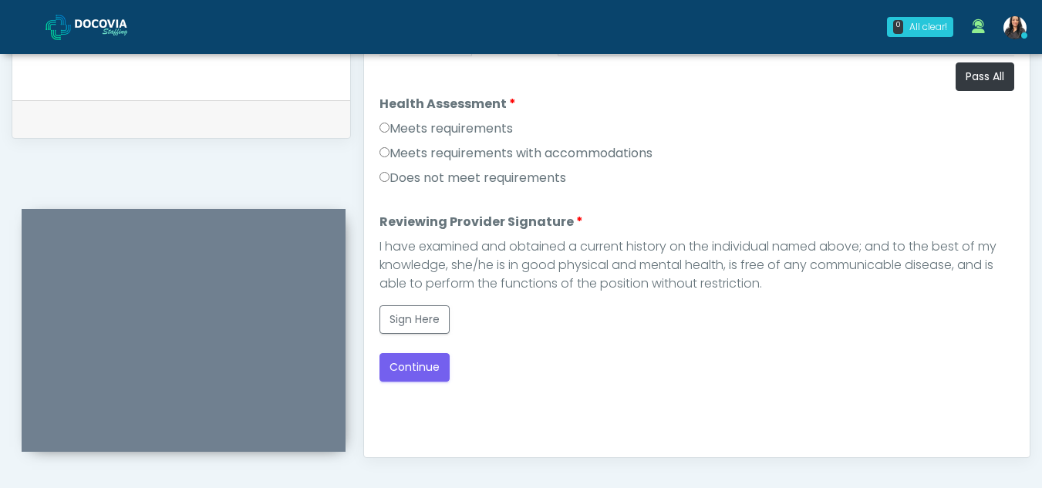
scroll to position [717, 0]
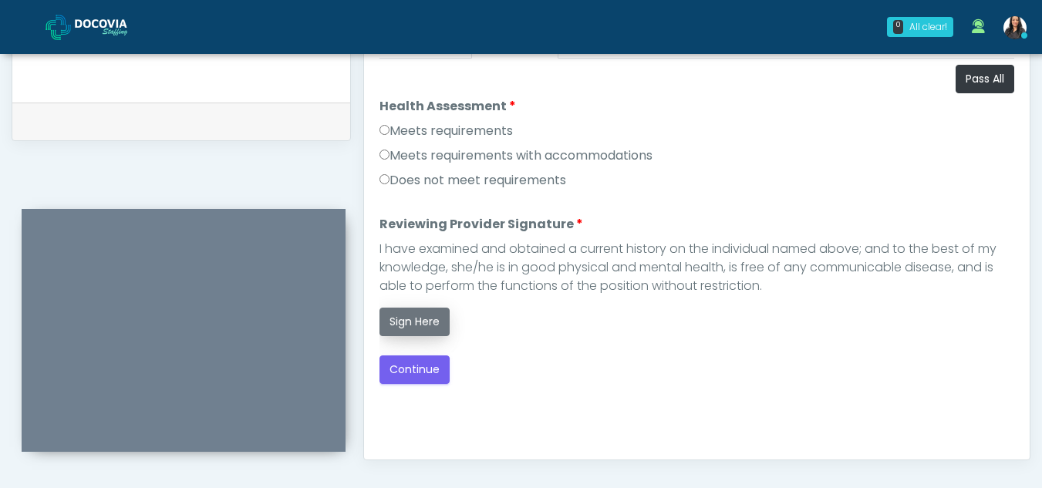
click at [423, 326] on button "Sign Here" at bounding box center [414, 322] width 70 height 29
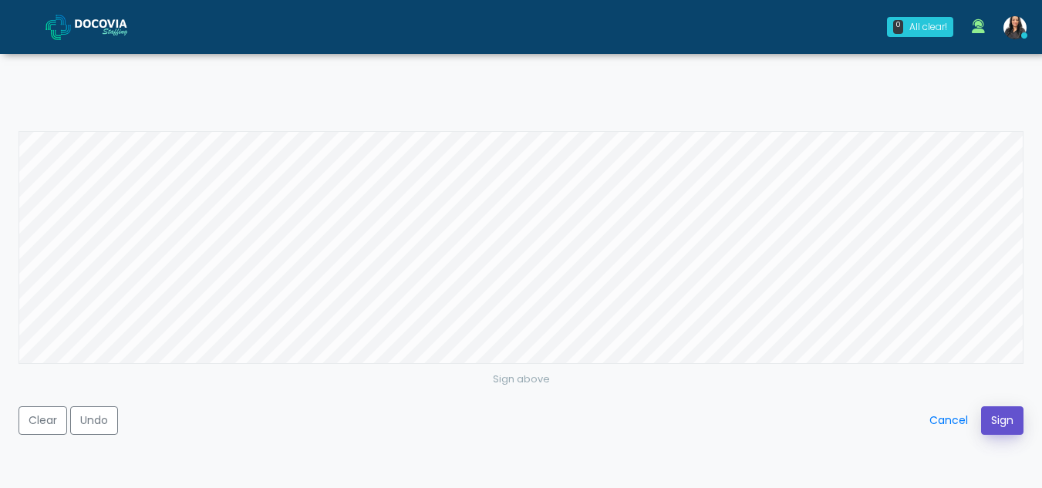
click at [1007, 420] on button "Sign" at bounding box center [1002, 420] width 42 height 29
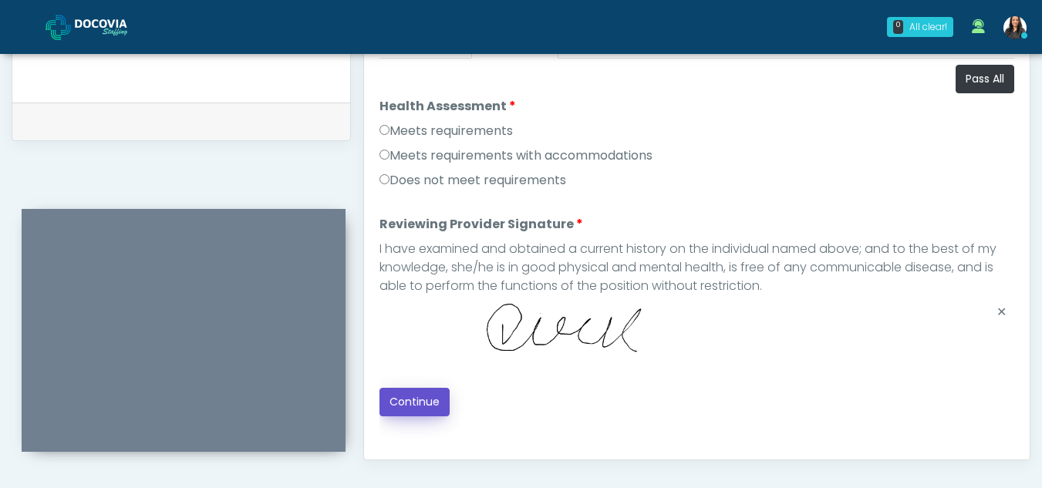
click at [425, 396] on button "Continue" at bounding box center [414, 402] width 70 height 29
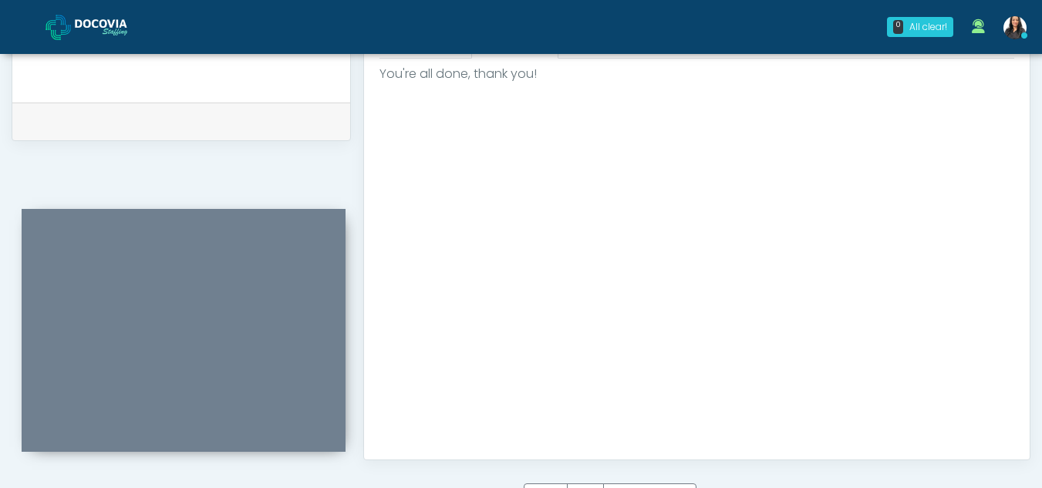
scroll to position [925, 0]
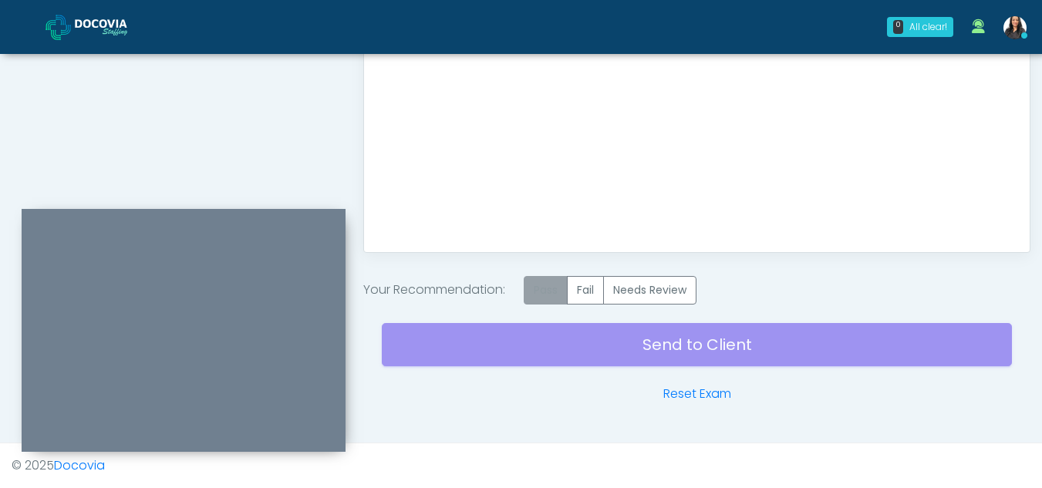
click at [560, 294] on label "Pass" at bounding box center [546, 290] width 44 height 29
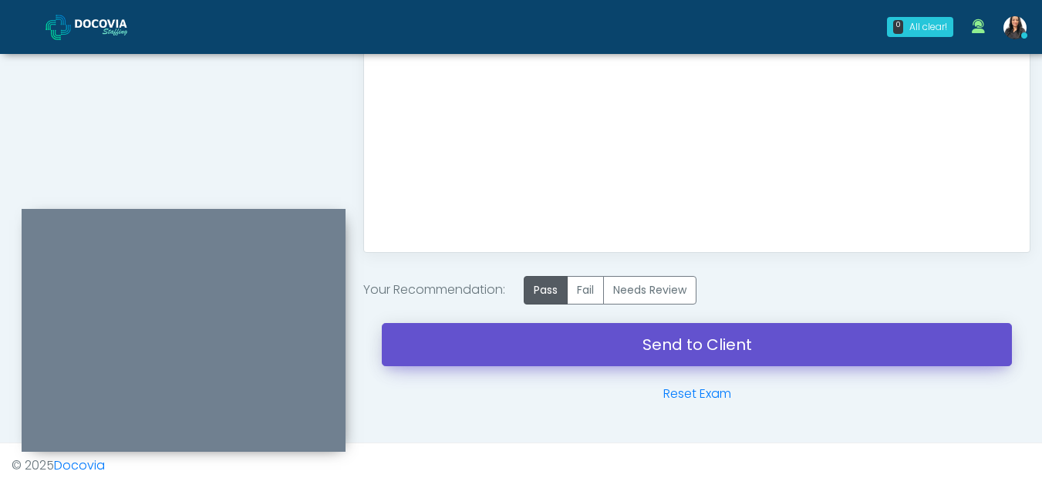
click at [620, 333] on link "Send to Client" at bounding box center [697, 344] width 630 height 43
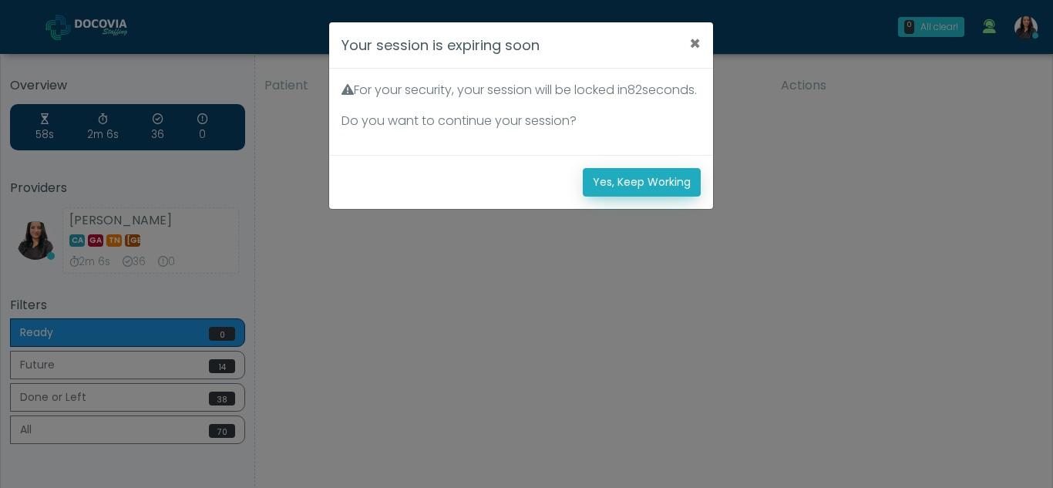
click at [670, 197] on button "Yes, Keep Working" at bounding box center [642, 182] width 118 height 29
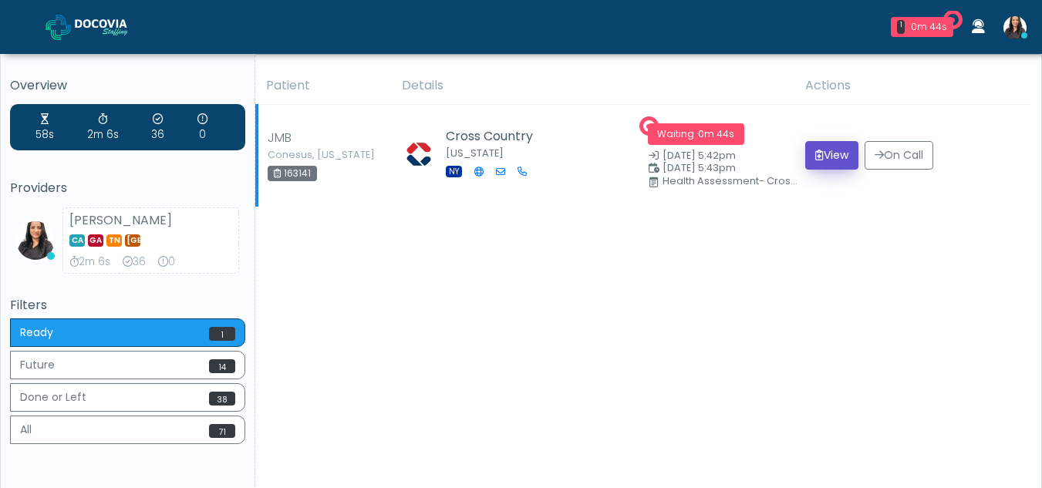
click at [824, 144] on button "View" at bounding box center [831, 155] width 53 height 29
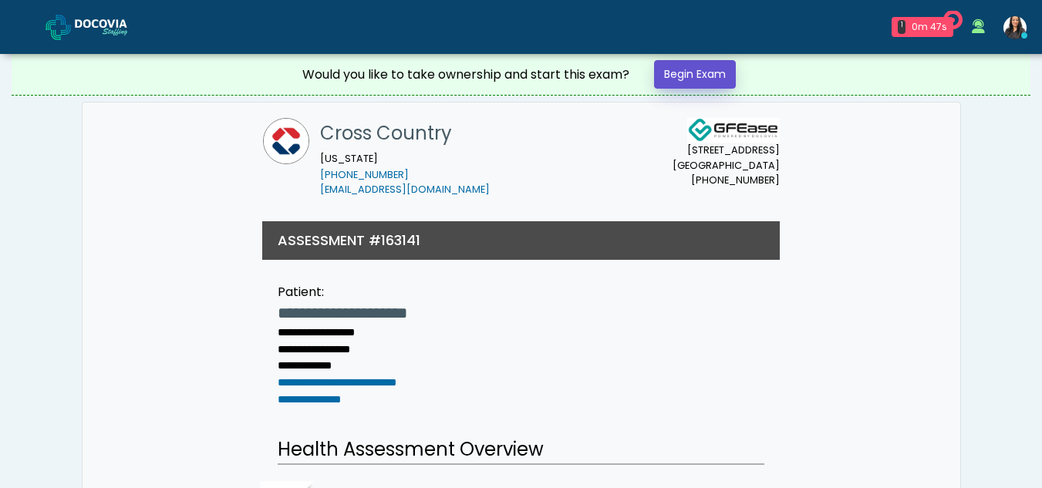
click at [694, 76] on link "Begin Exam" at bounding box center [695, 74] width 82 height 29
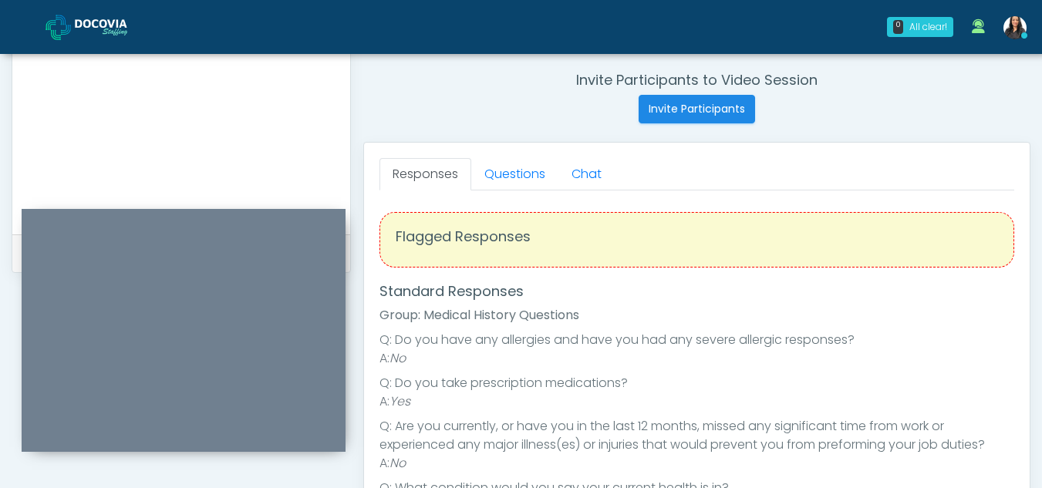
scroll to position [583, 0]
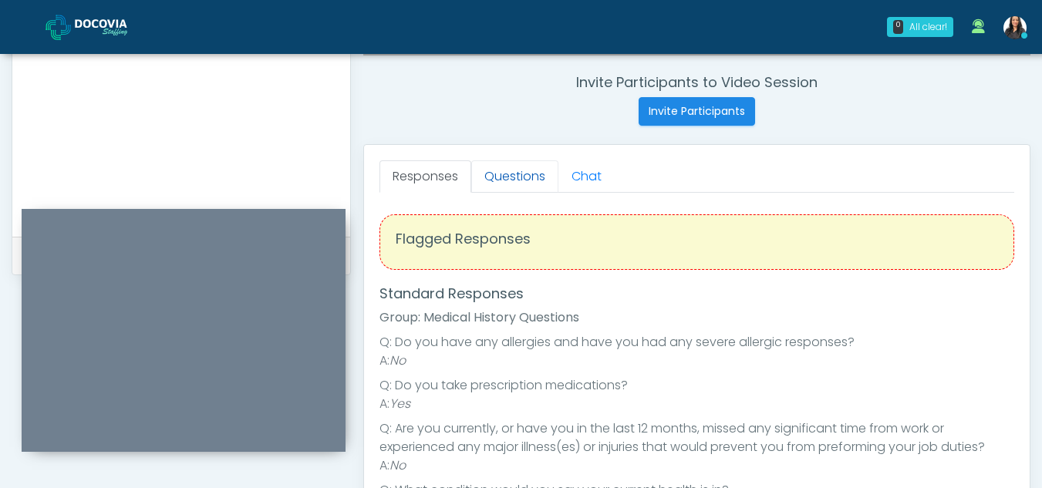
click at [521, 190] on link "Questions" at bounding box center [514, 176] width 87 height 32
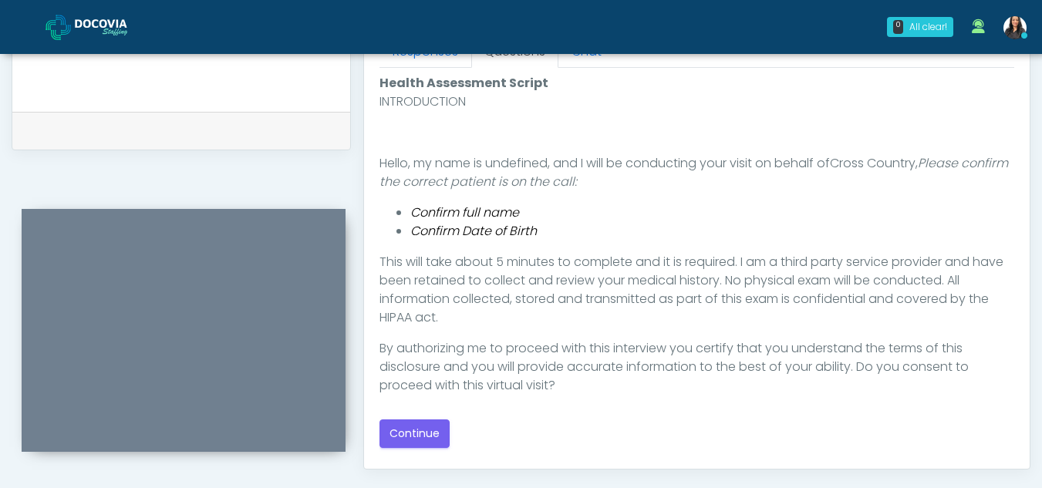
scroll to position [731, 0]
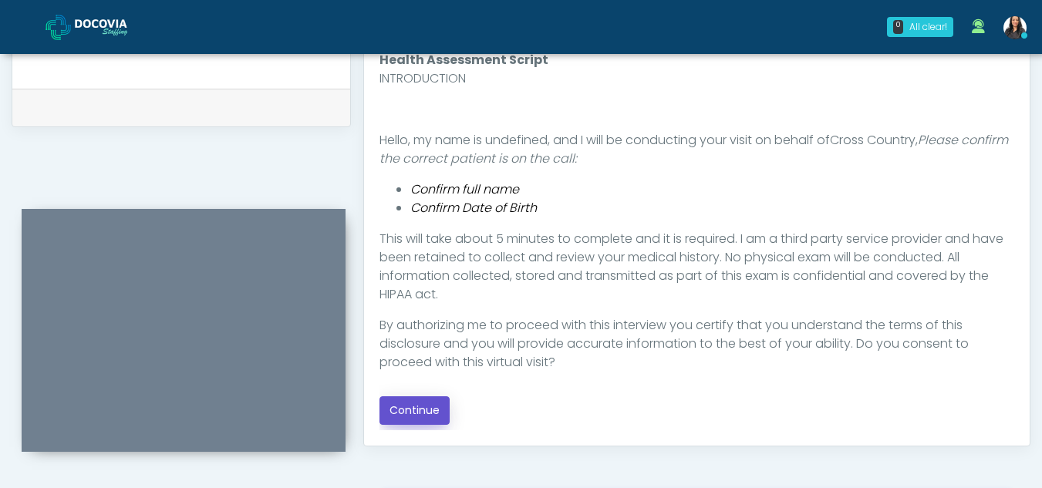
click at [420, 412] on button "Continue" at bounding box center [414, 410] width 70 height 29
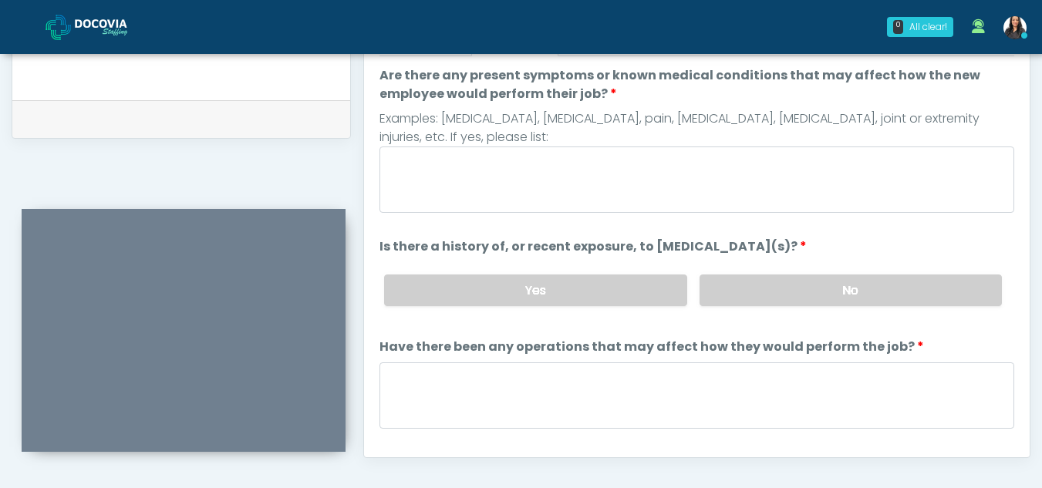
scroll to position [669, 0]
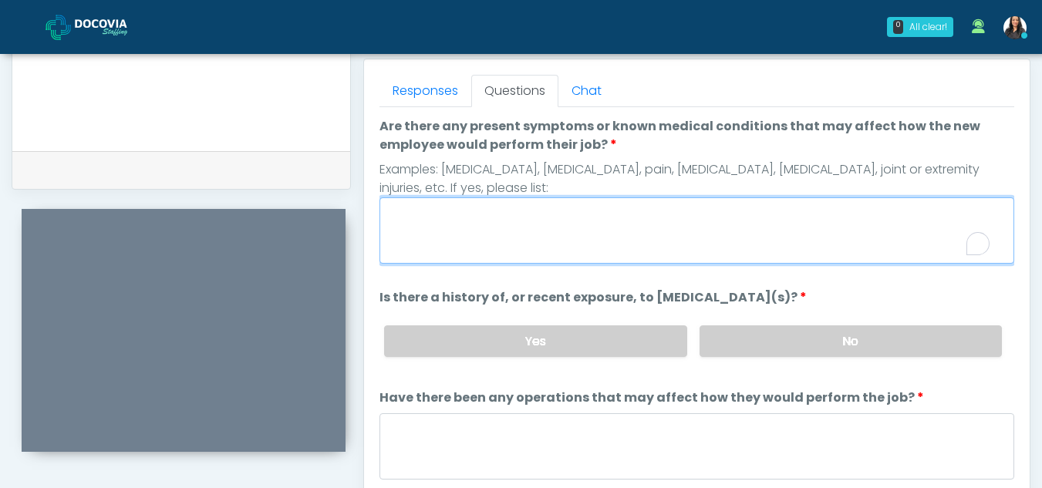
click at [460, 233] on textarea "Are there any present symptoms or known medical conditions that may affect how …" at bounding box center [696, 230] width 635 height 66
type textarea "**"
